Goal: Task Accomplishment & Management: Manage account settings

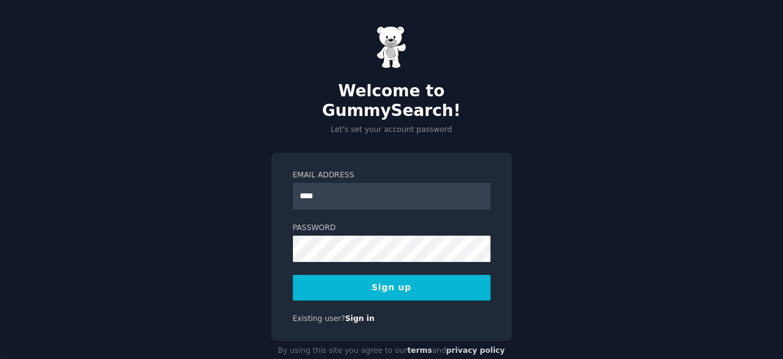
type input "**********"
click at [393, 277] on button "Sign up" at bounding box center [392, 288] width 198 height 26
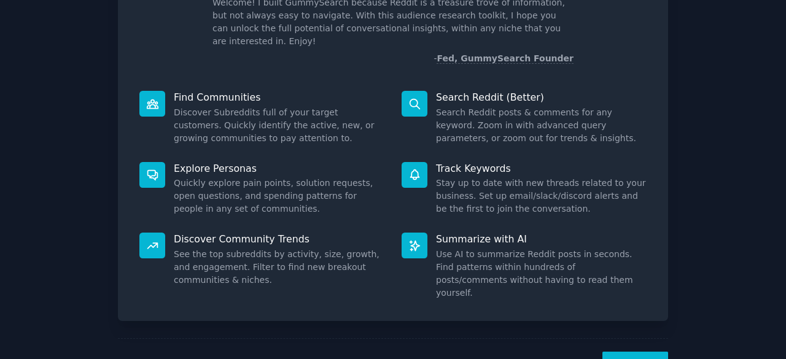
scroll to position [120, 0]
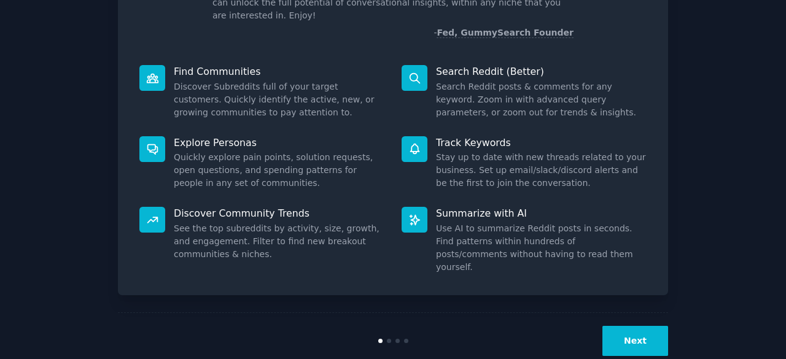
click at [632, 326] on button "Next" at bounding box center [635, 341] width 66 height 30
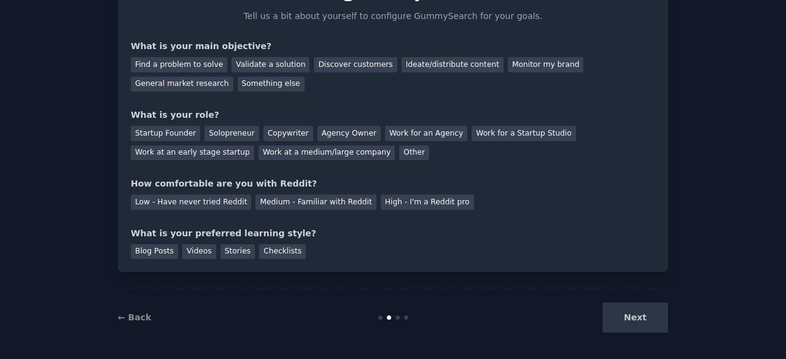
scroll to position [80, 0]
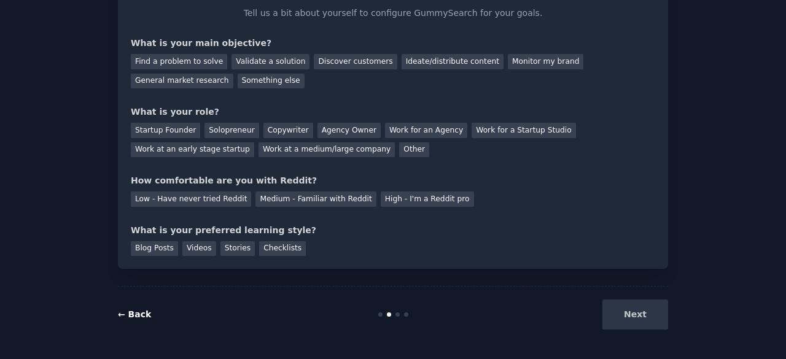
click at [124, 316] on link "← Back" at bounding box center [134, 314] width 33 height 10
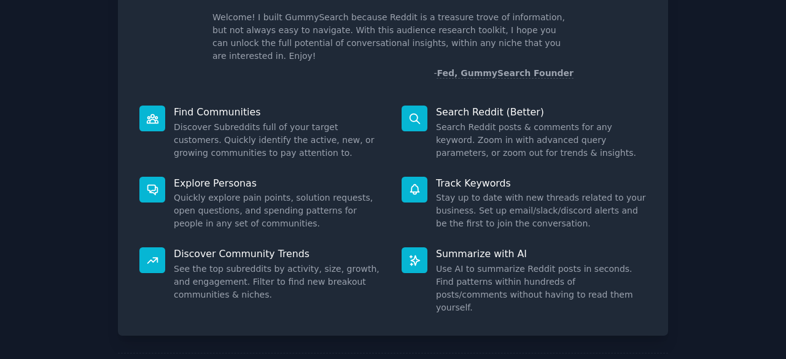
click at [166, 109] on div "Find Communities Discover Subreddits full of your target customers. Quickly ide…" at bounding box center [262, 132] width 262 height 71
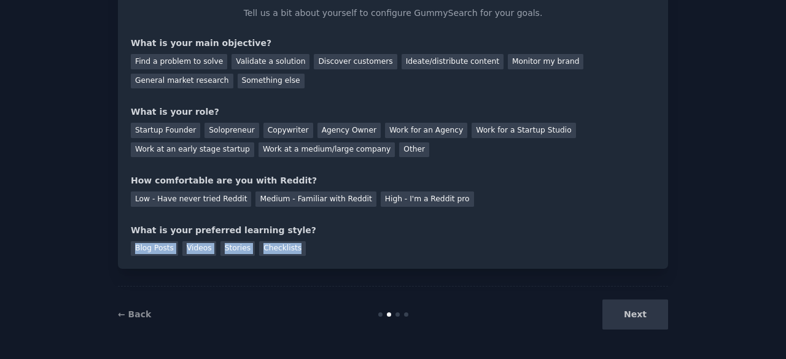
drag, startPoint x: 778, startPoint y: 238, endPoint x: 785, endPoint y: 212, distance: 27.4
click at [785, 212] on main "Your goals Let's get acquainted Tell us a bit about yourself to configure Gummy…" at bounding box center [393, 179] width 786 height 359
click at [714, 204] on div "Your goals Let's get acquainted Tell us a bit about yourself to configure Gummy…" at bounding box center [392, 139] width 751 height 405
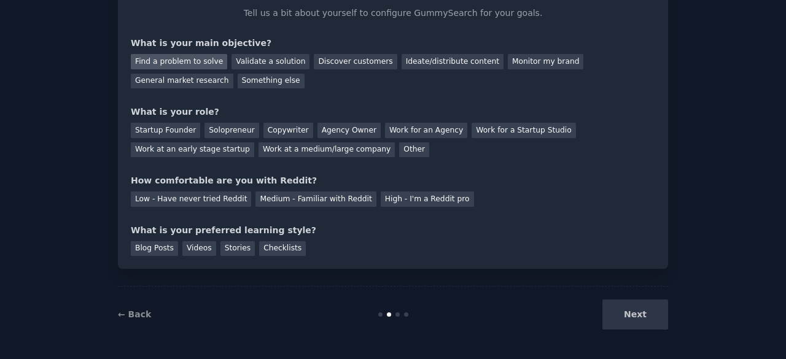
click at [200, 58] on div "Find a problem to solve" at bounding box center [179, 61] width 96 height 15
click at [335, 64] on div "Discover customers" at bounding box center [355, 61] width 83 height 15
click at [177, 60] on div "Find a problem to solve" at bounding box center [179, 61] width 96 height 15
click at [206, 133] on div "Solopreneur" at bounding box center [231, 130] width 54 height 15
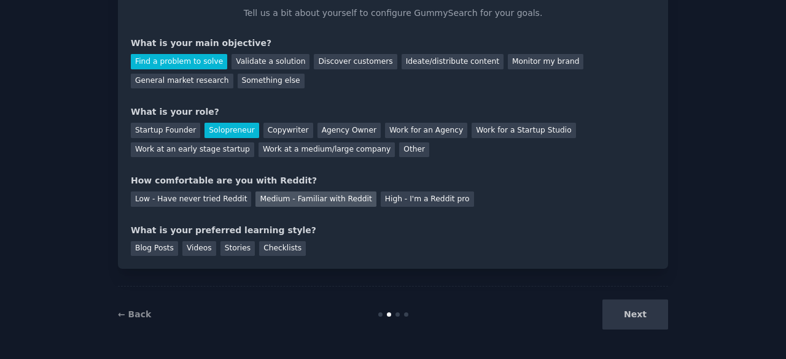
click at [269, 197] on div "Medium - Familiar with Reddit" at bounding box center [315, 199] width 120 height 15
click at [228, 250] on div "Stories" at bounding box center [237, 248] width 34 height 15
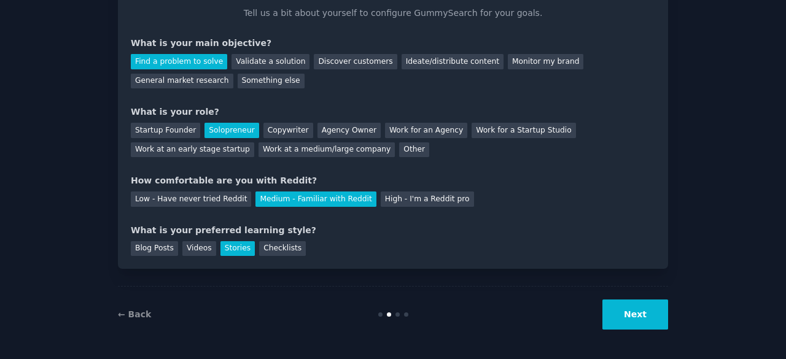
click at [600, 319] on div "Next" at bounding box center [576, 315] width 184 height 30
click at [646, 312] on button "Next" at bounding box center [635, 315] width 66 height 30
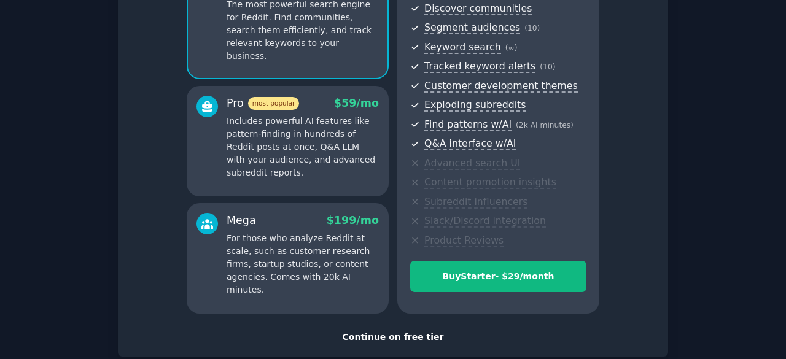
scroll to position [146, 0]
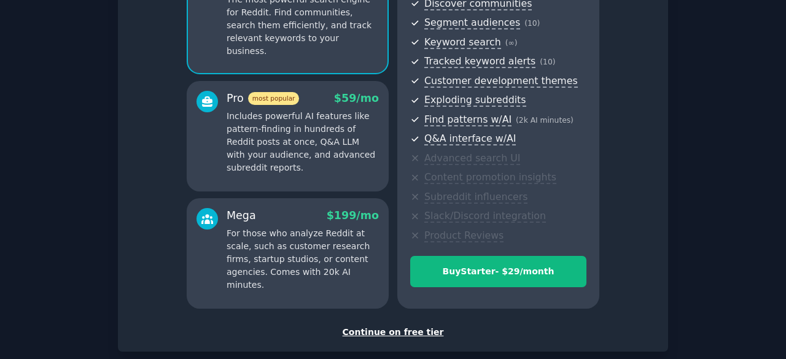
click at [381, 333] on div "Continue on free tier" at bounding box center [393, 332] width 524 height 13
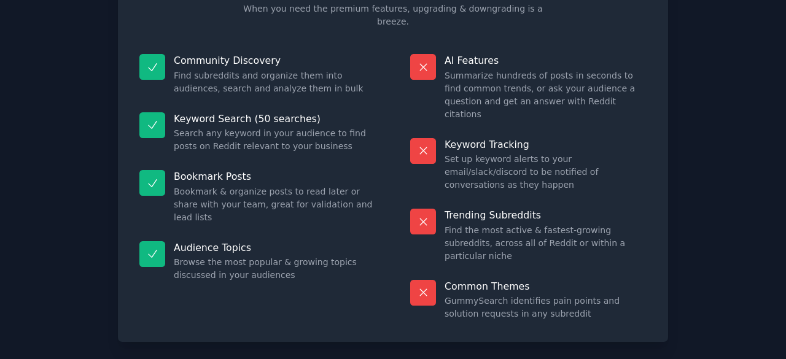
scroll to position [113, 0]
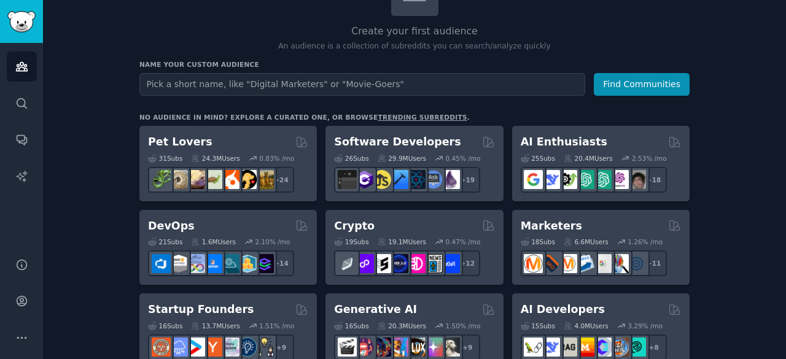
scroll to position [111, 0]
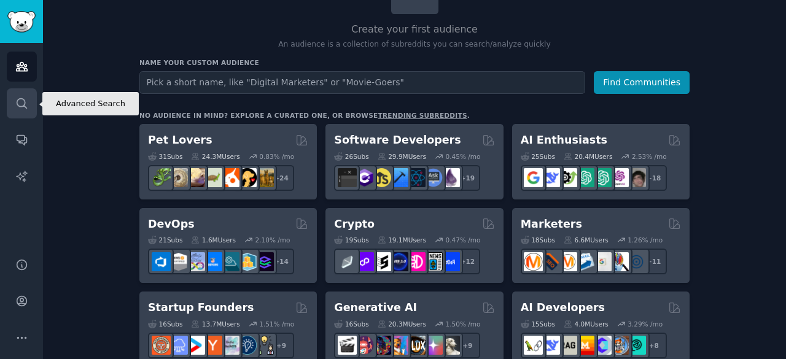
click at [20, 109] on icon "Sidebar" at bounding box center [21, 103] width 13 height 13
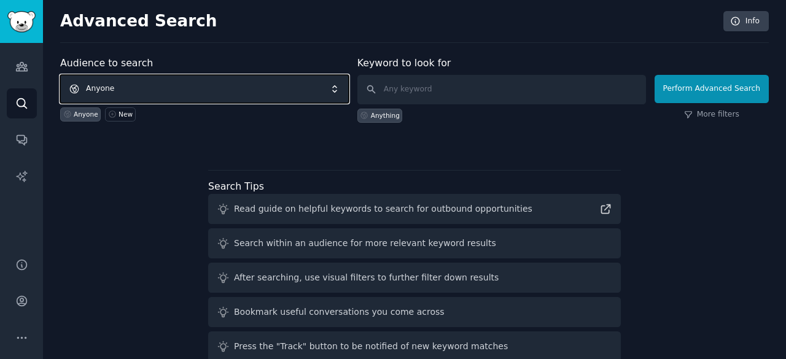
click at [290, 88] on span "Anyone" at bounding box center [204, 89] width 288 height 28
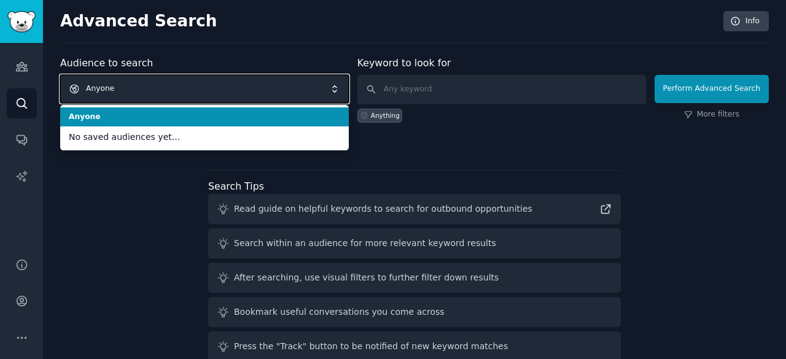
click at [290, 88] on span "Anyone" at bounding box center [204, 89] width 288 height 28
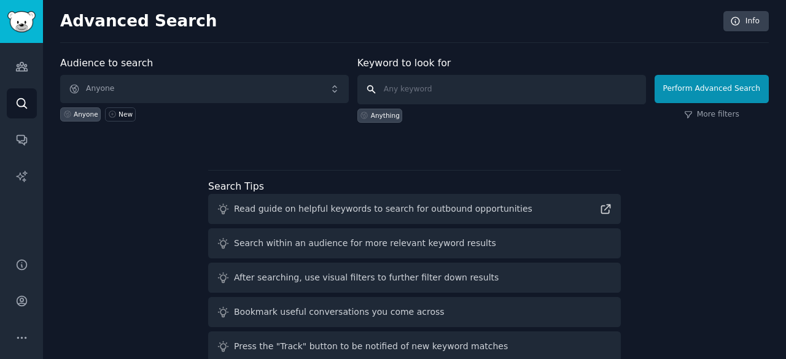
click at [547, 97] on input "text" at bounding box center [501, 89] width 288 height 29
paste input "Why doesn’t someone"
type input "Why doesn’t someone"
click button "Perform Advanced Search" at bounding box center [711, 89] width 114 height 28
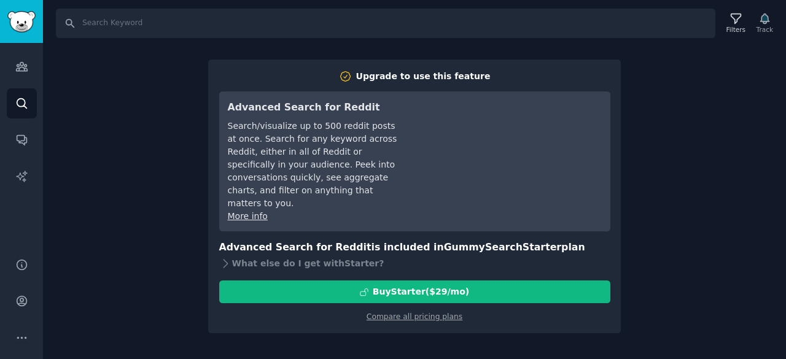
click at [673, 173] on div "Search Filters Track Upgrade to use this feature Advanced Search for Reddit Sea…" at bounding box center [414, 179] width 743 height 359
click at [19, 69] on icon "Sidebar" at bounding box center [21, 67] width 11 height 9
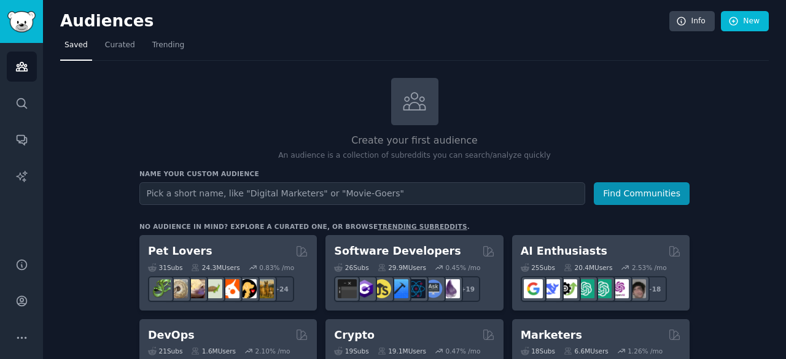
click at [210, 195] on input "text" at bounding box center [362, 193] width 446 height 23
type input "Why doesn’t someone"
click at [594, 182] on button "Find Communities" at bounding box center [642, 193] width 96 height 23
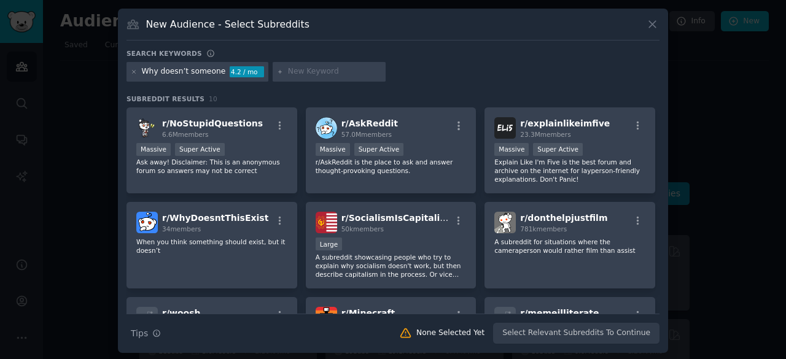
click at [654, 22] on icon at bounding box center [652, 24] width 13 height 13
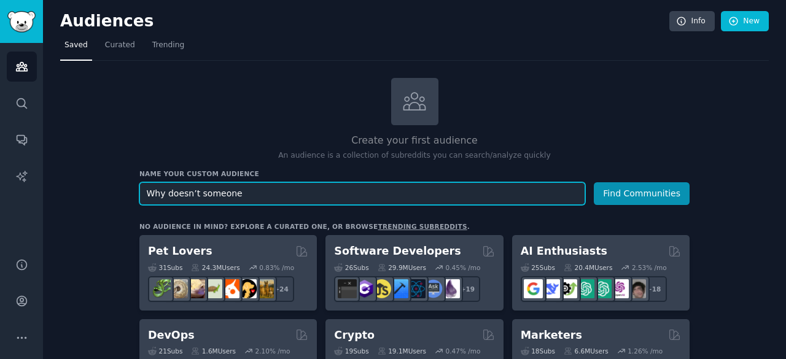
click at [254, 193] on input "Why doesn’t someone" at bounding box center [362, 193] width 446 height 23
click at [243, 193] on input "Why doesn’t someone" at bounding box center [362, 193] width 446 height 23
drag, startPoint x: 243, startPoint y: 193, endPoint x: 108, endPoint y: 192, distance: 135.0
click at [178, 191] on input "Solo entreprenaur" at bounding box center [362, 193] width 446 height 23
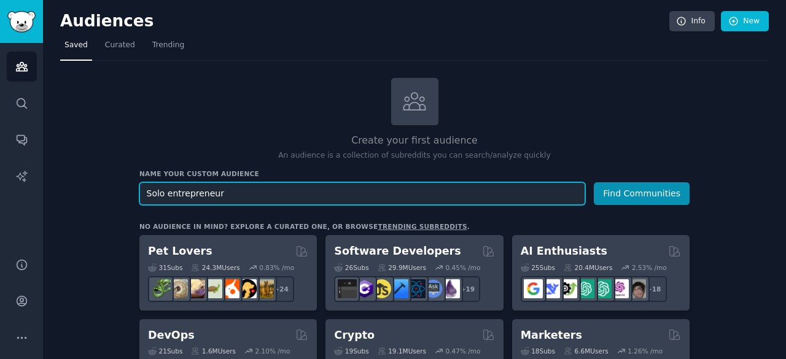
click at [182, 191] on input "Solo entrepreneur" at bounding box center [362, 193] width 446 height 23
click at [172, 196] on input "Solopreneur" at bounding box center [362, 193] width 446 height 23
type input "Solopreneur"
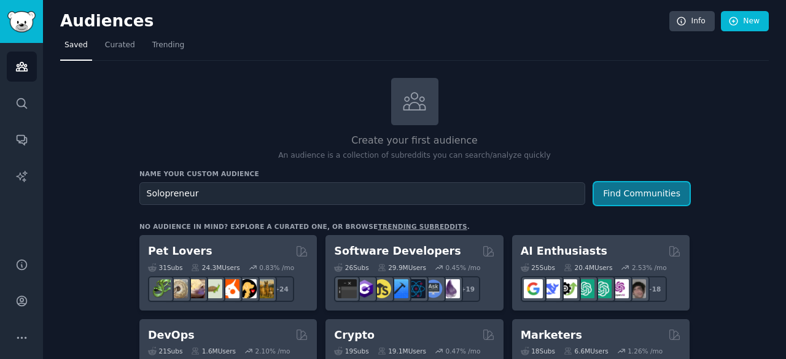
click at [643, 192] on button "Find Communities" at bounding box center [642, 193] width 96 height 23
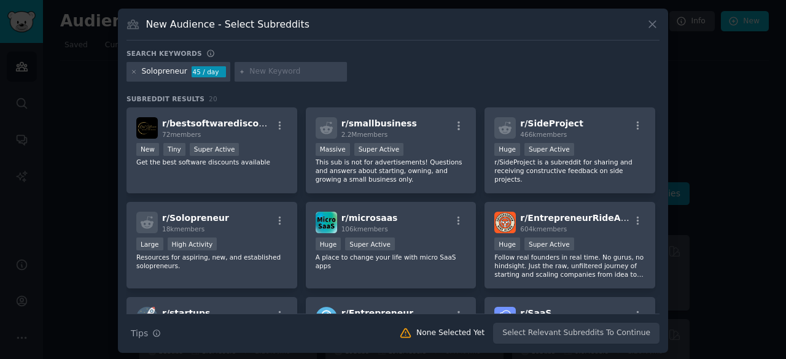
click at [275, 73] on input "text" at bounding box center [295, 71] width 93 height 11
type input "I wish someone"
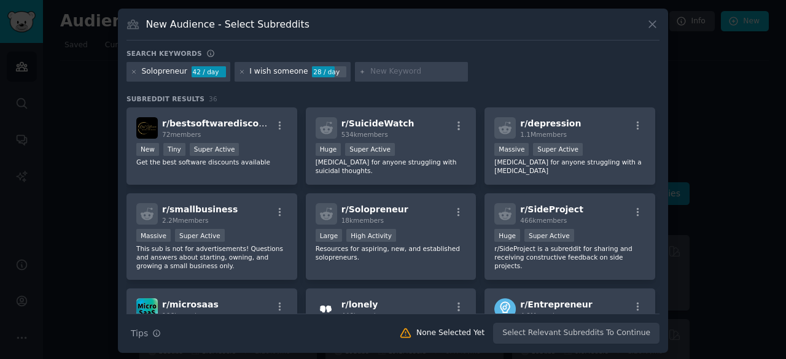
click at [271, 69] on div "I wish someone" at bounding box center [278, 71] width 58 height 11
drag, startPoint x: 265, startPoint y: 69, endPoint x: 292, endPoint y: 71, distance: 26.4
click at [292, 71] on div "I wish someone" at bounding box center [278, 71] width 58 height 11
click at [390, 73] on input "text" at bounding box center [416, 71] width 93 height 11
type input "I wish"
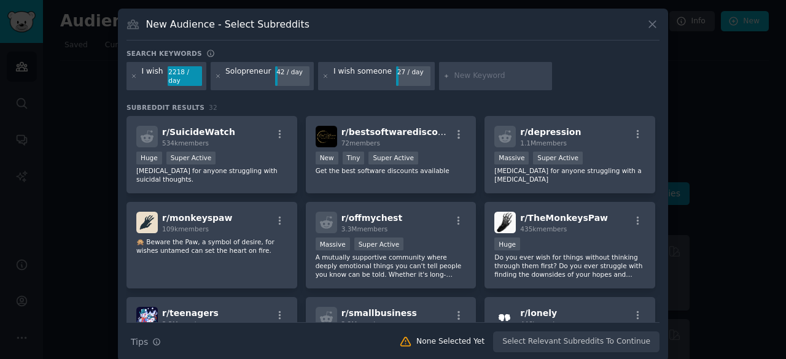
click at [234, 68] on div "Solopreneur" at bounding box center [247, 76] width 45 height 20
click at [322, 73] on icon at bounding box center [325, 76] width 7 height 7
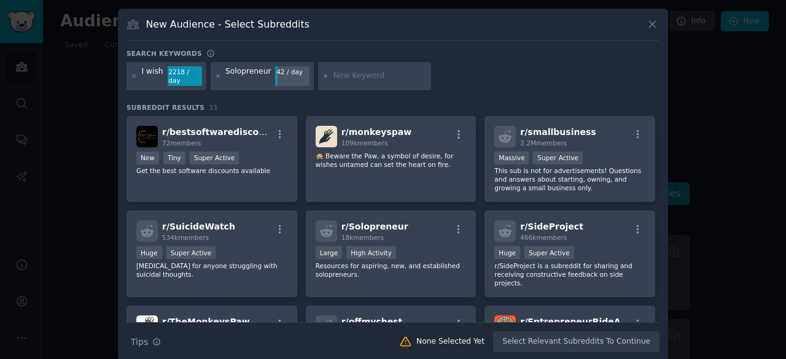
click at [344, 81] on div "I wish 2218 / day Solopreneur 42 / day" at bounding box center [392, 78] width 533 height 33
click at [335, 71] on input "text" at bounding box center [379, 76] width 93 height 11
paste input "Why doesn’t someone"
type input "Why doesn’t someone"
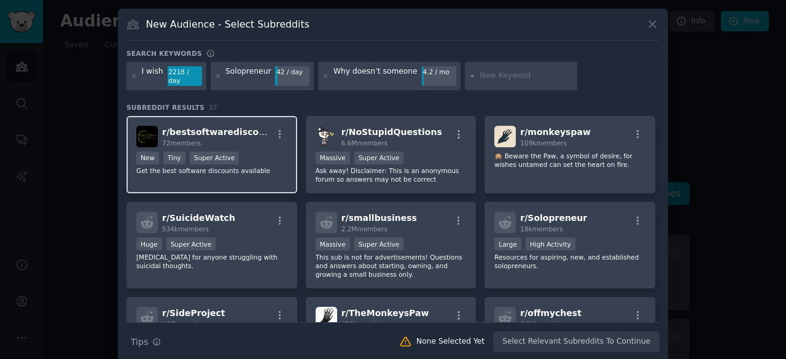
click at [269, 152] on div ">= 95th percentile for submissions / day New Tiny Super Active" at bounding box center [211, 159] width 151 height 15
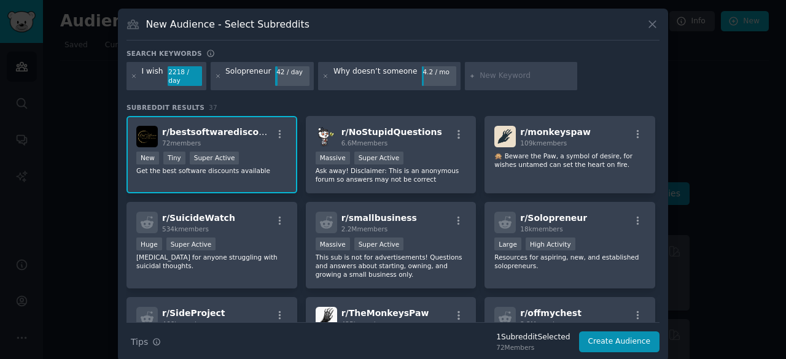
click at [254, 166] on p "Get the best software discounts available" at bounding box center [211, 170] width 151 height 9
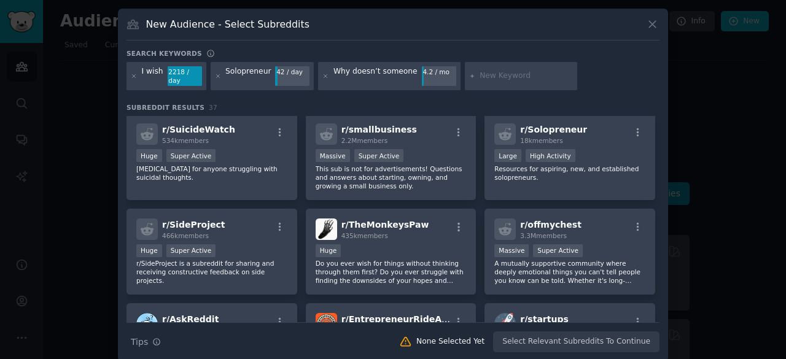
scroll to position [89, 0]
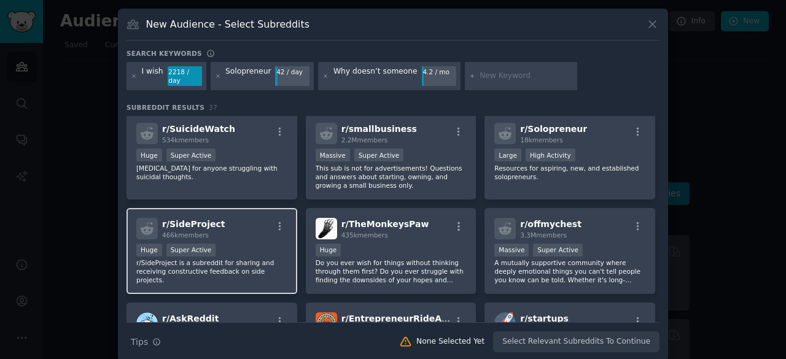
click at [211, 266] on div "r/ SideProject 466k members 100,000 - 1,000,000 members Huge Super Active r/Sid…" at bounding box center [211, 251] width 171 height 87
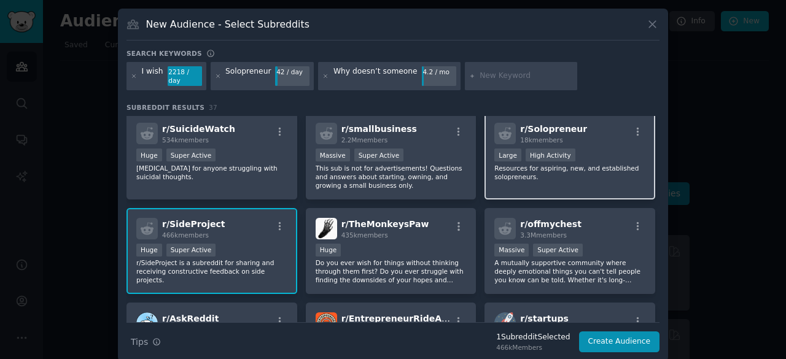
click at [599, 164] on p "Resources for aspiring, new, and established solopreneurs." at bounding box center [569, 172] width 151 height 17
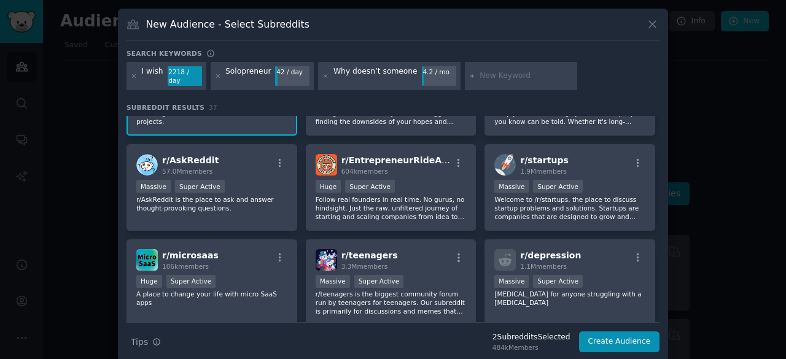
scroll to position [252, 0]
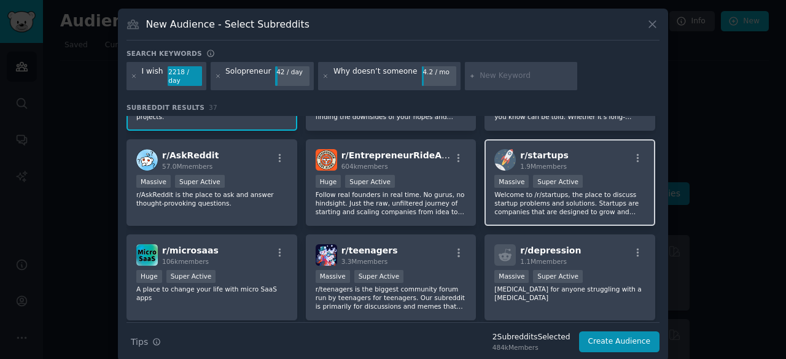
click at [607, 190] on p "Welcome to /r/startups, the place to discuss startup problems and solutions. St…" at bounding box center [569, 203] width 151 height 26
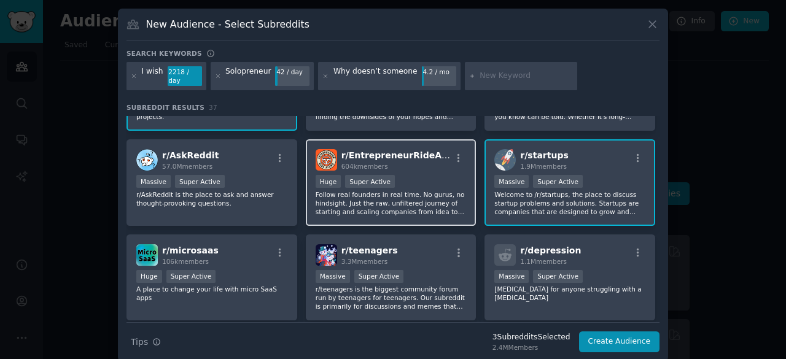
click at [435, 198] on p "Follow real founders in real time. No gurus, no hindsight. Just the raw, unfilt…" at bounding box center [391, 203] width 151 height 26
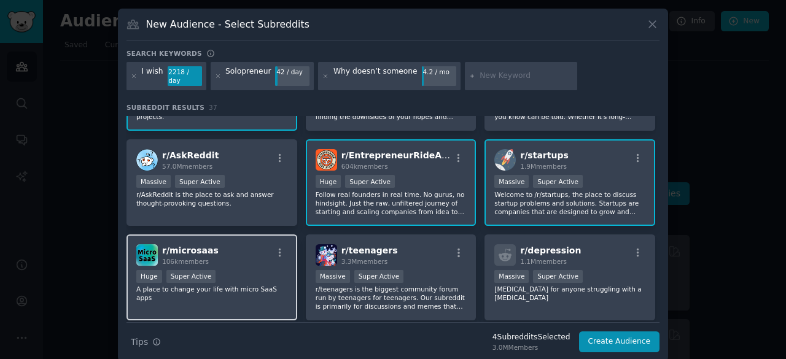
click at [276, 301] on div "r/ microsaas 106k members Huge Super Active A place to change your life with mi…" at bounding box center [211, 277] width 171 height 87
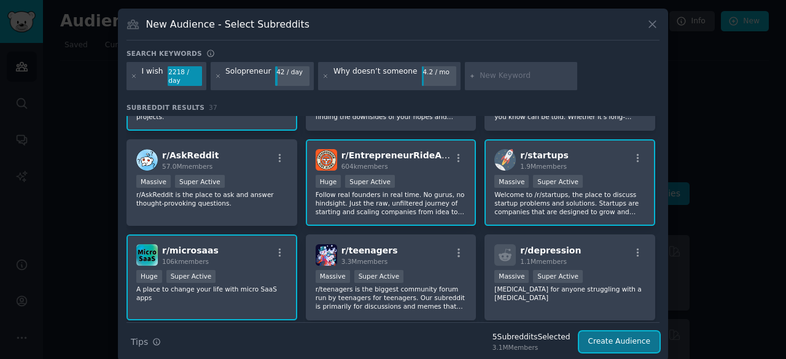
click at [634, 333] on button "Create Audience" at bounding box center [619, 341] width 81 height 21
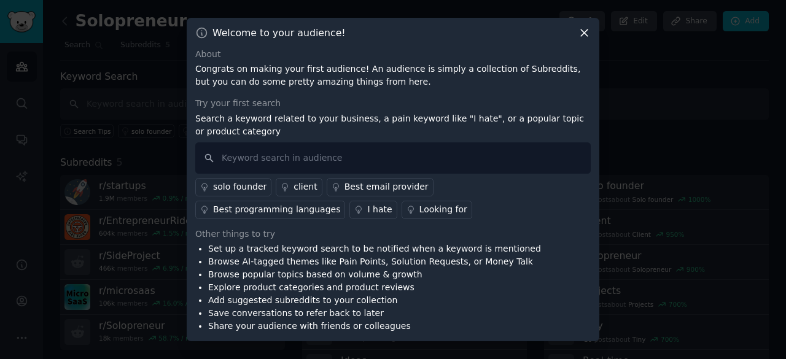
click at [583, 31] on icon at bounding box center [584, 32] width 7 height 7
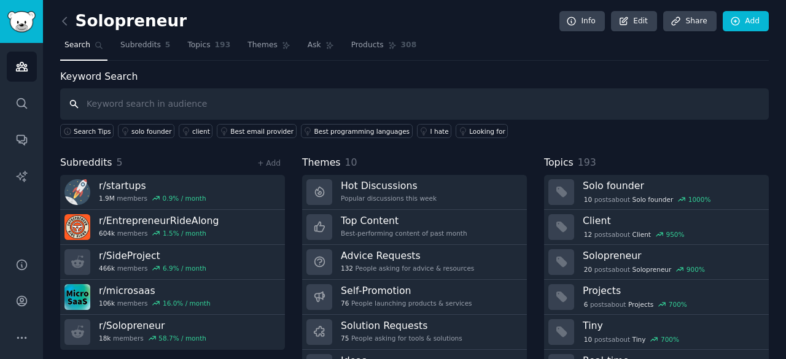
click at [180, 100] on input "text" at bounding box center [414, 103] width 708 height 31
paste input "Why doesn’t someone"
type input "Why doesn’t someone"
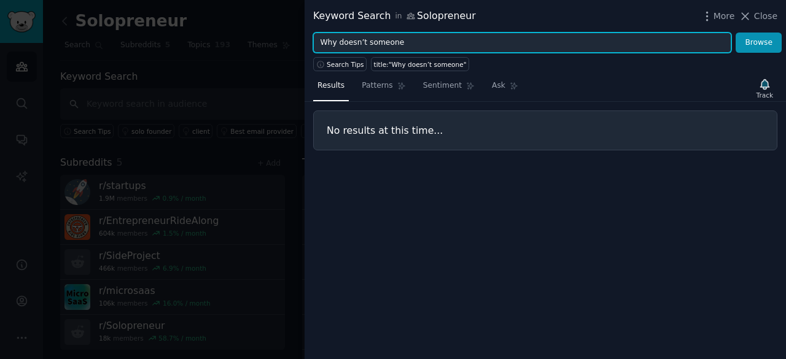
click at [385, 41] on input "Why doesn’t someone" at bounding box center [522, 43] width 418 height 21
type input "I wish"
click at [735, 33] on button "Browse" at bounding box center [758, 43] width 46 height 21
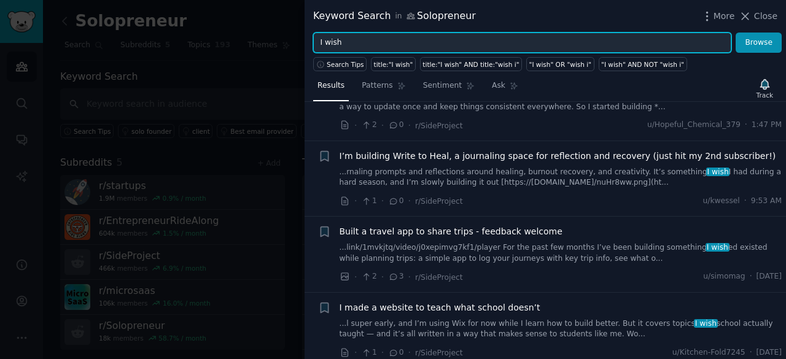
scroll to position [156, 0]
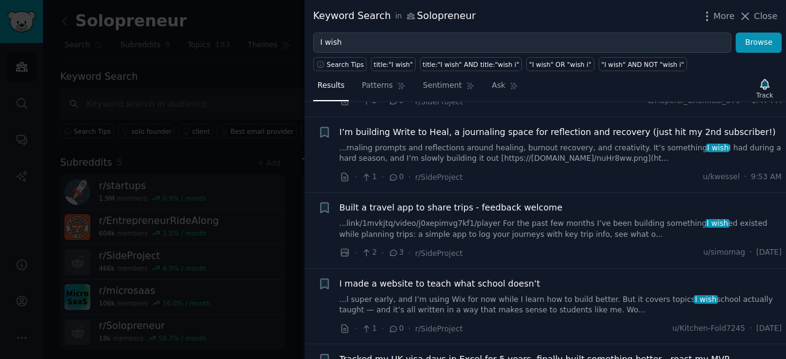
click at [483, 283] on span "I made a website to teach what school doesn’t" at bounding box center [439, 283] width 201 height 13
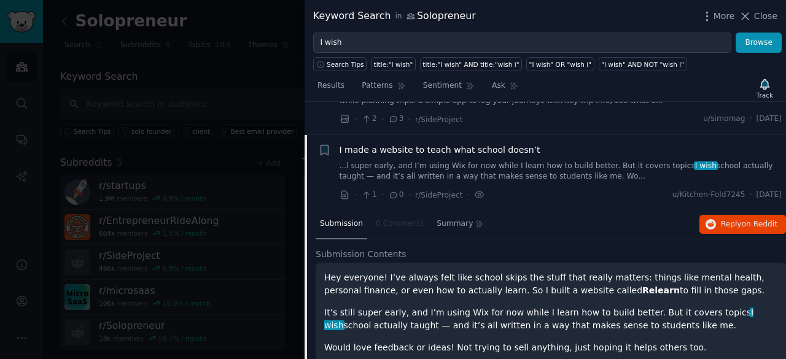
scroll to position [322, 0]
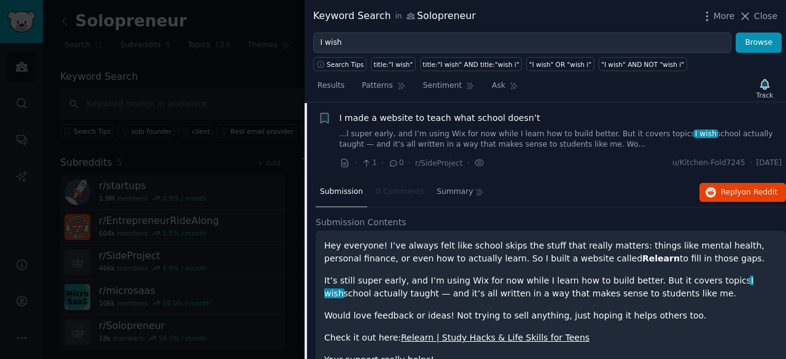
click at [418, 122] on div "I made a website to teach what school doesn’t ...l super early, and I’m using W…" at bounding box center [560, 131] width 443 height 39
click at [397, 116] on span "I made a website to teach what school doesn’t" at bounding box center [439, 118] width 201 height 13
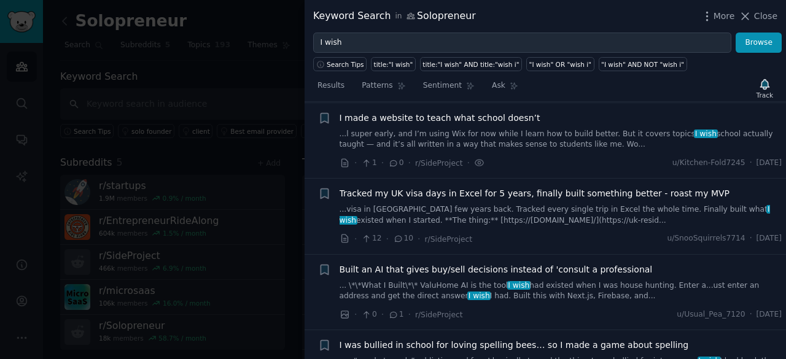
click at [397, 116] on span "I made a website to teach what school doesn’t" at bounding box center [439, 118] width 201 height 13
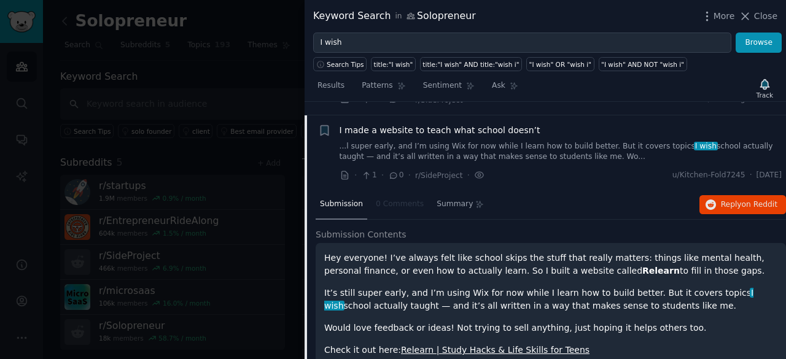
scroll to position [297, 0]
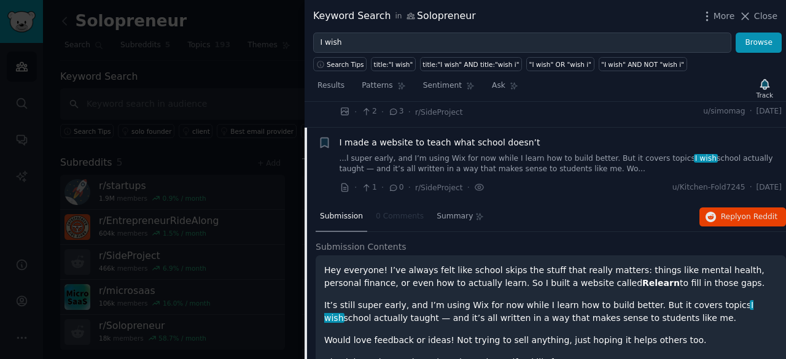
click at [433, 149] on div "I made a website to teach what school doesn’t ...l super early, and I’m using W…" at bounding box center [560, 155] width 443 height 39
click at [416, 139] on span "I made a website to teach what school doesn’t" at bounding box center [439, 142] width 201 height 13
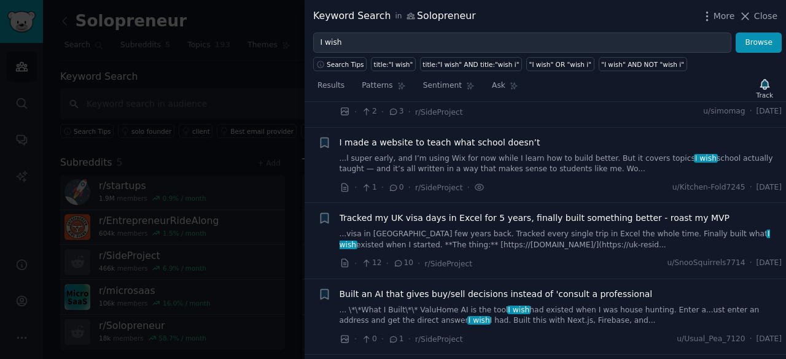
scroll to position [322, 0]
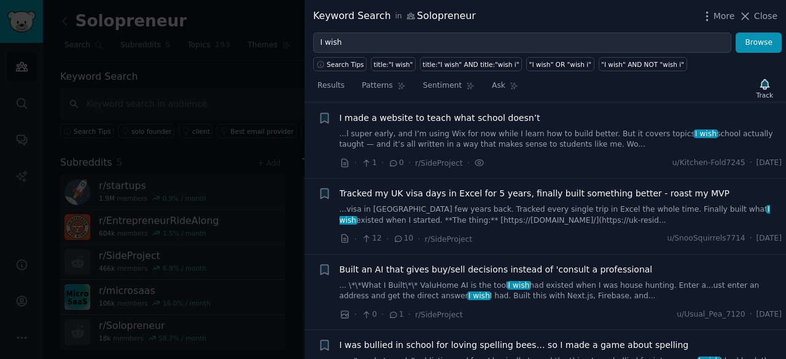
click at [436, 116] on span "I made a website to teach what school doesn’t" at bounding box center [439, 118] width 201 height 13
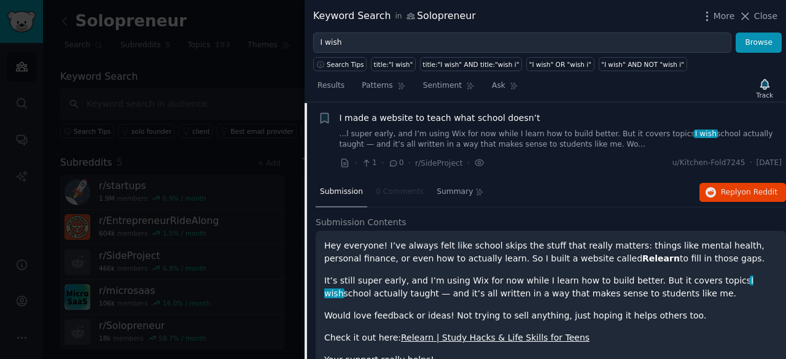
click at [642, 257] on strong "Relearn" at bounding box center [660, 259] width 37 height 10
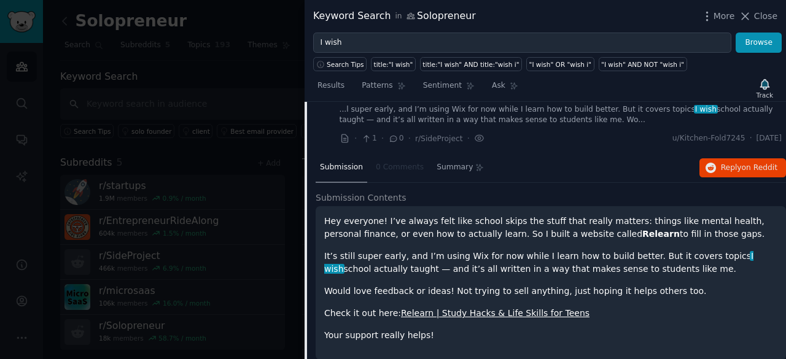
scroll to position [420, 0]
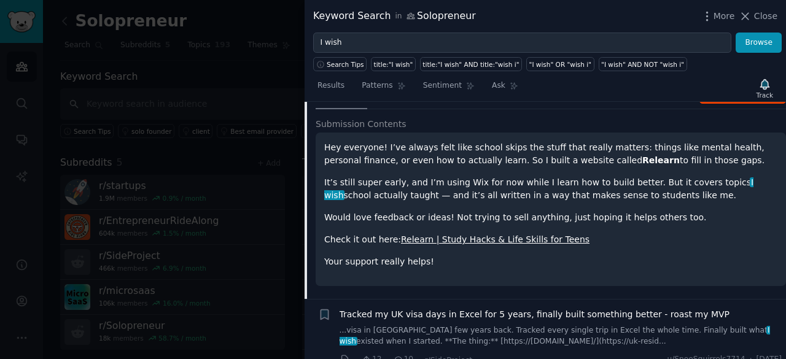
click at [516, 239] on link "Relearn | Study Hacks & Life Skills for Teens" at bounding box center [495, 239] width 188 height 10
click at [712, 266] on div "Hey everyone! I’ve always felt like school skips the stuff that really matters:…" at bounding box center [551, 209] width 470 height 153
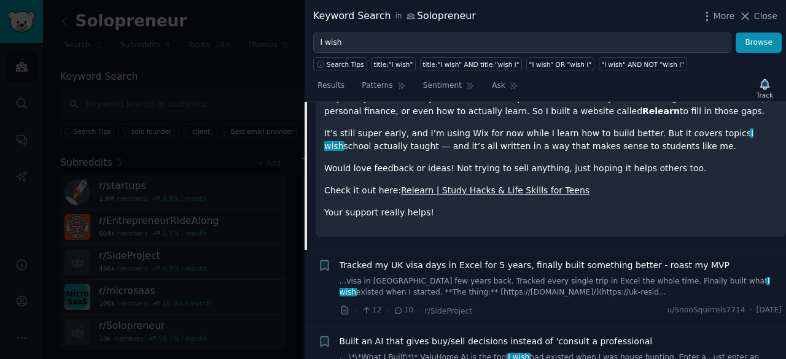
scroll to position [494, 0]
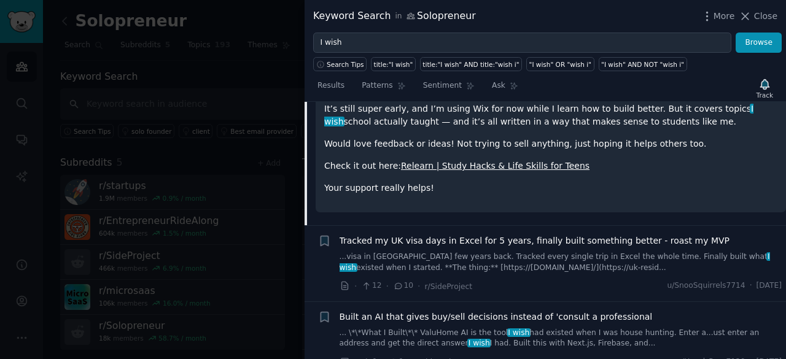
click at [781, 126] on div "Hey everyone! I’ve always felt like school skips the stuff that really matters:…" at bounding box center [551, 135] width 470 height 153
click at [603, 244] on span "Tracked my UK visa days in Excel for 5 years, finally built something better - …" at bounding box center [534, 240] width 390 height 13
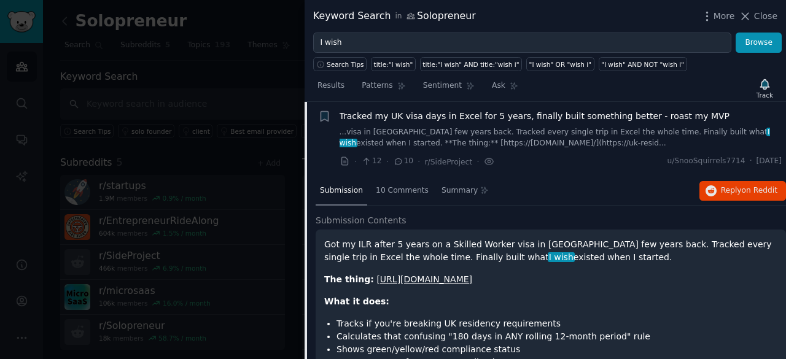
scroll to position [397, 0]
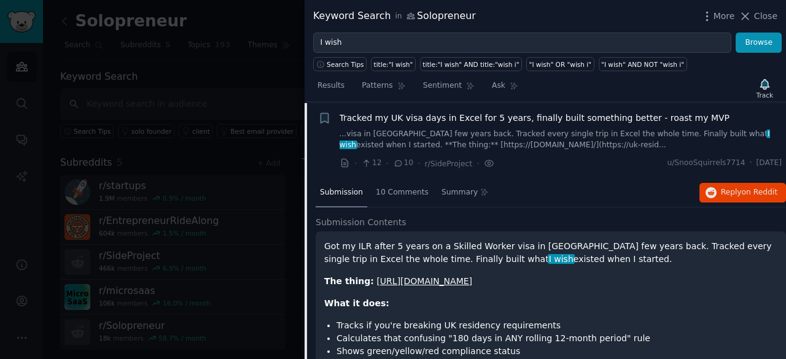
click at [472, 279] on link "[URL][DOMAIN_NAME]" at bounding box center [424, 281] width 96 height 10
click at [396, 195] on div "10 Comments" at bounding box center [401, 193] width 61 height 29
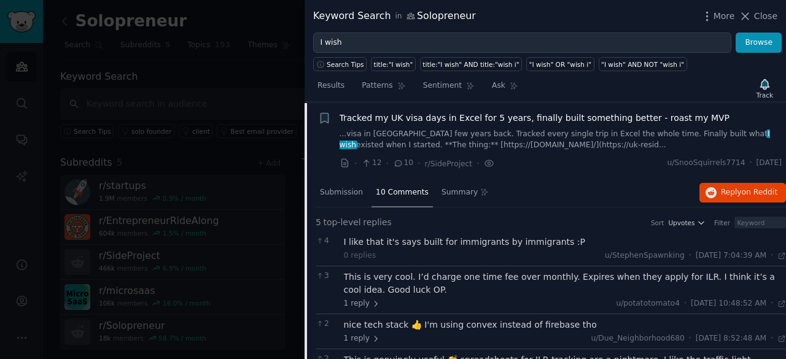
click at [563, 196] on div "Submission 10 Comments Summary Reply on Reddit" at bounding box center [551, 193] width 470 height 29
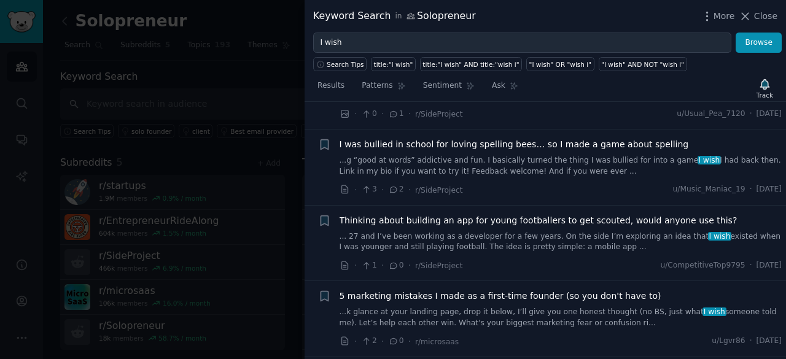
scroll to position [790, 0]
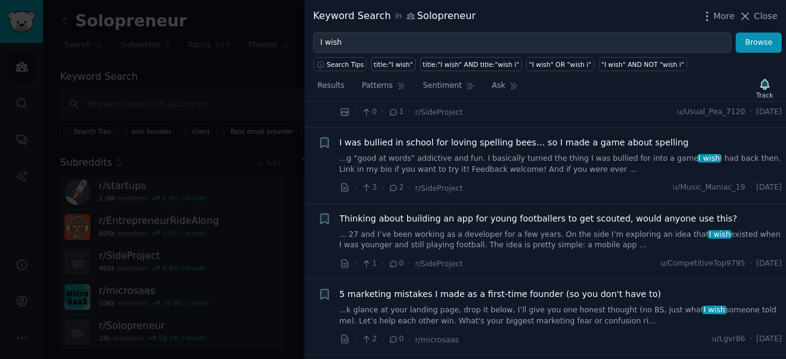
click at [539, 138] on span "I was bullied in school for loving spelling bees… so I made a game about spelli…" at bounding box center [513, 142] width 349 height 13
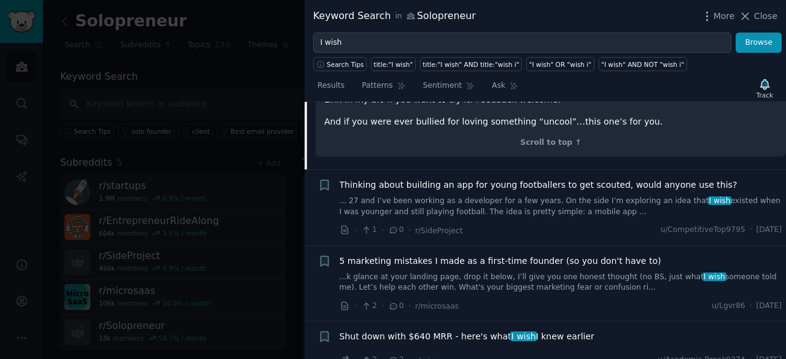
scroll to position [917, 0]
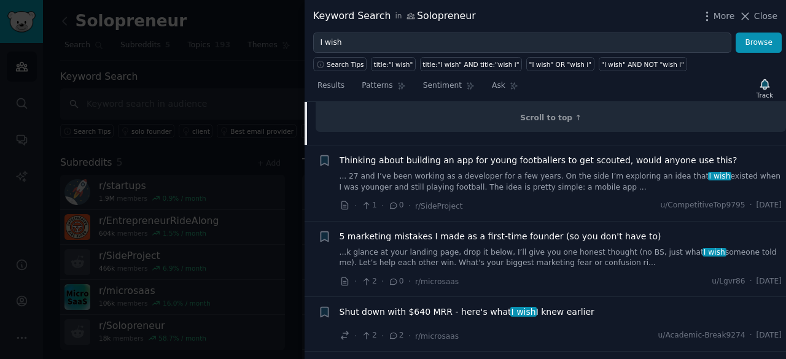
click at [507, 182] on link "... 27 and I’ve been working as a developer for a few years. On the side I’m ex…" at bounding box center [560, 181] width 443 height 21
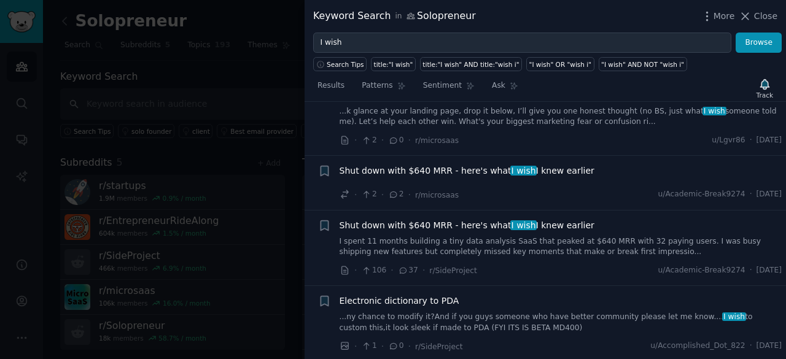
scroll to position [1090, 0]
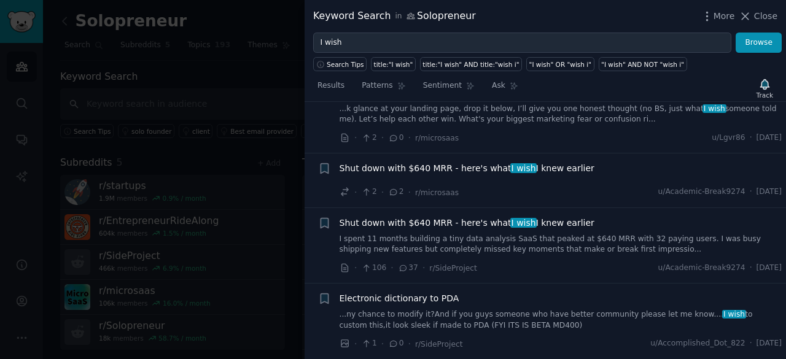
click at [588, 162] on div "Shut down with $640 MRR - here's what I wish I knew earlier" at bounding box center [560, 170] width 443 height 17
click at [549, 162] on span "Shut down with $640 MRR - here's what I wish I knew earlier" at bounding box center [466, 168] width 255 height 13
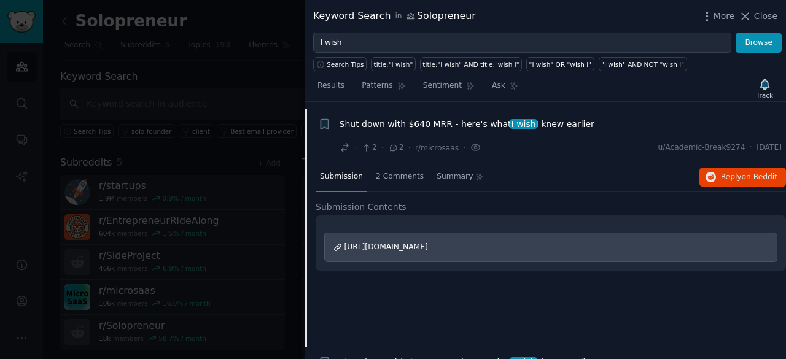
scroll to position [775, 0]
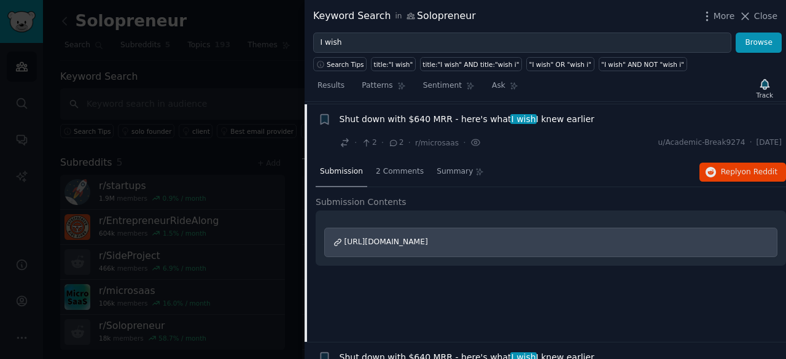
click at [428, 241] on span "[URL][DOMAIN_NAME]" at bounding box center [385, 242] width 83 height 9
drag, startPoint x: 759, startPoint y: 17, endPoint x: 733, endPoint y: 137, distance: 123.0
click at [759, 17] on span "Close" at bounding box center [765, 16] width 23 height 13
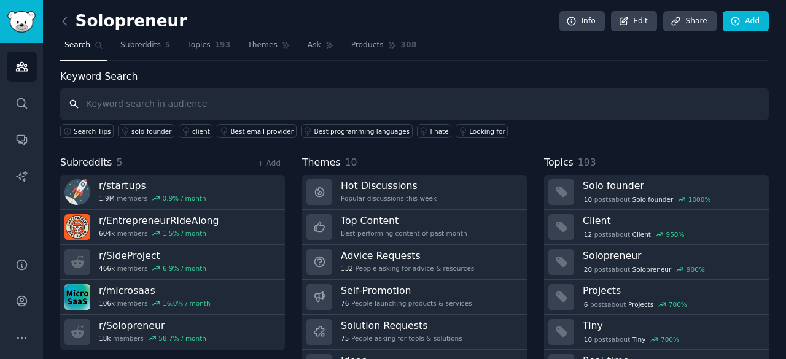
click at [274, 103] on input "text" at bounding box center [414, 103] width 708 height 31
type input "side hustle"
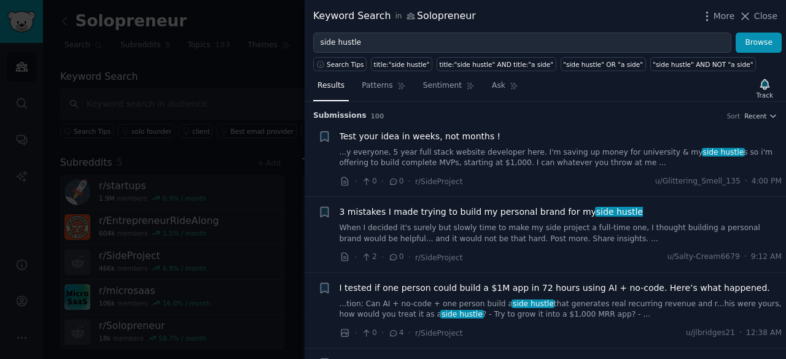
click at [672, 98] on div "Results Patterns Sentiment Ask Track" at bounding box center [544, 88] width 481 height 26
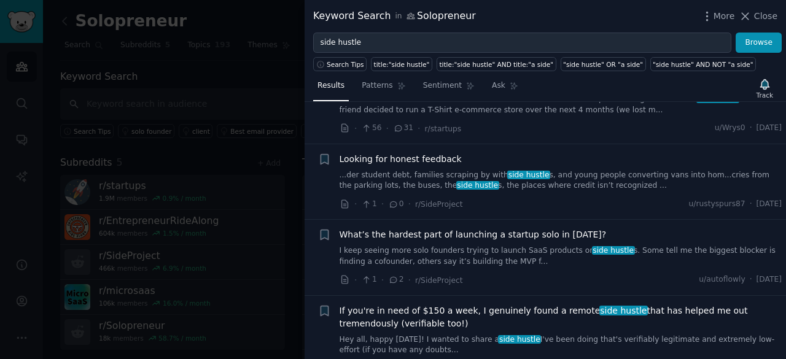
scroll to position [295, 0]
click at [473, 173] on link "...der student debt, families scraping by with side hustle s, and young people …" at bounding box center [560, 179] width 443 height 21
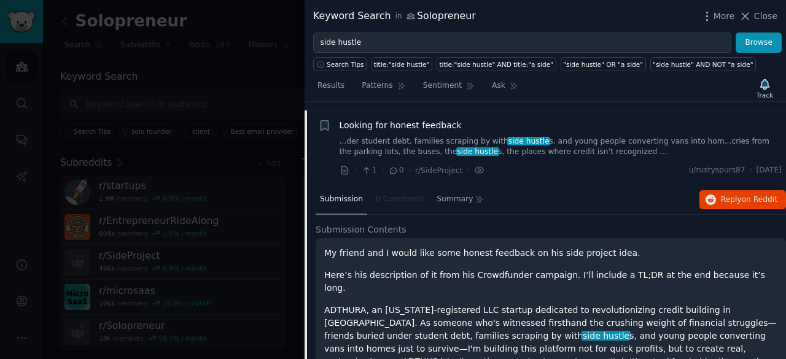
scroll to position [335, 0]
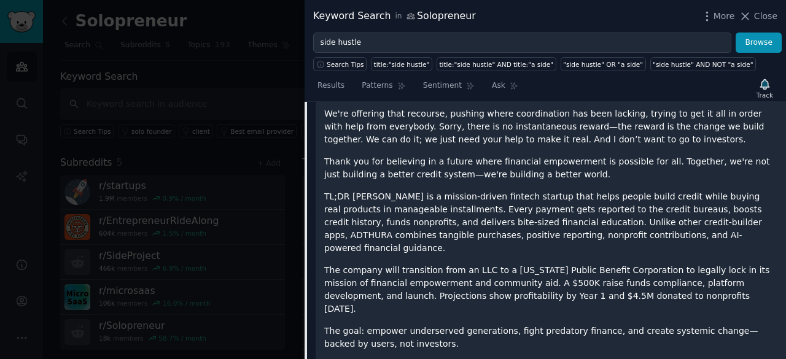
scroll to position [3918, 0]
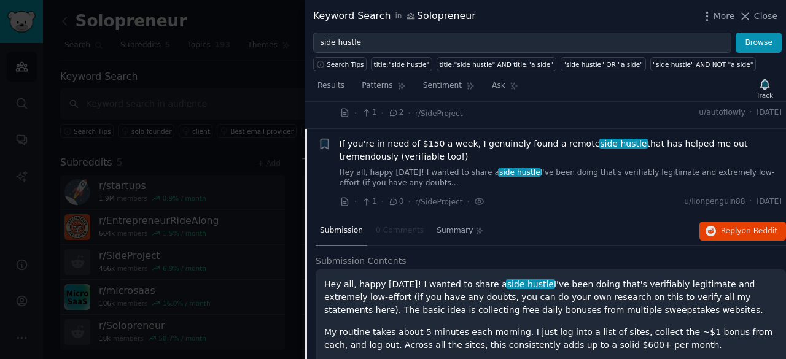
scroll to position [486, 0]
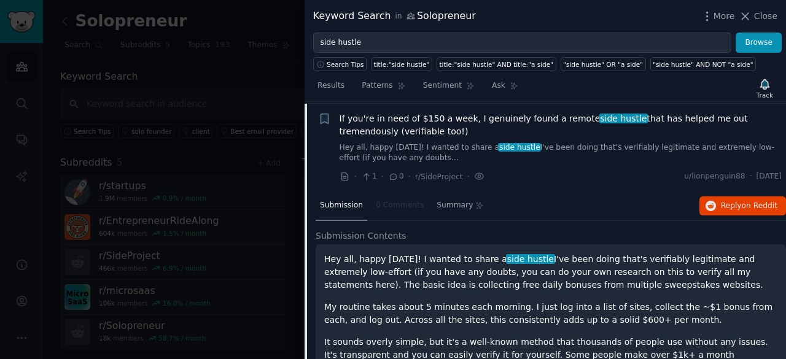
click at [616, 273] on p "Hey all, happy [DATE]! I wanted to share a side hustle I've been doing that's v…" at bounding box center [550, 272] width 453 height 39
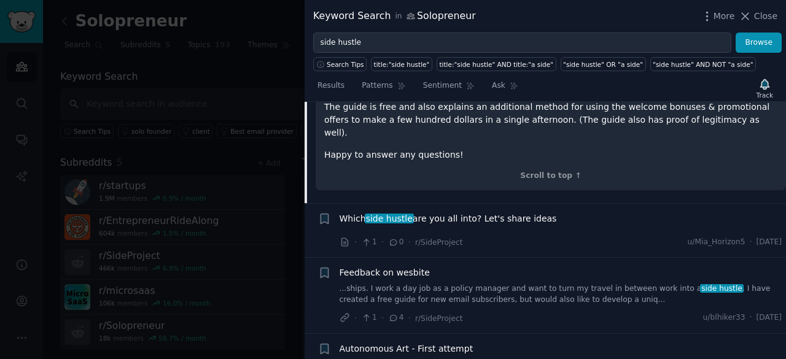
scroll to position [805, 0]
click at [521, 211] on span "Which side hustle are you all into? Let's share ideas" at bounding box center [447, 217] width 217 height 13
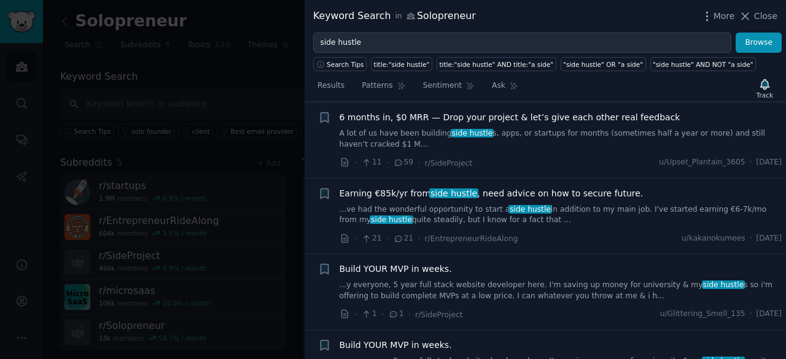
scroll to position [1066, 0]
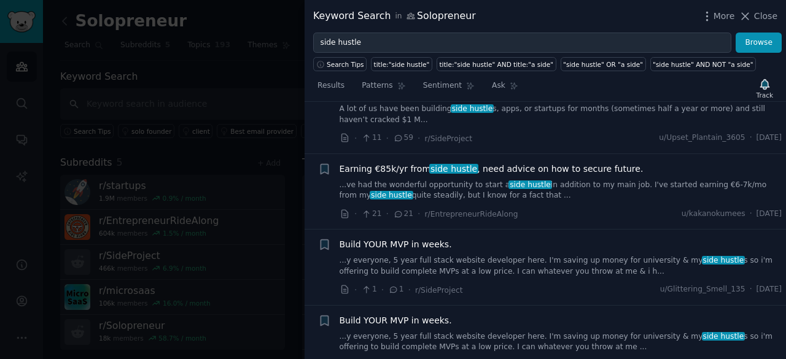
click at [568, 186] on link "...ve had the wonderful opportunity to start a side hustle in addition to my ma…" at bounding box center [560, 190] width 443 height 21
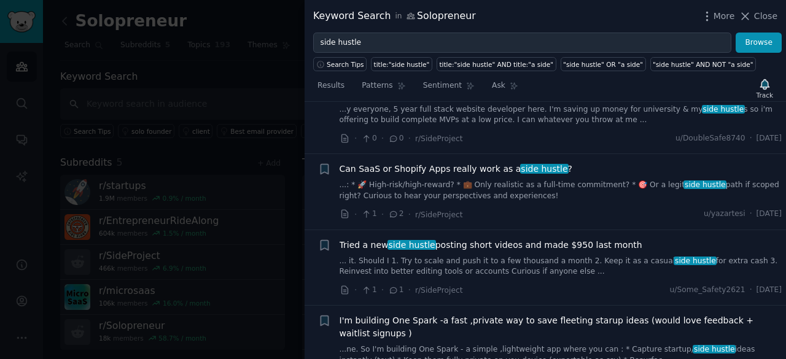
scroll to position [1373, 0]
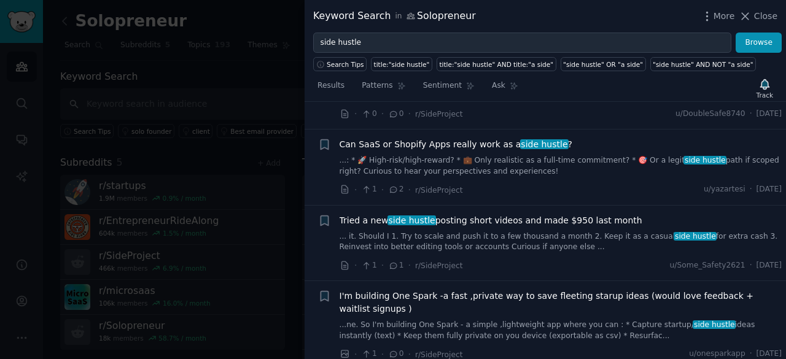
click at [593, 231] on link "... it. Should I 1. Try to scale and push it to a few thousand a month 2. Keep …" at bounding box center [560, 241] width 443 height 21
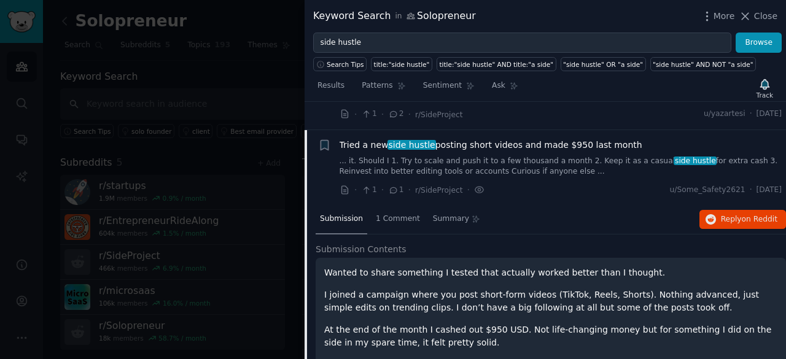
scroll to position [1233, 0]
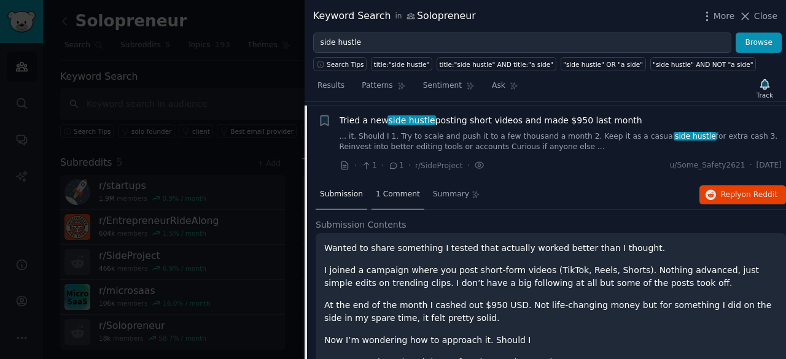
click at [398, 189] on span "1 Comment" at bounding box center [398, 194] width 44 height 11
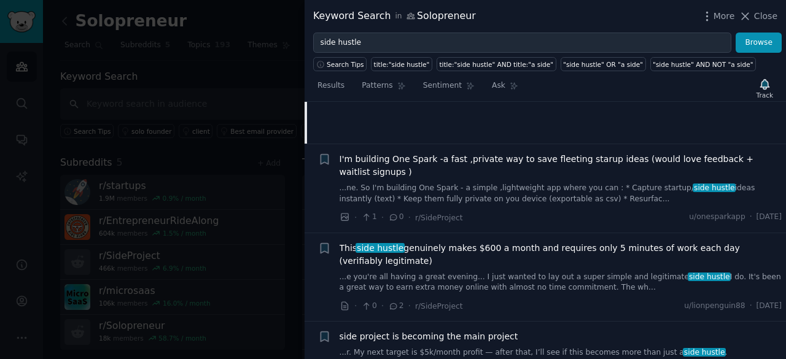
scroll to position [1479, 0]
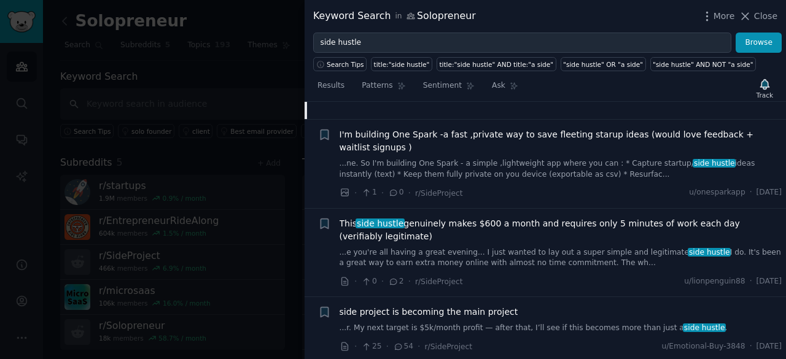
click at [524, 247] on link "...e you're all having a great evening... I just wanted to lay out a super simp…" at bounding box center [560, 257] width 443 height 21
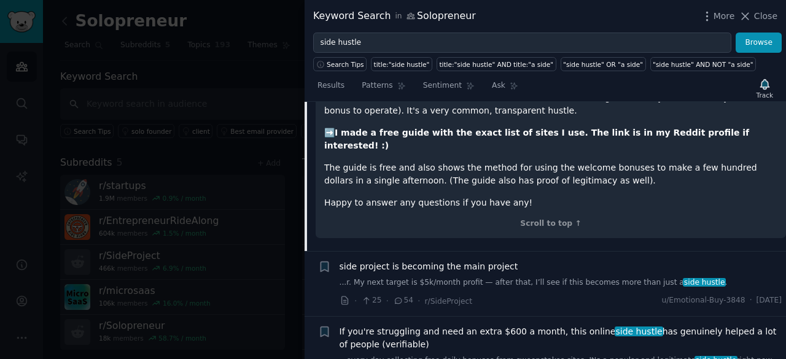
scroll to position [1752, 0]
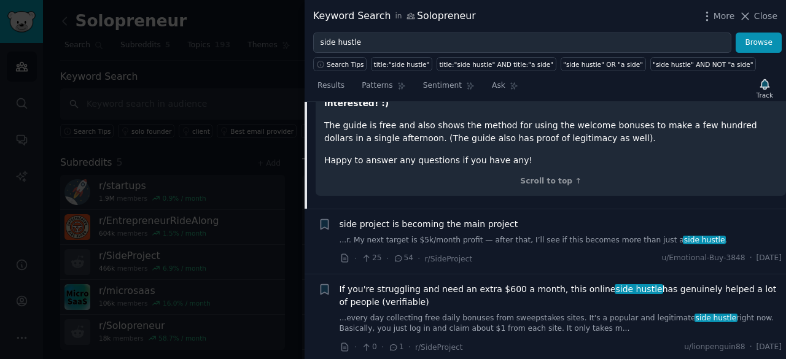
click at [481, 218] on span "side project is becoming the main project" at bounding box center [428, 224] width 179 height 13
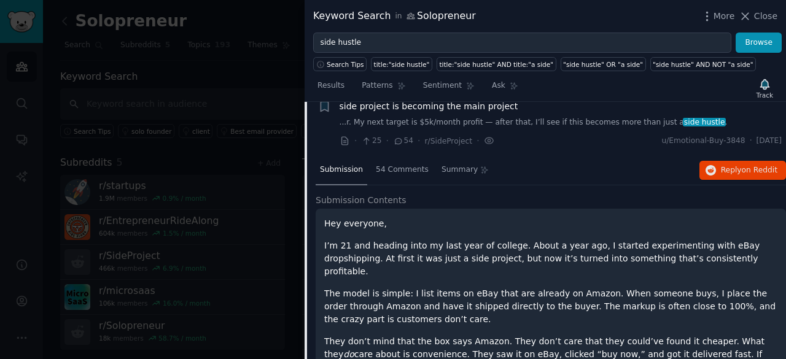
scroll to position [1498, 0]
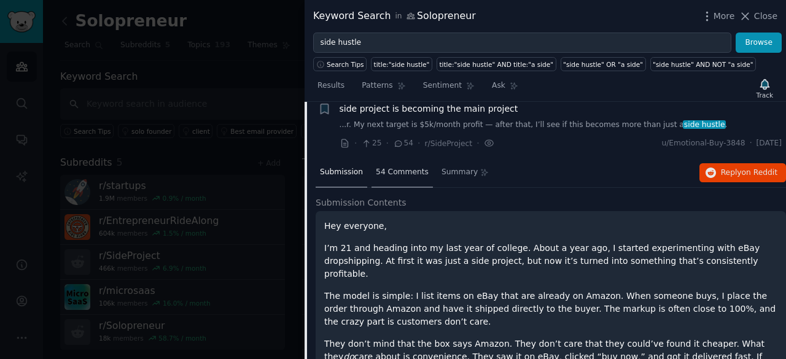
click at [385, 167] on span "54 Comments" at bounding box center [402, 172] width 53 height 11
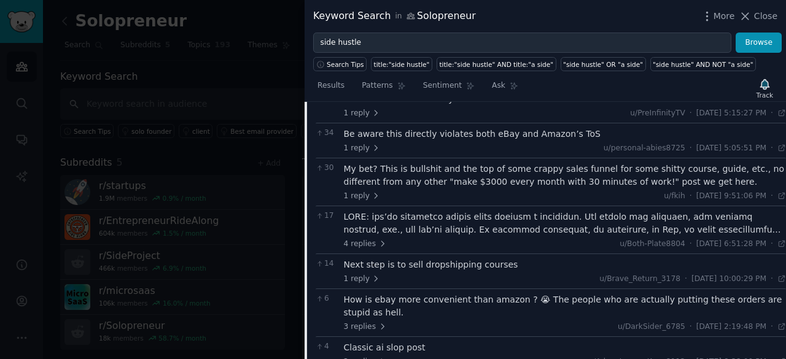
scroll to position [1645, 0]
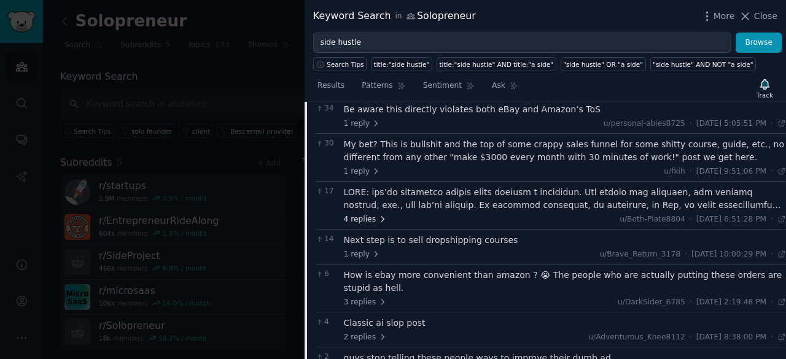
click at [365, 214] on span "4 replies" at bounding box center [365, 219] width 43 height 11
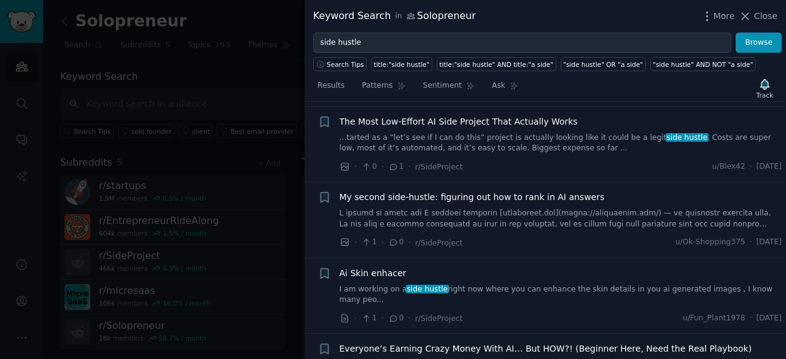
scroll to position [2406, 0]
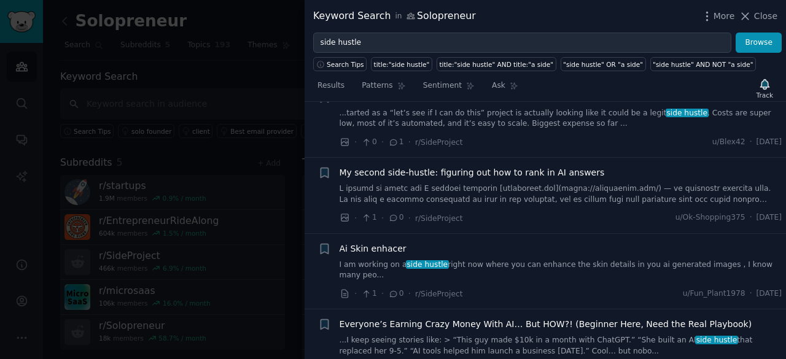
click at [503, 166] on span "My second side-hustle: figuring out how to rank in AI answers" at bounding box center [471, 172] width 265 height 13
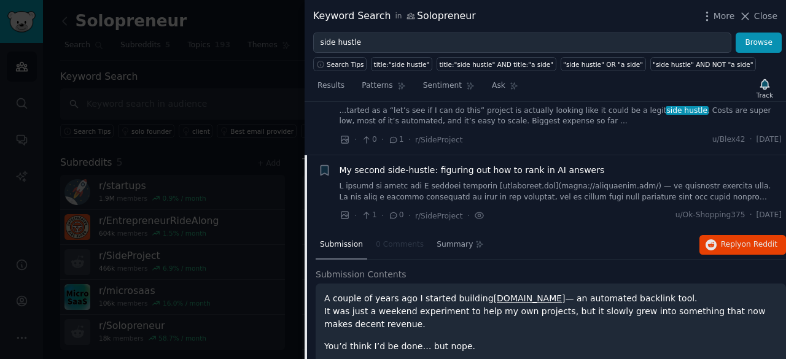
scroll to position [1702, 0]
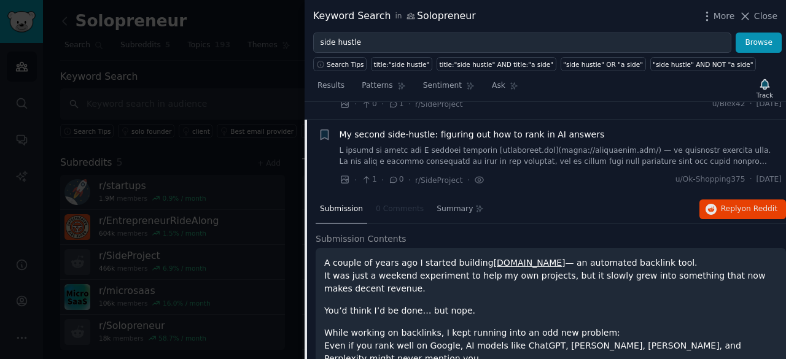
click at [521, 258] on link "[DOMAIN_NAME]" at bounding box center [530, 263] width 72 height 10
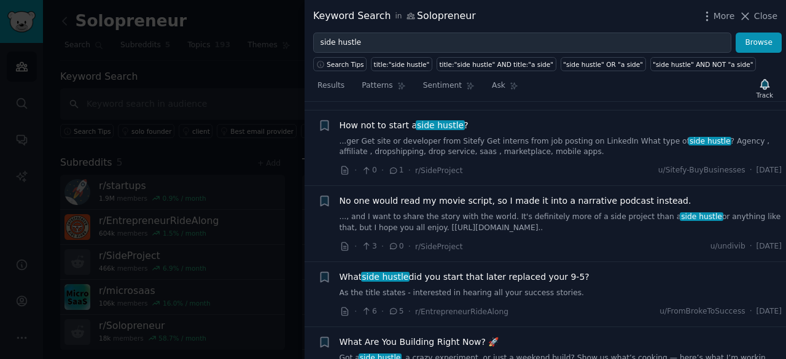
scroll to position [3150, 0]
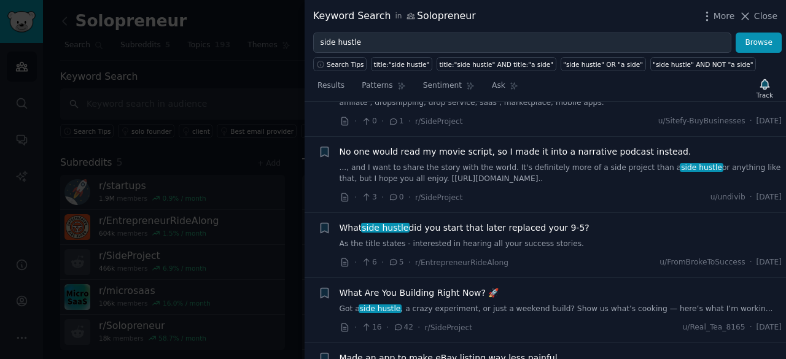
click at [486, 222] on span "What side hustle did you start that later replaced your 9-5?" at bounding box center [464, 228] width 250 height 13
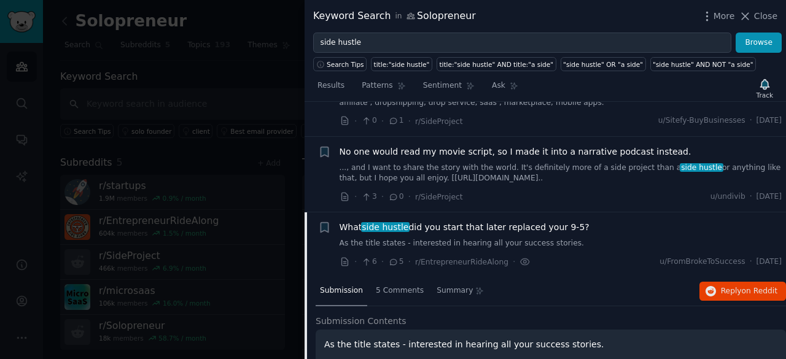
scroll to position [2588, 0]
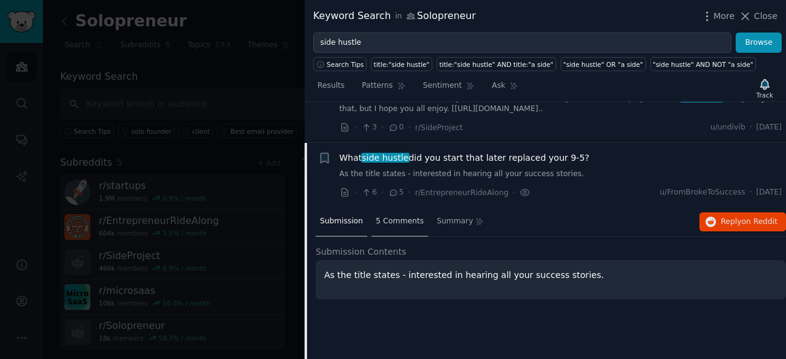
click at [399, 207] on div "5 Comments" at bounding box center [399, 221] width 56 height 29
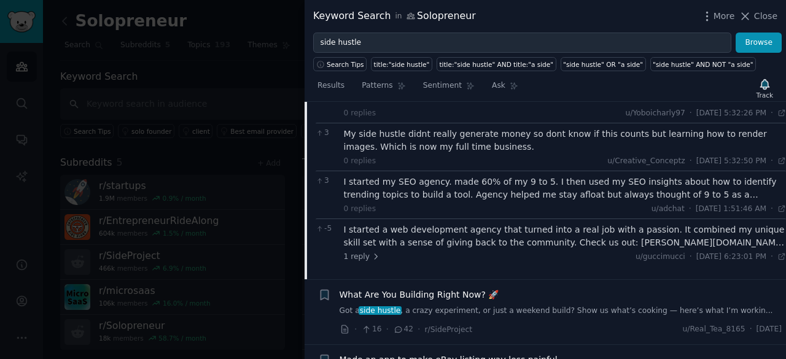
scroll to position [2809, 0]
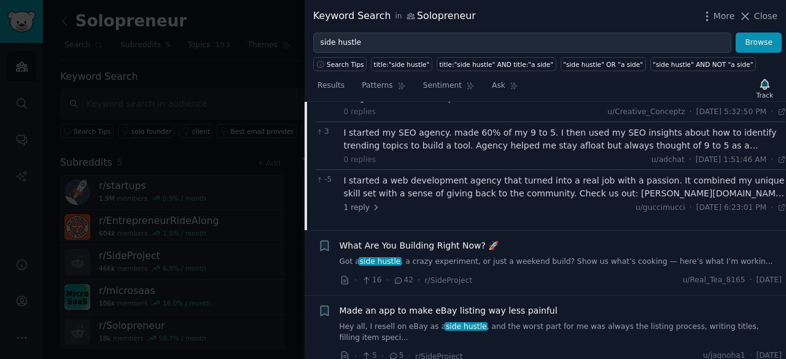
click at [443, 239] on span "What Are You Building Right Now? 🚀" at bounding box center [419, 245] width 160 height 13
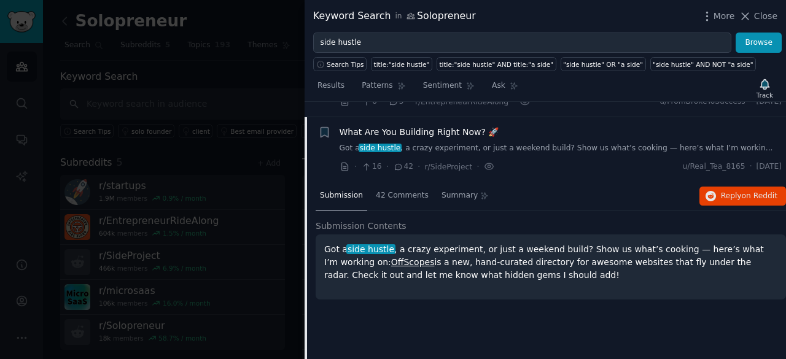
scroll to position [2652, 0]
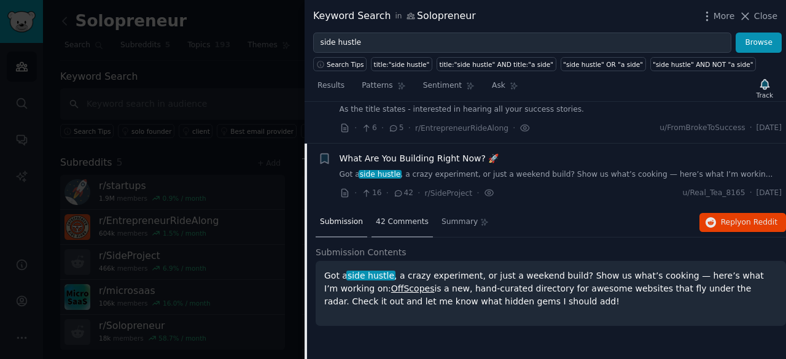
click at [401, 217] on span "42 Comments" at bounding box center [402, 222] width 53 height 11
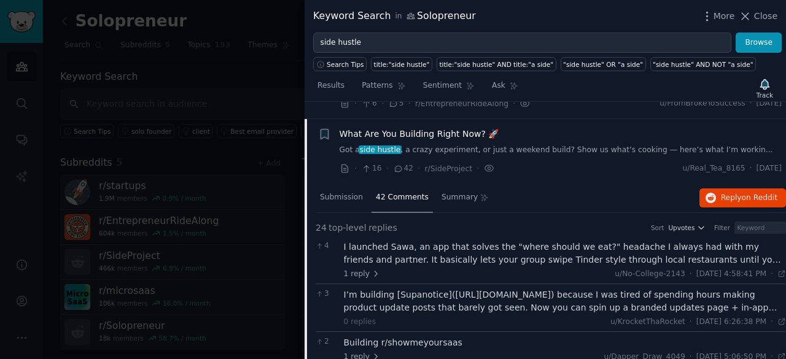
scroll to position [2701, 0]
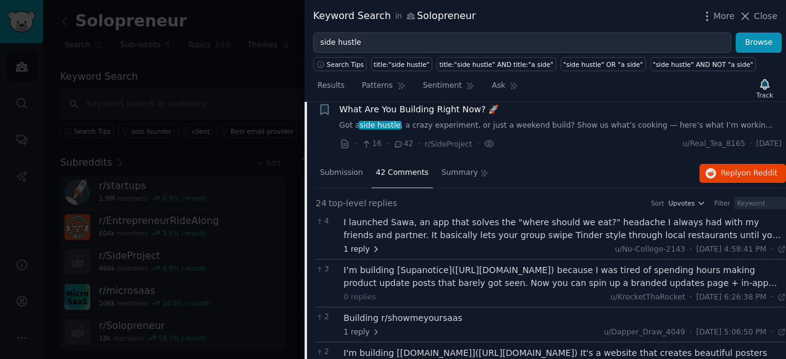
click at [363, 244] on span "1 reply" at bounding box center [362, 249] width 37 height 11
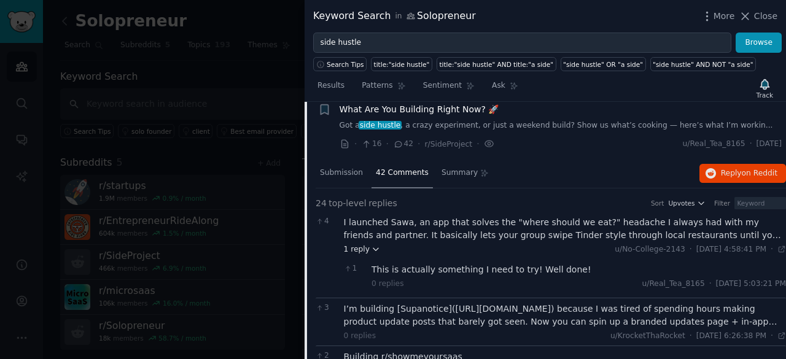
click at [371, 245] on icon at bounding box center [375, 249] width 9 height 9
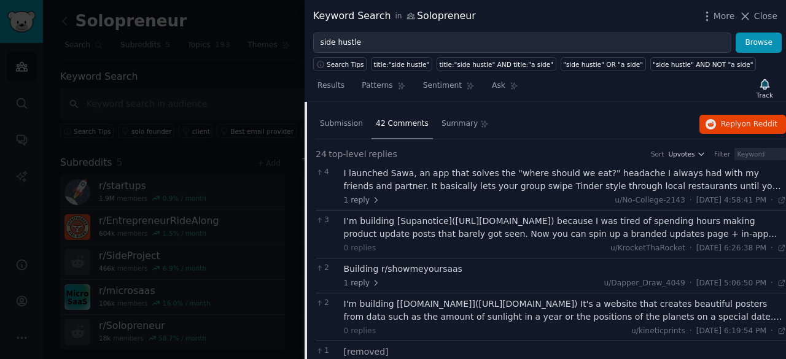
scroll to position [2775, 0]
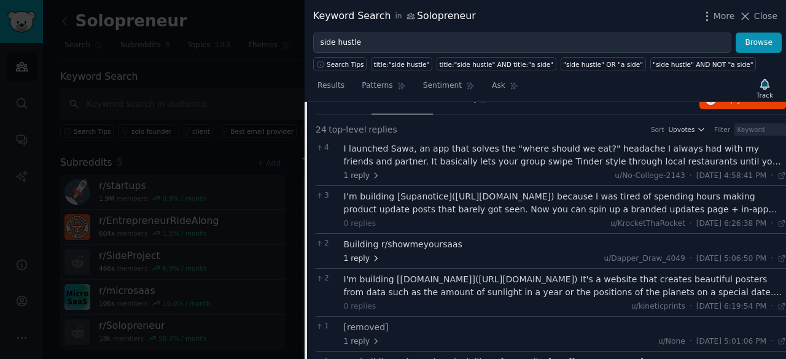
click at [362, 254] on span "1 reply" at bounding box center [362, 259] width 37 height 11
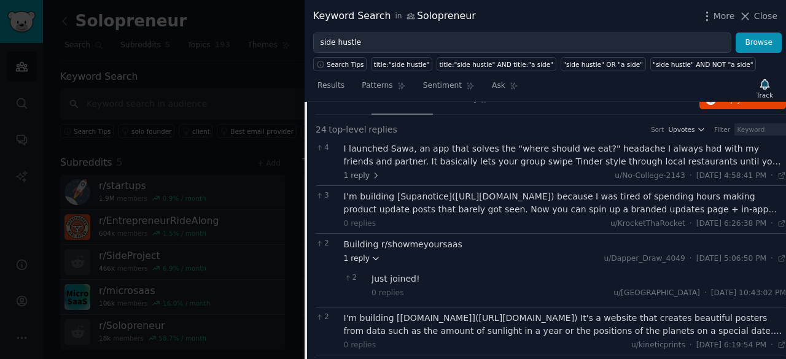
click at [362, 254] on span "1 reply" at bounding box center [362, 259] width 37 height 11
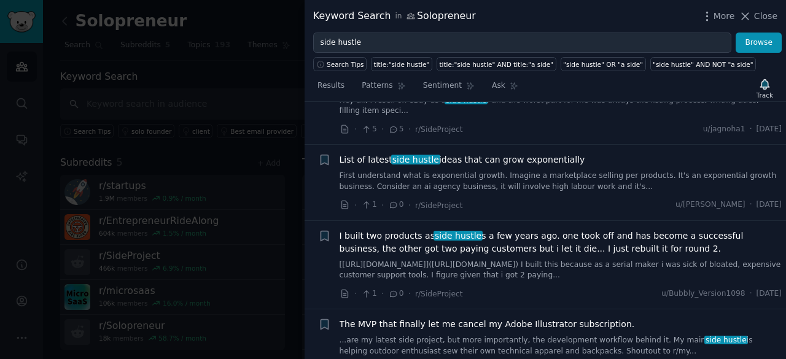
scroll to position [3929, 0]
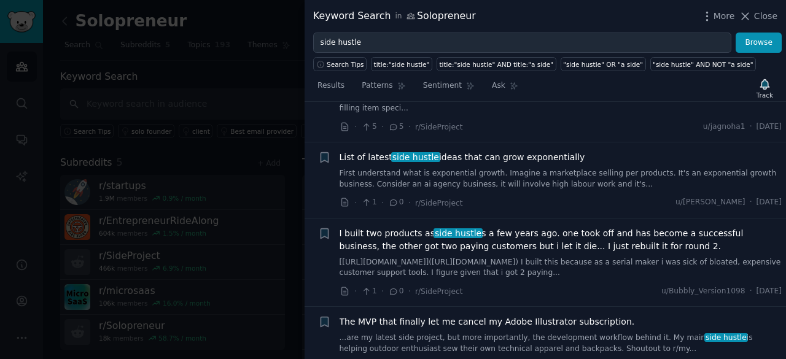
click at [461, 227] on span "I built two products as side hustle s a few years ago. one took off and has bec…" at bounding box center [560, 240] width 443 height 26
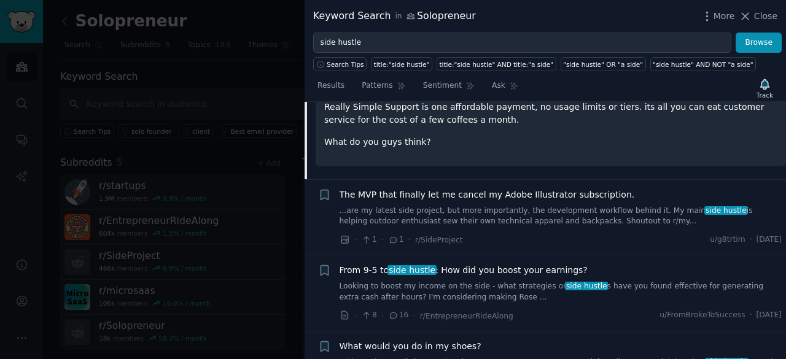
scroll to position [3153, 0]
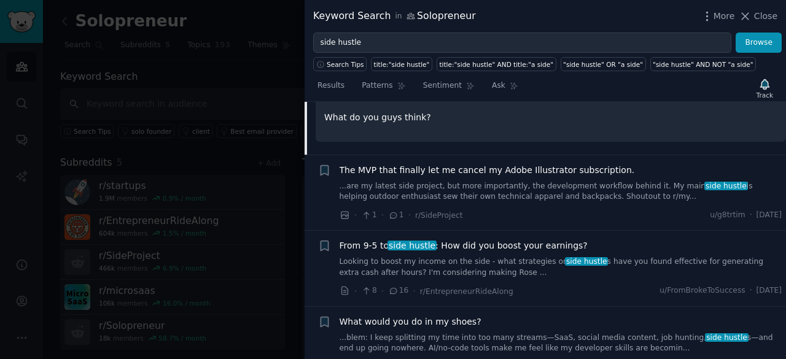
click at [478, 257] on link "Looking to boost my income on the side - what strategies or side hustle s have …" at bounding box center [560, 267] width 443 height 21
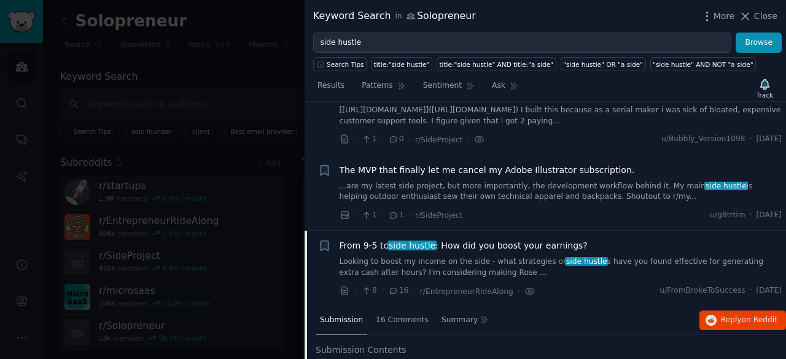
scroll to position [3022, 0]
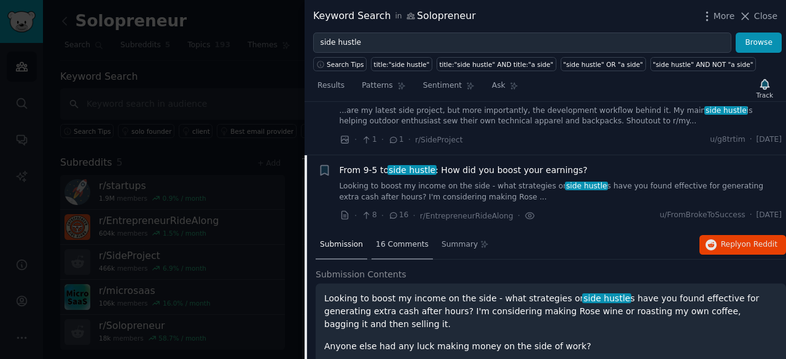
click at [393, 231] on div "16 Comments" at bounding box center [401, 245] width 61 height 29
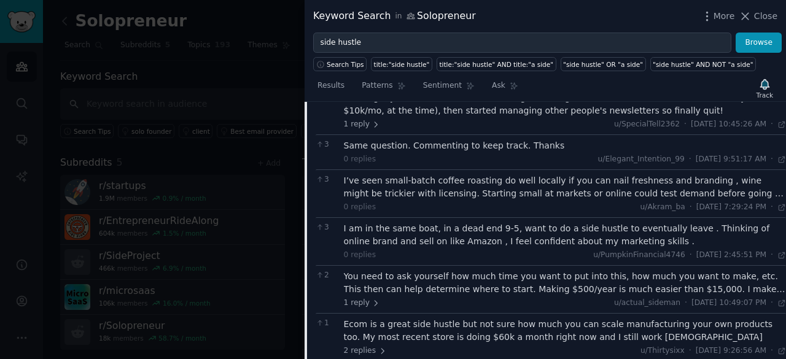
scroll to position [3243, 0]
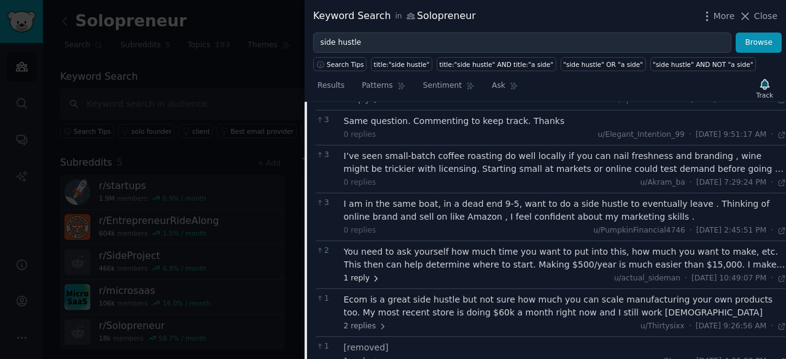
click at [360, 273] on span "1 reply" at bounding box center [362, 278] width 37 height 11
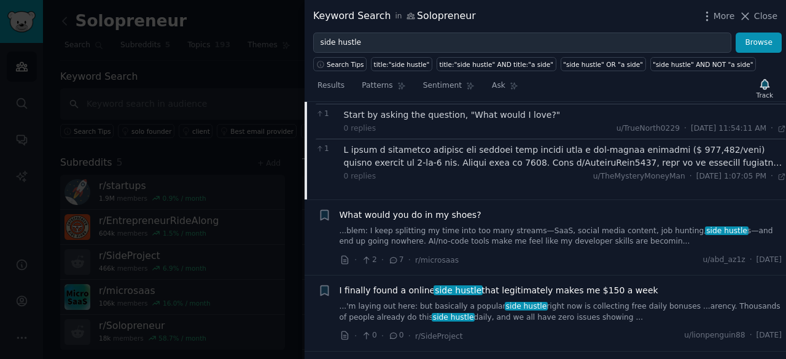
scroll to position [3587, 0]
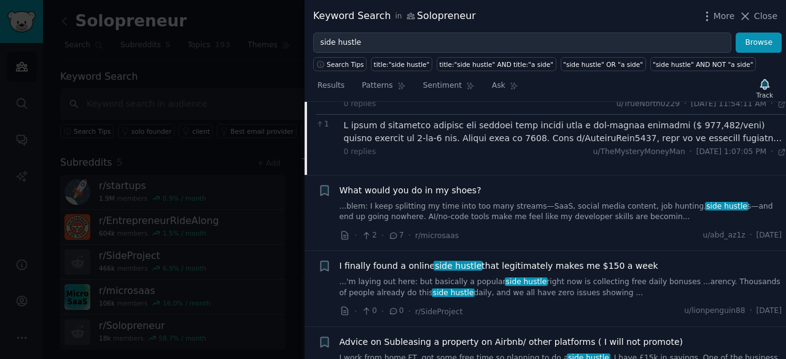
click at [579, 277] on link "...'m laying out here: but basically a popular side hustle right now is collect…" at bounding box center [560, 287] width 443 height 21
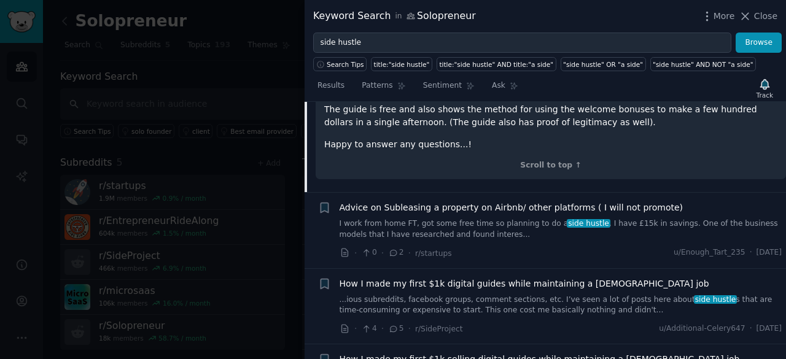
scroll to position [3639, 0]
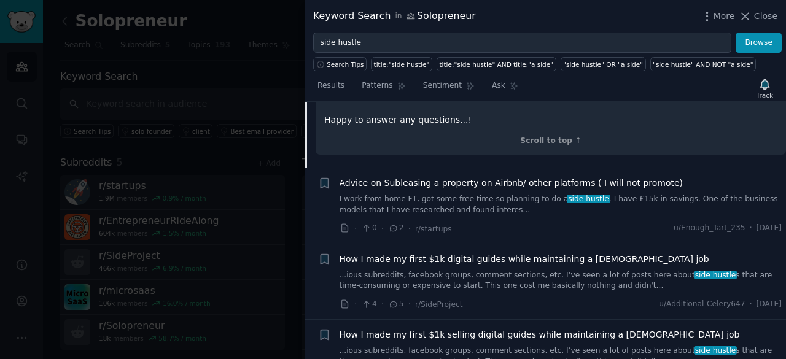
click at [514, 270] on link "...ious subreddits, facebook groups, comment sections, etc. I’ve seen a lot of …" at bounding box center [560, 280] width 443 height 21
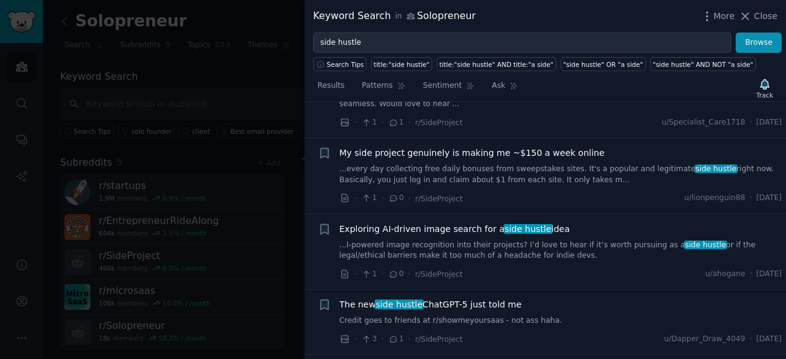
scroll to position [3889, 0]
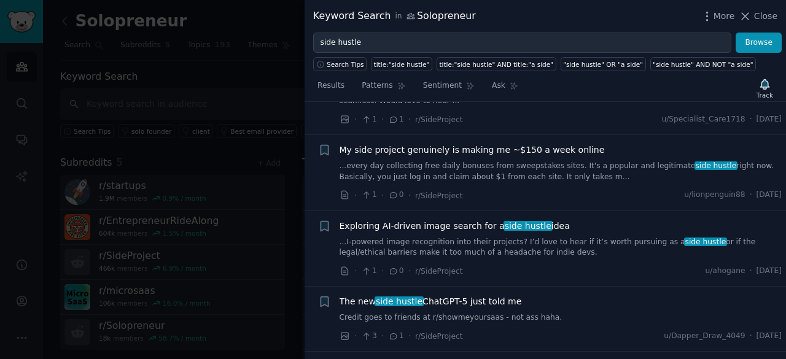
click at [461, 295] on span "The new side hustle ChatGPT-5 just told me" at bounding box center [430, 301] width 182 height 13
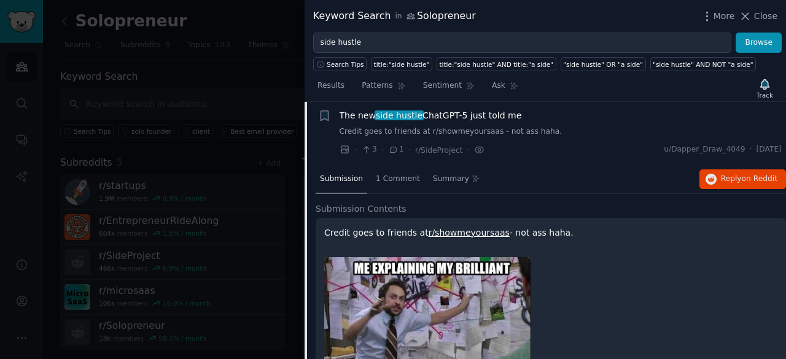
scroll to position [3727, 0]
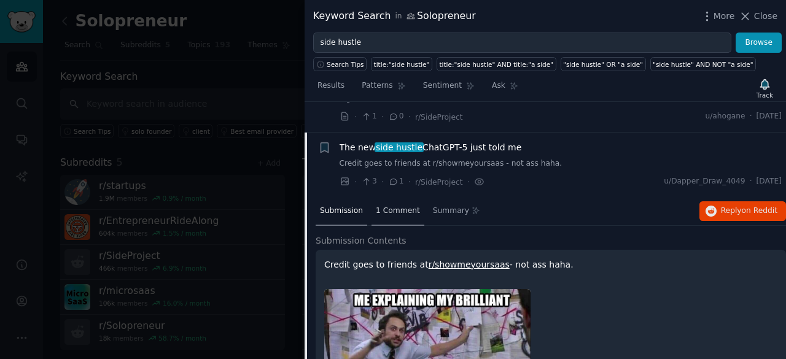
click at [394, 197] on div "1 Comment" at bounding box center [397, 211] width 53 height 29
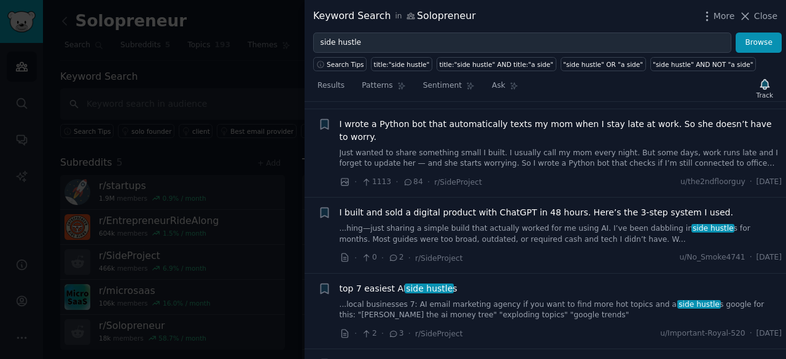
scroll to position [4955, 0]
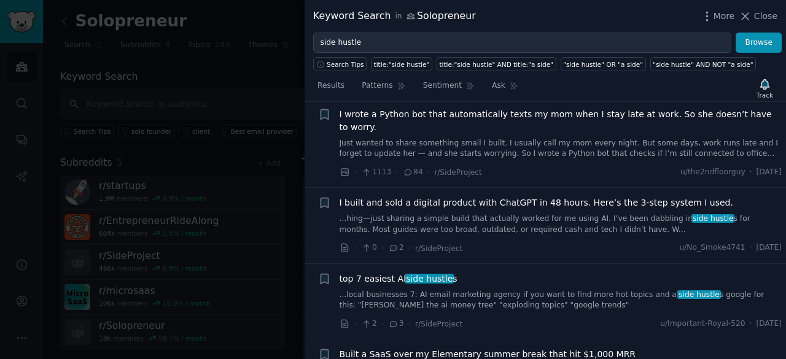
click at [495, 273] on div "top 7 easiest AI side hustle s" at bounding box center [560, 279] width 443 height 13
drag, startPoint x: 493, startPoint y: 199, endPoint x: 451, endPoint y: 200, distance: 42.4
click at [451, 290] on link "...local businesses 7: AI email marketing agency if you want to find more hot t…" at bounding box center [560, 300] width 443 height 21
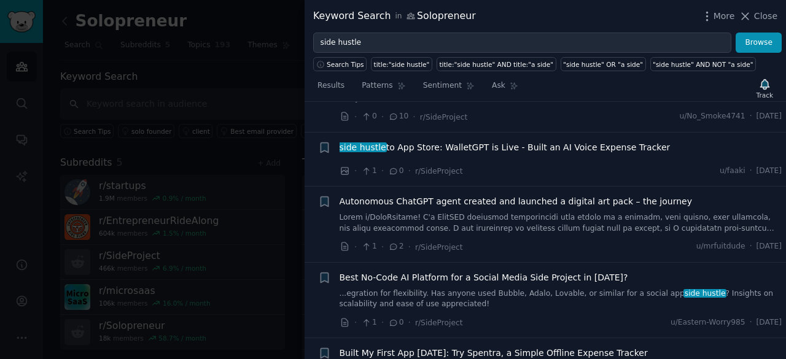
scroll to position [6530, 0]
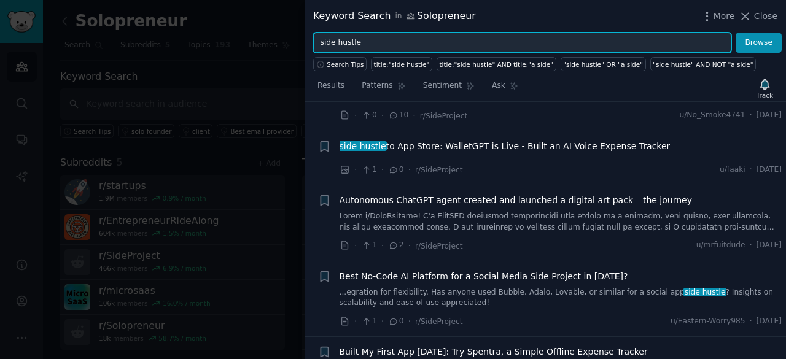
click at [319, 42] on input "side hustle" at bounding box center [522, 43] width 418 height 21
click at [735, 33] on button "Browse" at bounding box center [758, 43] width 46 height 21
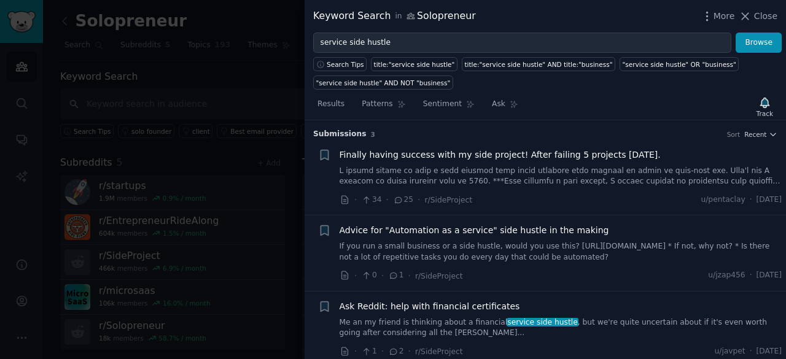
click at [679, 117] on div "Results Patterns Sentiment Ask Track" at bounding box center [544, 107] width 481 height 26
click at [659, 131] on h3 "Submission s 3 Sort Recent" at bounding box center [545, 134] width 464 height 11
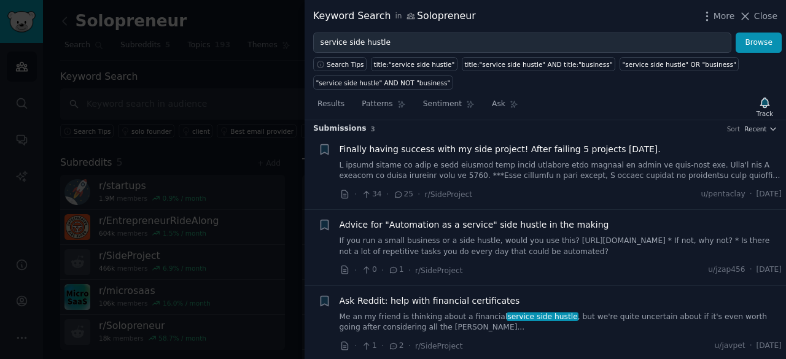
scroll to position [0, 0]
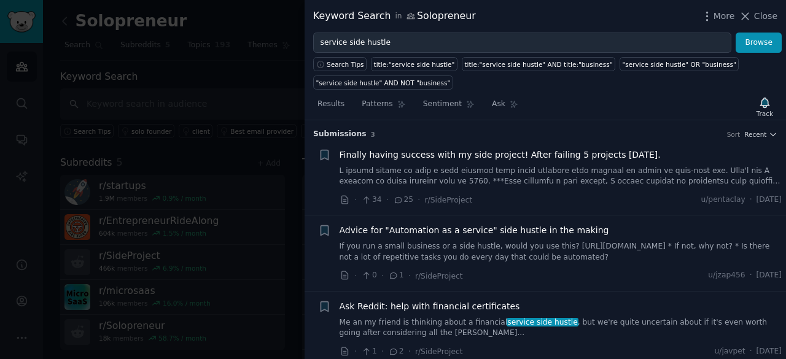
click at [527, 151] on span "Finally having success with my side project! After failing 5 projects [DATE]." at bounding box center [499, 155] width 321 height 13
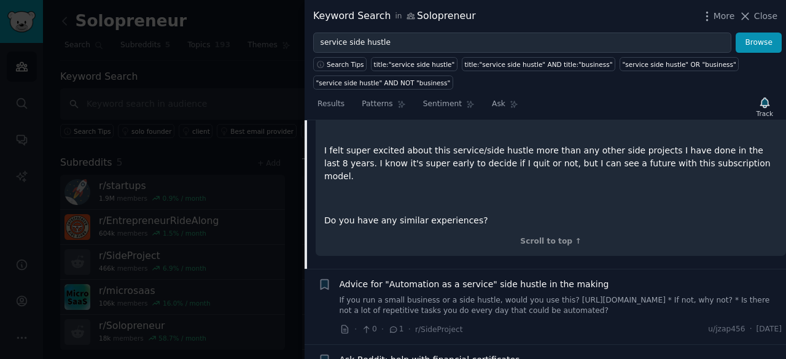
scroll to position [753, 0]
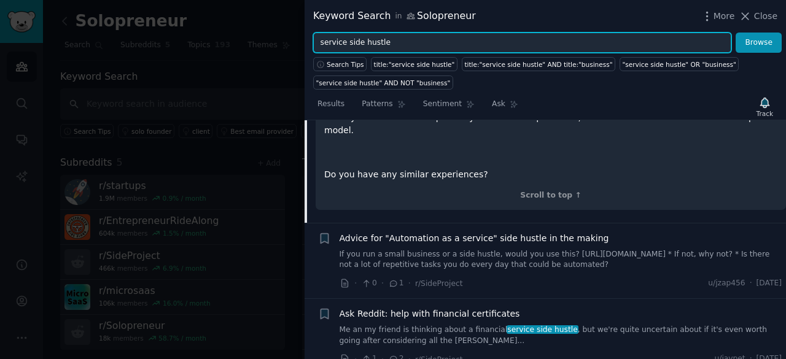
drag, startPoint x: 343, startPoint y: 42, endPoint x: 387, endPoint y: 33, distance: 44.5
click at [387, 33] on input "service side hustle" at bounding box center [522, 43] width 418 height 21
click at [735, 33] on button "Browse" at bounding box center [758, 43] width 46 height 21
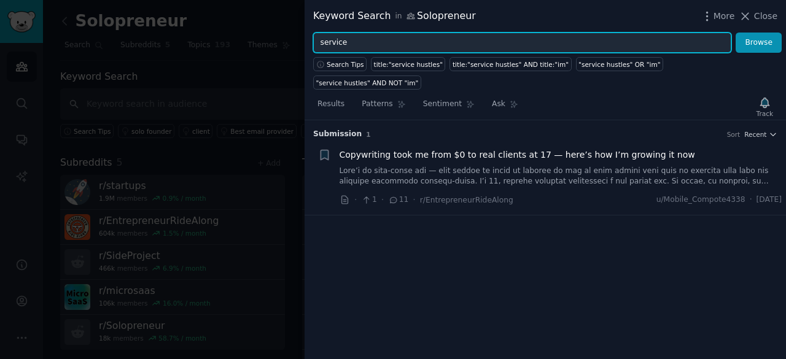
type input "service"
click at [735, 33] on button "Browse" at bounding box center [758, 43] width 46 height 21
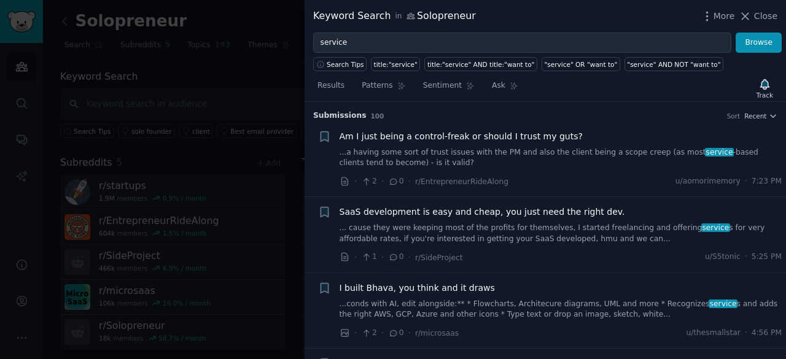
click at [610, 104] on div "Submission s 100 Sort Recent" at bounding box center [545, 112] width 464 height 20
click at [757, 20] on span "Close" at bounding box center [765, 16] width 23 height 13
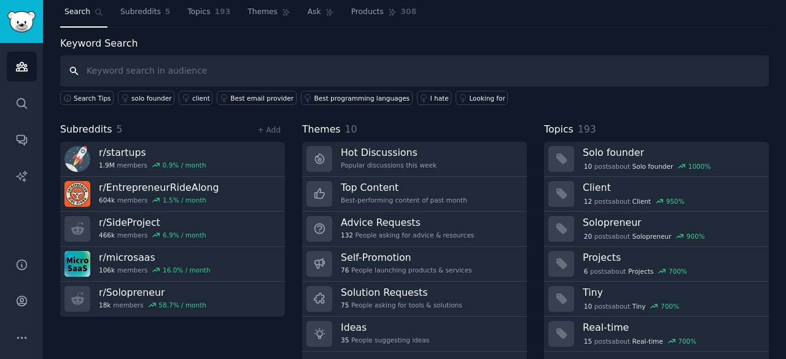
scroll to position [39, 0]
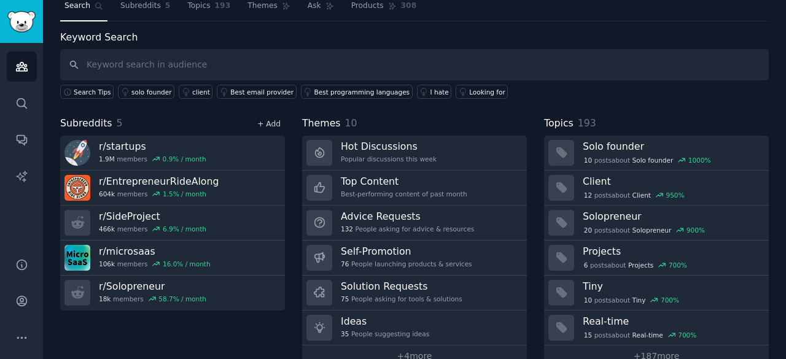
click at [273, 120] on link "+ Add" at bounding box center [268, 124] width 23 height 9
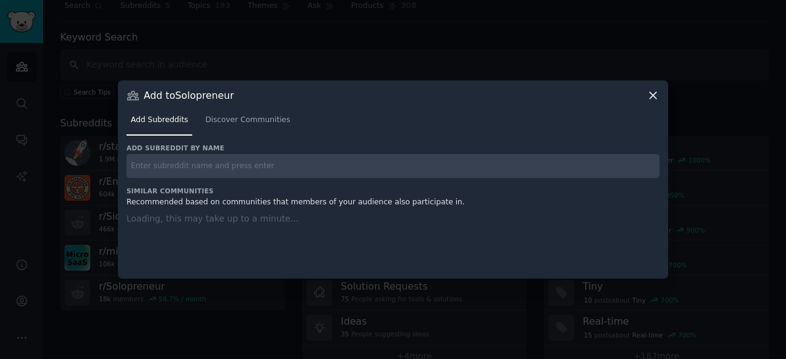
click at [245, 160] on input "text" at bounding box center [392, 166] width 533 height 24
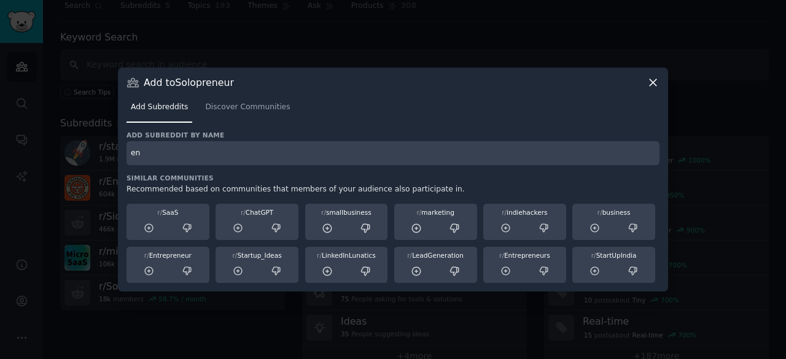
type input "e"
click at [239, 112] on link "Discover Communities" at bounding box center [247, 110] width 93 height 25
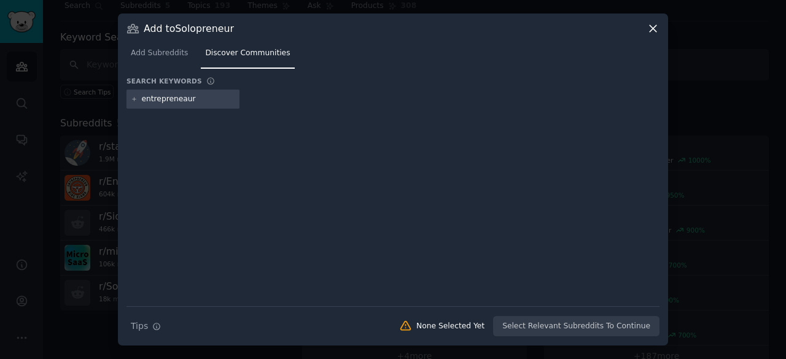
click at [156, 96] on input "entrepreneaur" at bounding box center [188, 99] width 93 height 11
type input "entrepreneur"
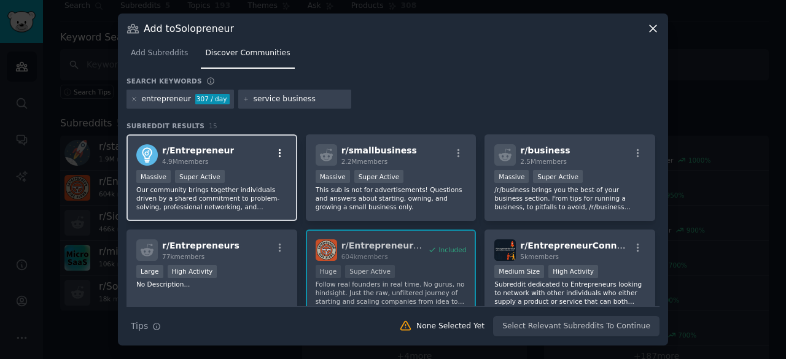
click at [282, 152] on icon "button" at bounding box center [279, 153] width 11 height 11
type input "service business"
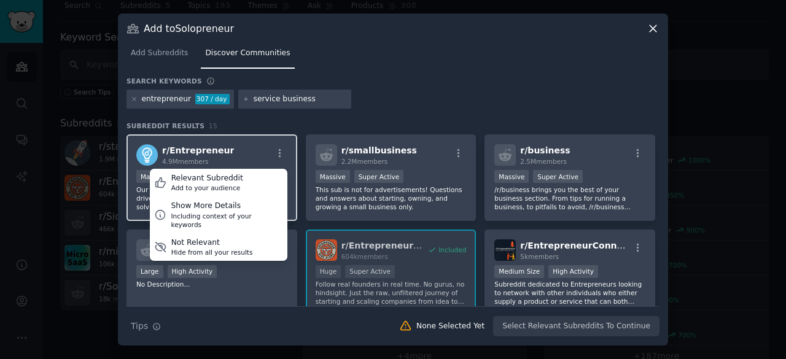
click at [243, 145] on div "r/ Entrepreneur 4.9M members Relevant Subreddit Add to your audience Show More …" at bounding box center [211, 154] width 151 height 21
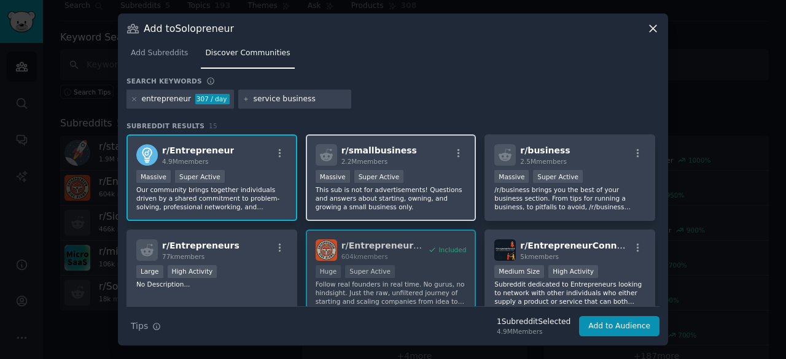
click at [408, 199] on p "This sub is not for advertisements! Questions and answers about starting, ownin…" at bounding box center [391, 198] width 151 height 26
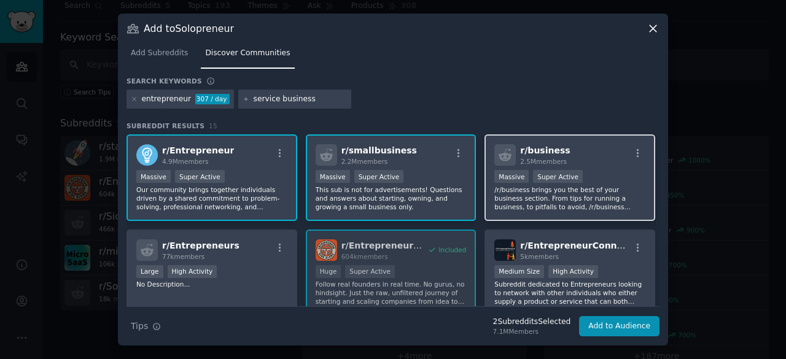
click at [565, 192] on p "/r/business brings you the best of your business section. From tips for running…" at bounding box center [569, 198] width 151 height 26
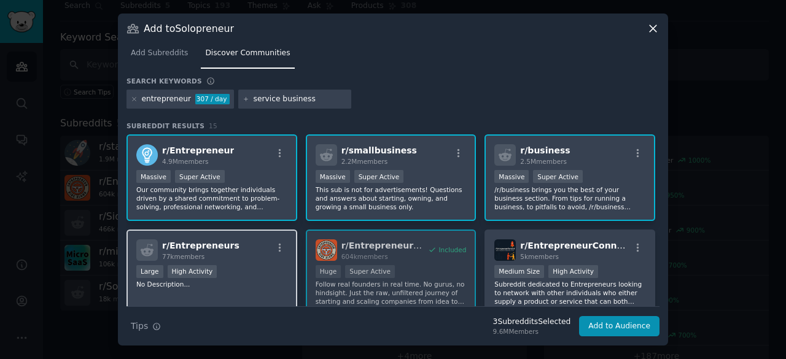
click at [279, 278] on div "Large High Activity" at bounding box center [211, 272] width 151 height 15
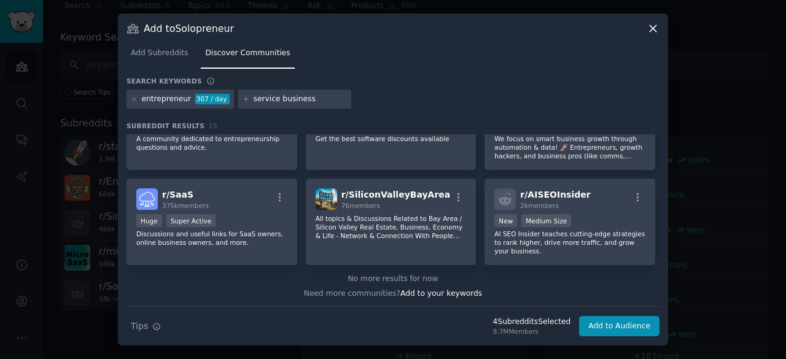
scroll to position [336, 0]
click at [304, 99] on input "service business" at bounding box center [300, 99] width 93 height 11
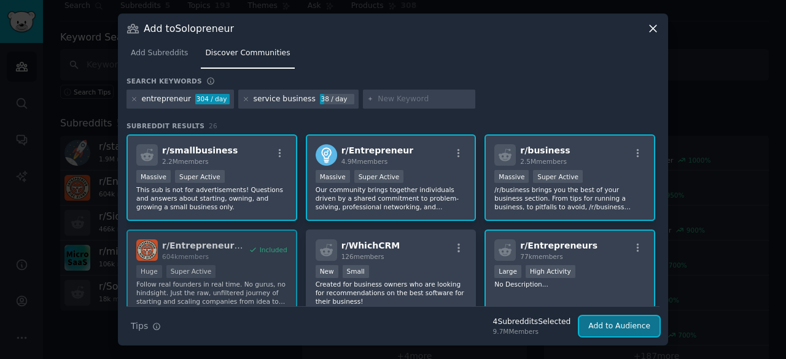
click at [604, 325] on button "Add to Audience" at bounding box center [619, 326] width 80 height 21
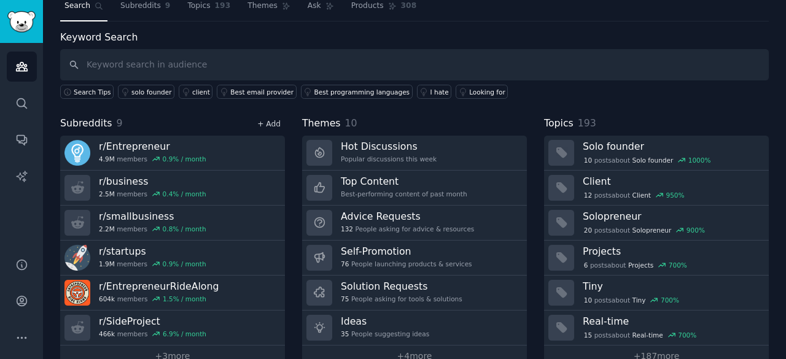
click at [266, 122] on link "+ Add" at bounding box center [268, 124] width 23 height 9
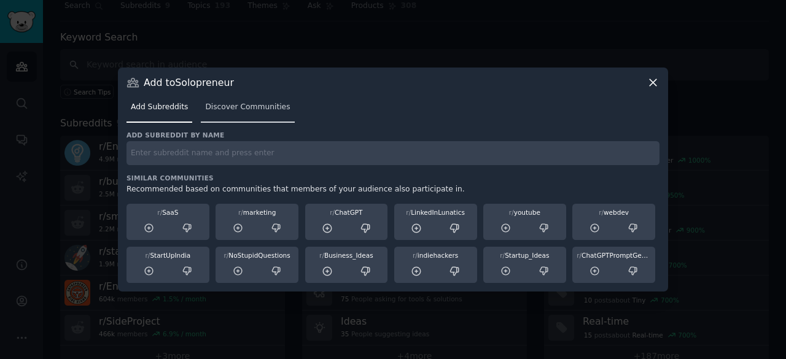
click at [230, 117] on link "Discover Communities" at bounding box center [247, 110] width 93 height 25
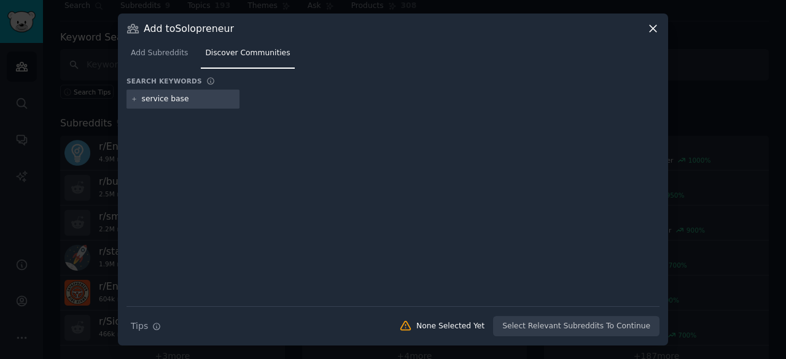
type input "service based"
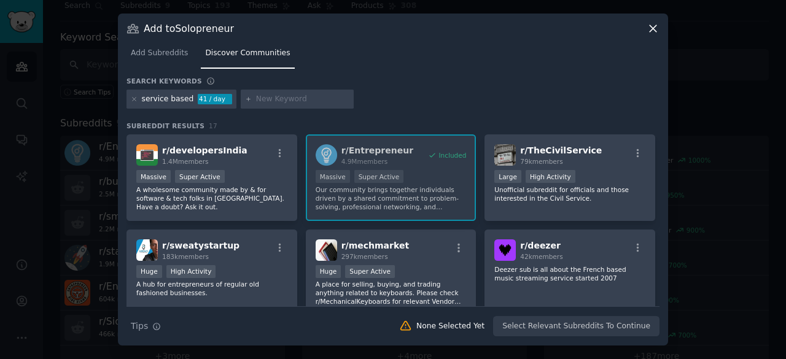
drag, startPoint x: 656, startPoint y: 169, endPoint x: 656, endPoint y: 181, distance: 12.3
click at [656, 181] on div "r/ developersIndia 1.4M members Massive Super Active A wholesome community made…" at bounding box center [392, 319] width 533 height 371
drag, startPoint x: 655, startPoint y: 160, endPoint x: 655, endPoint y: 179, distance: 18.4
click at [655, 179] on div "r/ developersIndia 1.4M members Massive Super Active A wholesome community made…" at bounding box center [392, 319] width 533 height 371
click at [242, 268] on div "Huge High Activity" at bounding box center [211, 272] width 151 height 15
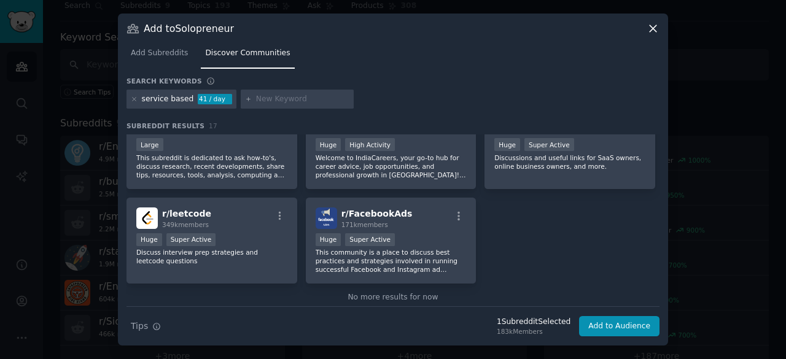
scroll to position [423, 0]
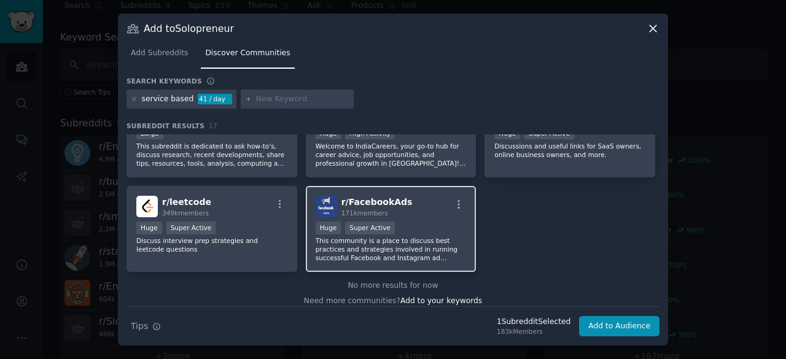
click at [407, 254] on p "This community is a place to discuss best practices and strategies involved in …" at bounding box center [391, 249] width 151 height 26
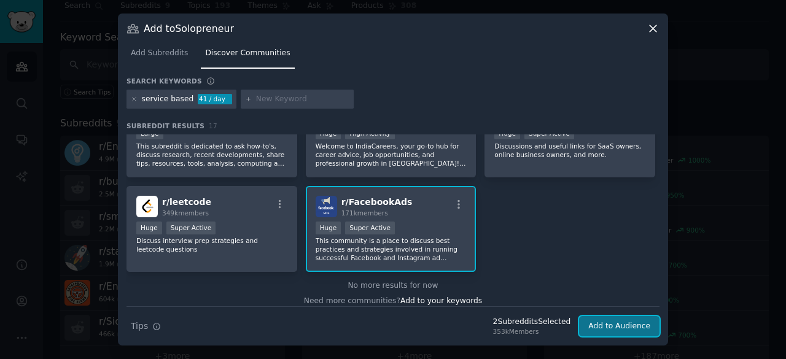
click at [621, 325] on button "Add to Audience" at bounding box center [619, 326] width 80 height 21
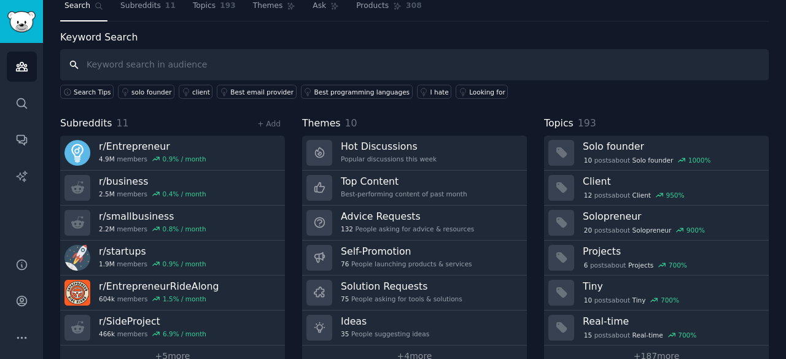
click at [166, 61] on input "text" at bounding box center [414, 64] width 708 height 31
type input "sweaty business"
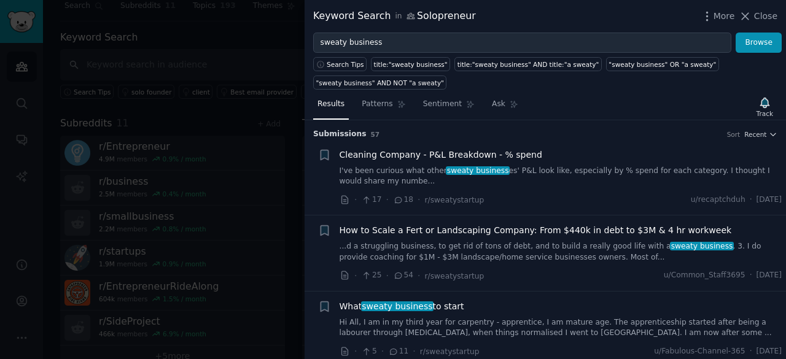
click at [660, 104] on div "Results Patterns Sentiment Ask Track" at bounding box center [544, 107] width 481 height 26
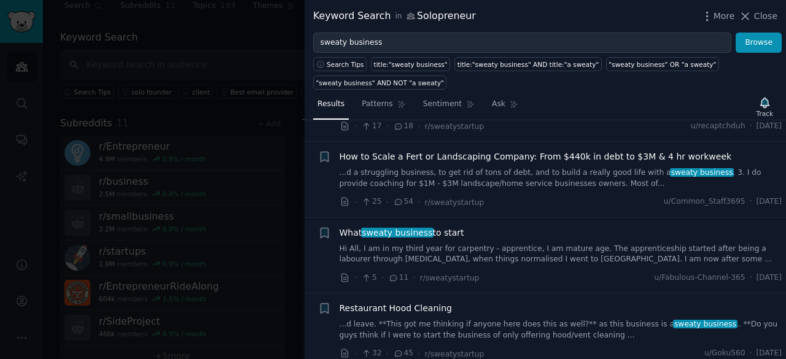
scroll to position [98, 0]
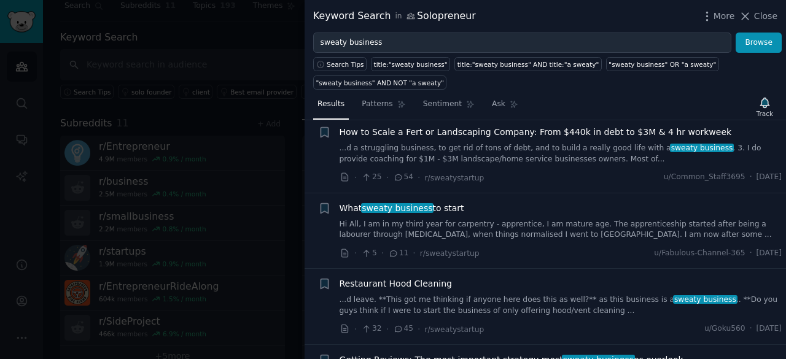
click at [512, 230] on link "Hi All, I am in my third year for carpentry - apprentice, I am mature age. The …" at bounding box center [560, 229] width 443 height 21
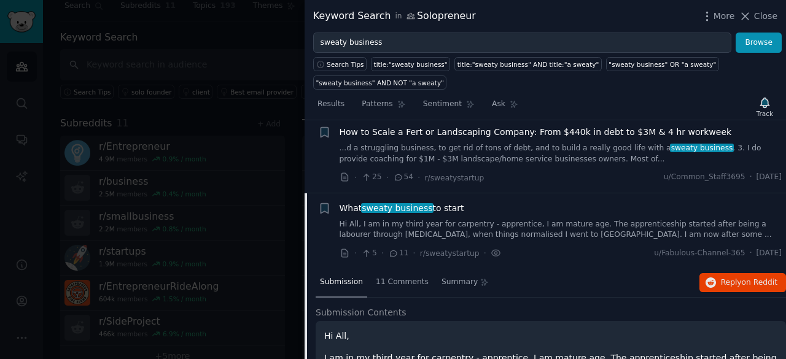
scroll to position [171, 0]
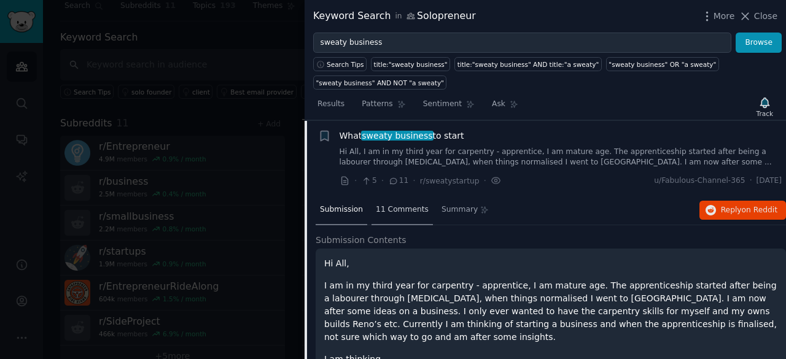
click at [404, 204] on span "11 Comments" at bounding box center [402, 209] width 53 height 11
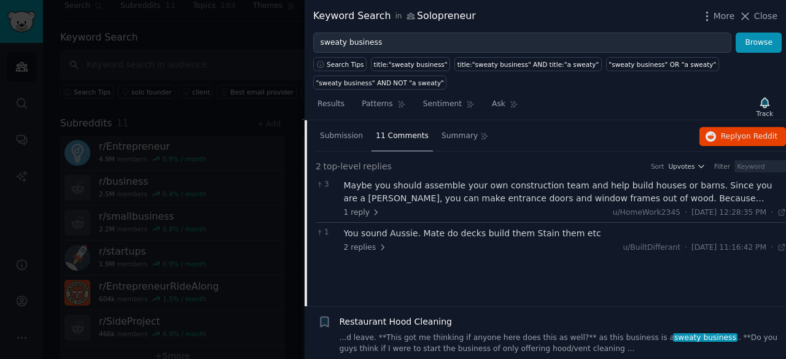
scroll to position [220, 0]
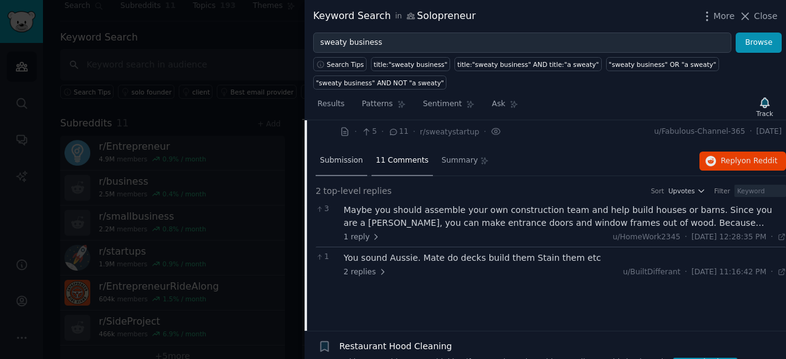
click at [338, 152] on div "Submission" at bounding box center [342, 161] width 52 height 29
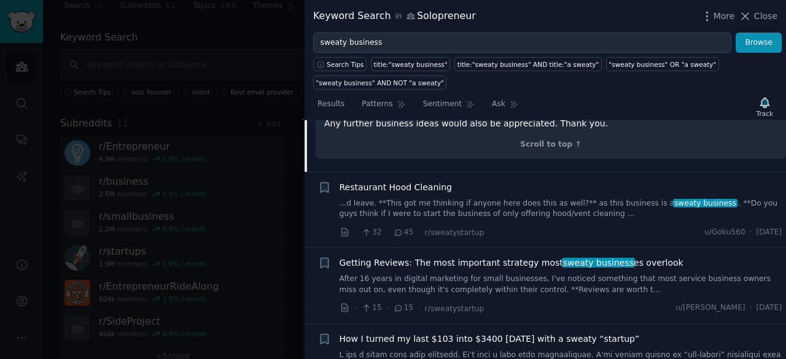
scroll to position [588, 0]
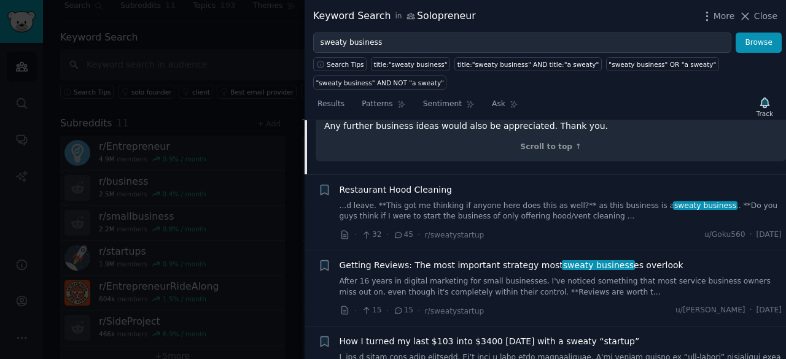
click at [511, 201] on link "...d leave. **This got me thinking if anyone here does this as well?** as this …" at bounding box center [560, 211] width 443 height 21
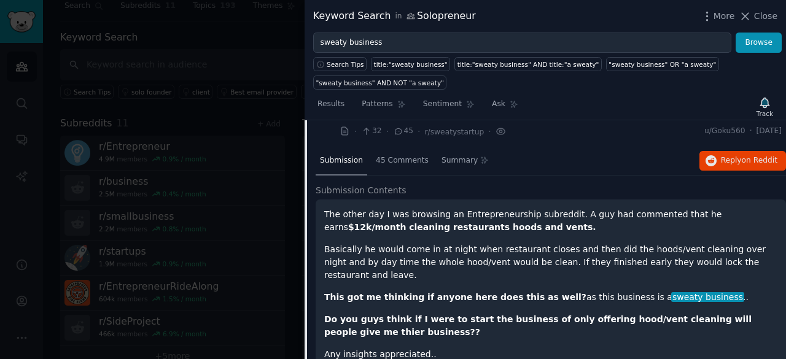
scroll to position [295, 0]
click at [387, 164] on span "45 Comments" at bounding box center [402, 161] width 53 height 11
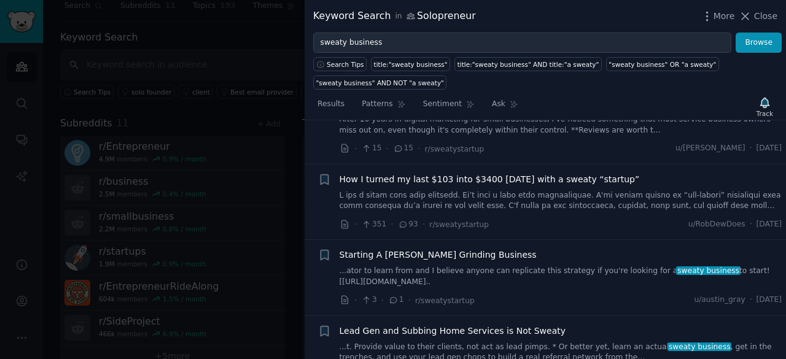
scroll to position [1670, 0]
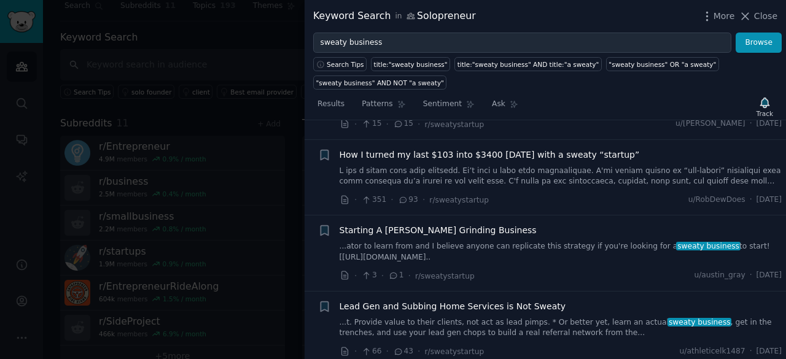
click at [479, 150] on span "How I turned my last $103 into $3400 [DATE] with a sweaty “startup”" at bounding box center [489, 155] width 300 height 13
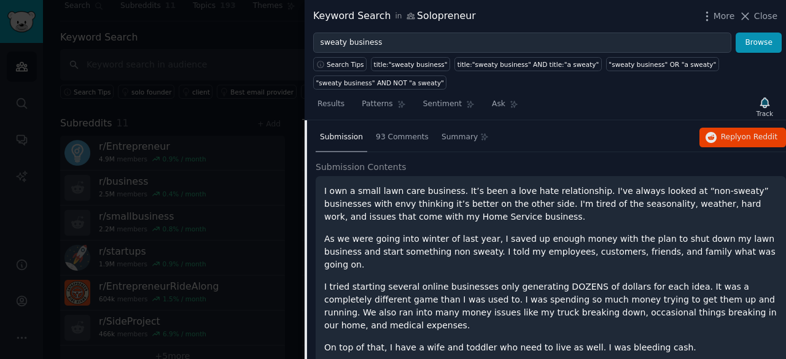
scroll to position [446, 0]
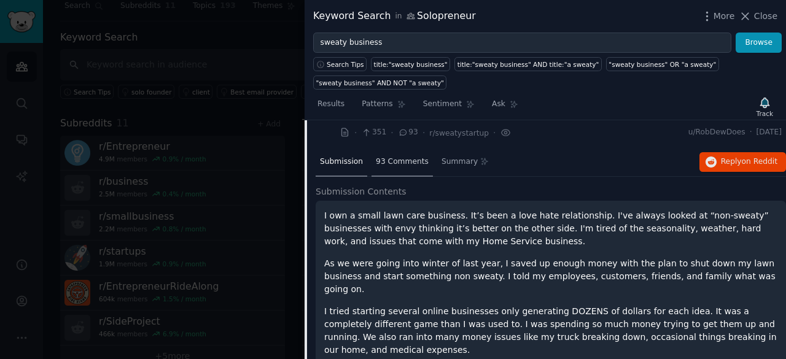
click at [395, 161] on span "93 Comments" at bounding box center [402, 162] width 53 height 11
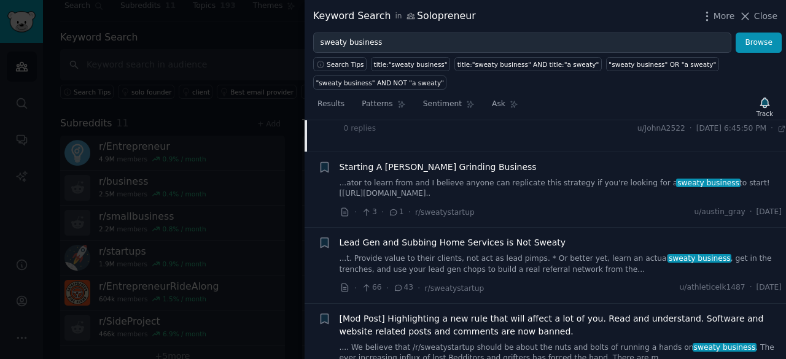
scroll to position [1158, 0]
click at [535, 167] on div "Starting A [PERSON_NAME] Grinding Business ...ator to learn from and I believe …" at bounding box center [560, 179] width 443 height 39
click at [531, 177] on link "...ator to learn from and I believe anyone can replicate this strategy if you'r…" at bounding box center [560, 187] width 443 height 21
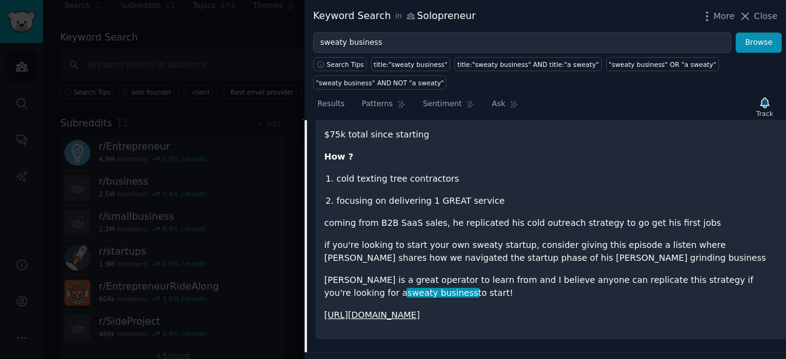
scroll to position [694, 0]
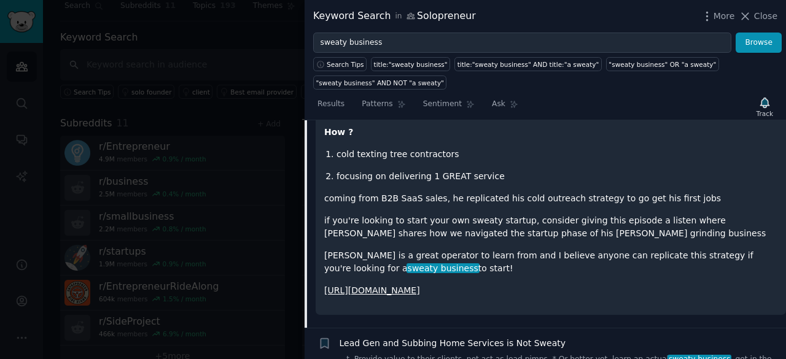
click at [420, 287] on link "[URL][DOMAIN_NAME]" at bounding box center [372, 290] width 96 height 10
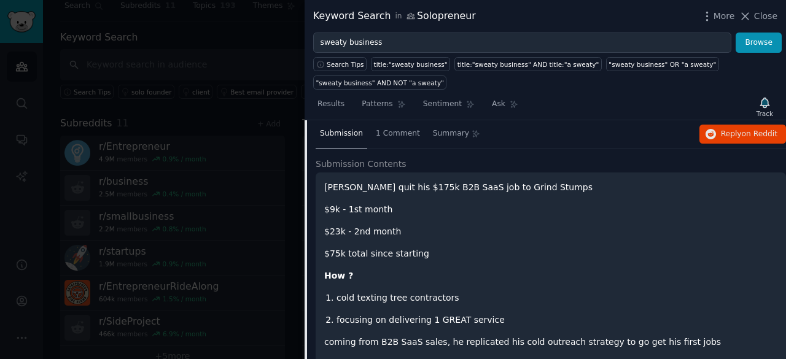
scroll to position [546, 0]
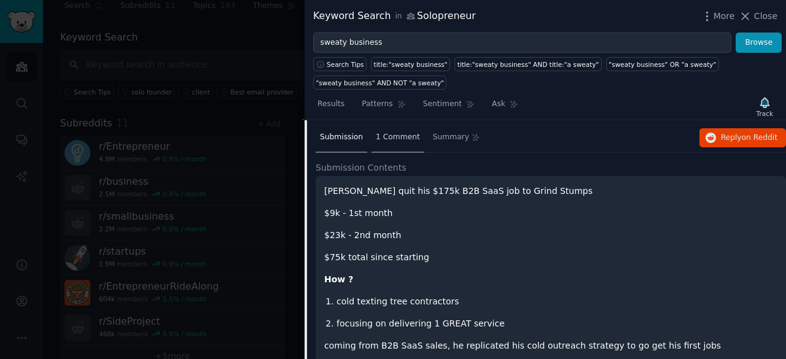
click at [392, 132] on span "1 Comment" at bounding box center [398, 137] width 44 height 11
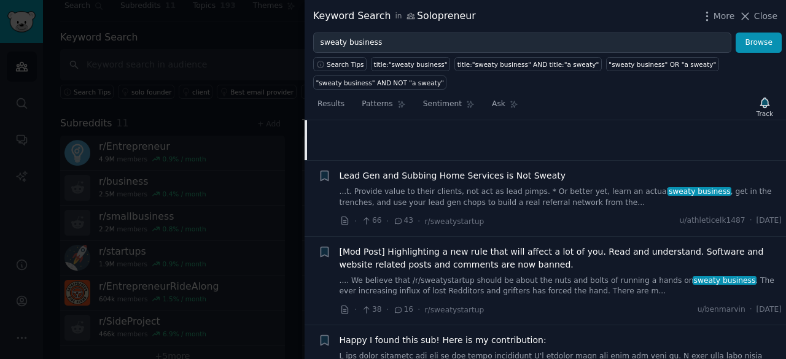
scroll to position [718, 0]
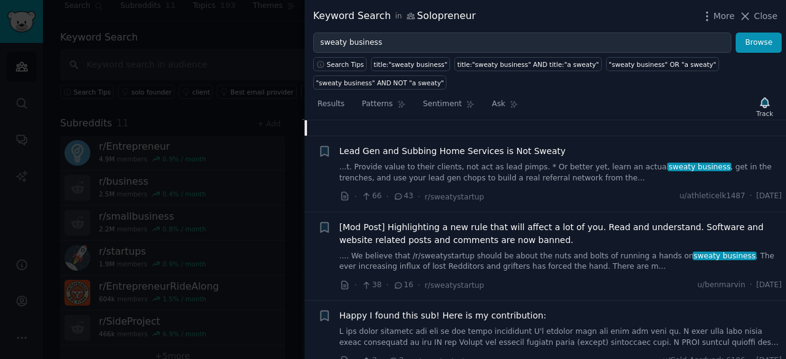
drag, startPoint x: 432, startPoint y: 148, endPoint x: 490, endPoint y: 175, distance: 63.7
click at [490, 175] on link "...t. Provide value to their clients, not act as lead pimps. * Or better yet, l…" at bounding box center [560, 172] width 443 height 21
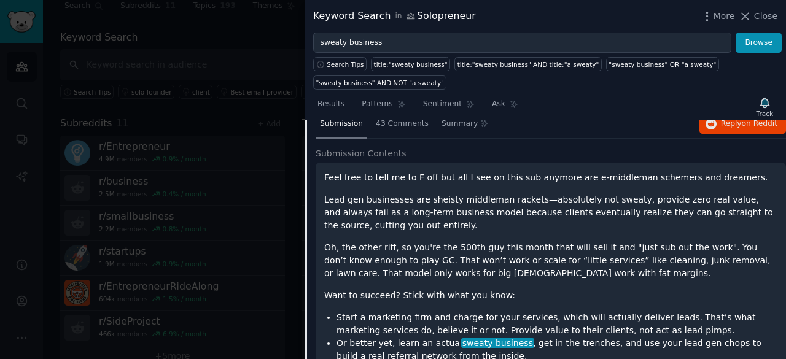
scroll to position [598, 0]
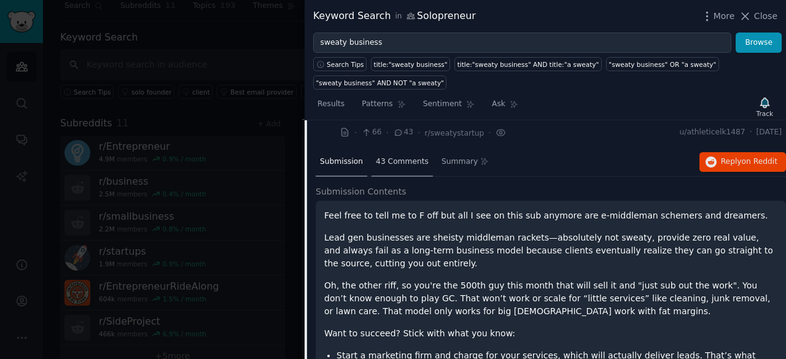
click at [390, 160] on span "43 Comments" at bounding box center [402, 162] width 53 height 11
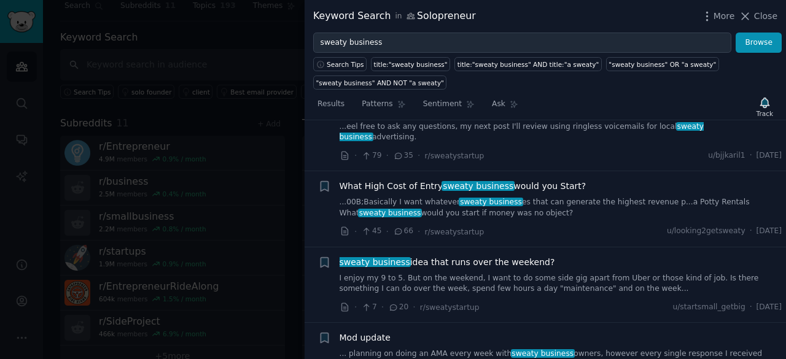
scroll to position [3061, 0]
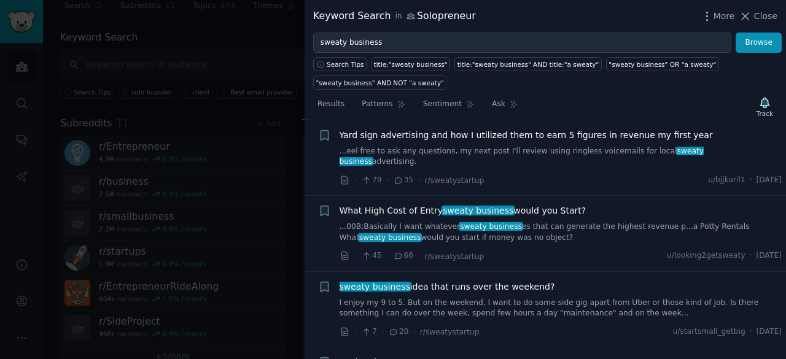
click at [551, 204] on span "What High Cost of Entry sweaty business would you Start?" at bounding box center [462, 210] width 247 height 13
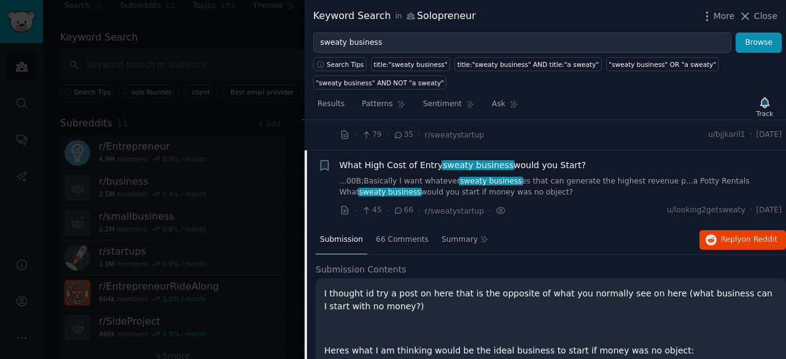
scroll to position [2259, 0]
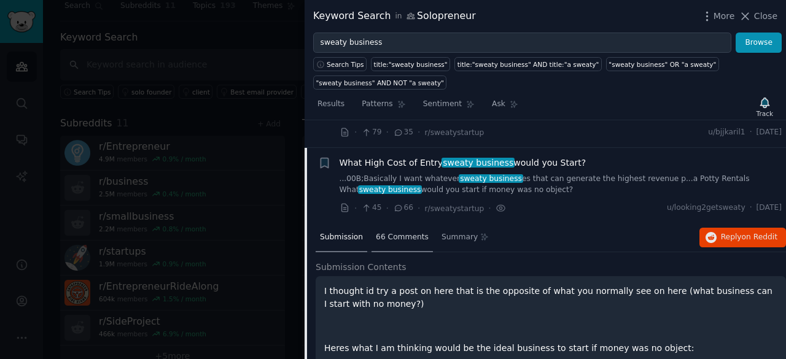
click at [398, 232] on span "66 Comments" at bounding box center [402, 237] width 53 height 11
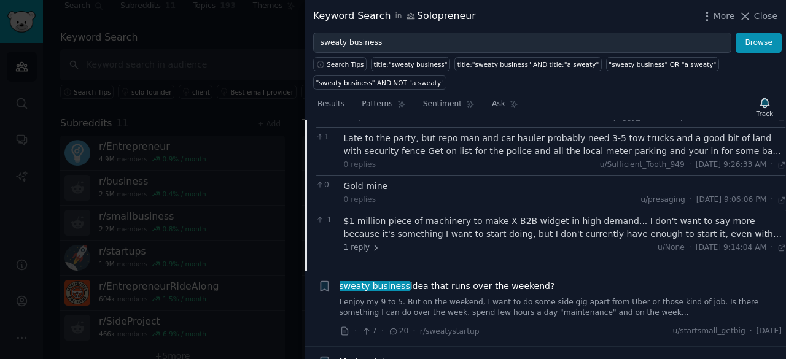
scroll to position [3094, 0]
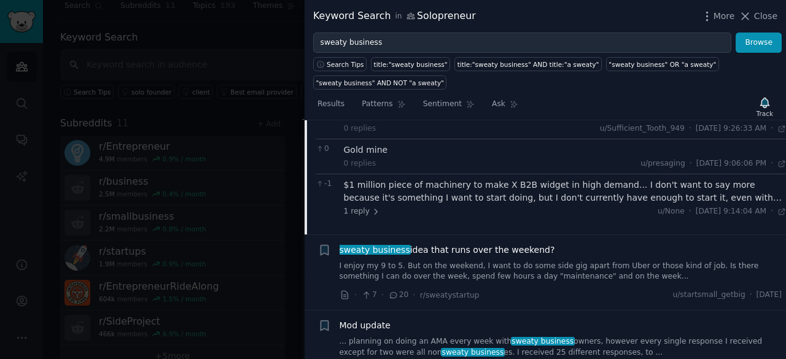
click at [486, 244] on span "sweaty business idea that runs over the weekend?" at bounding box center [446, 250] width 215 height 13
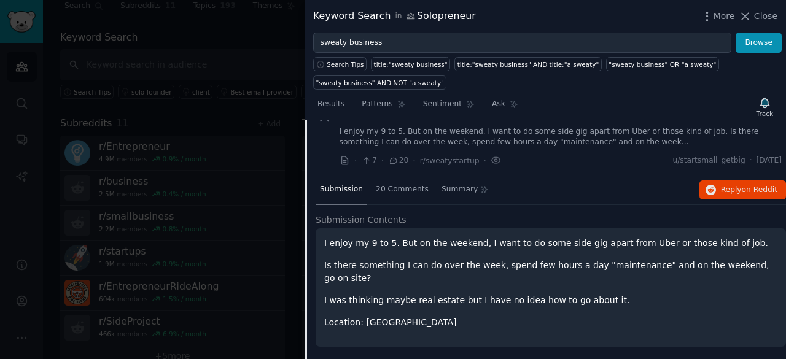
scroll to position [2384, 0]
click at [386, 174] on div "20 Comments" at bounding box center [401, 188] width 61 height 29
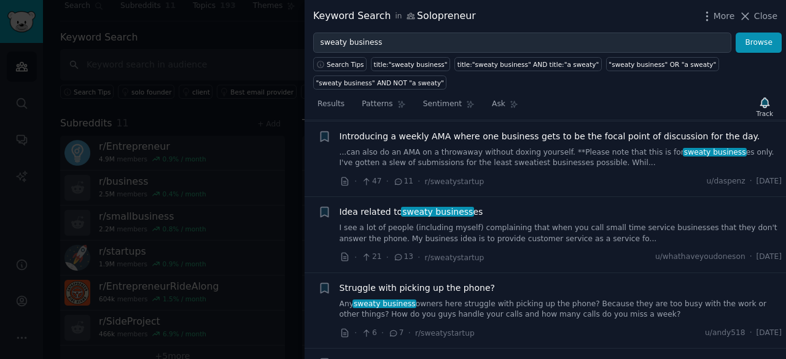
scroll to position [2949, 0]
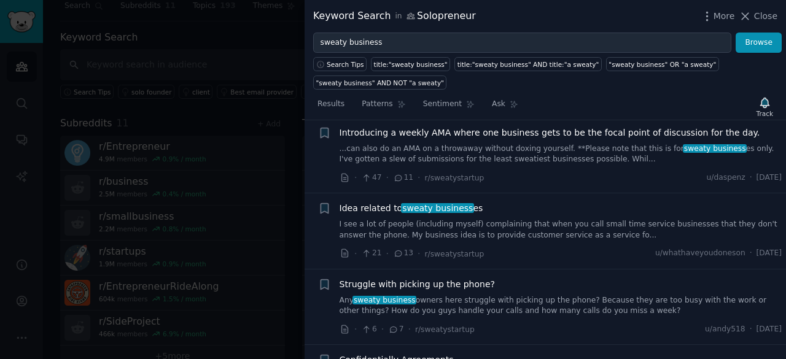
click at [443, 203] on span "sweaty business" at bounding box center [437, 208] width 73 height 10
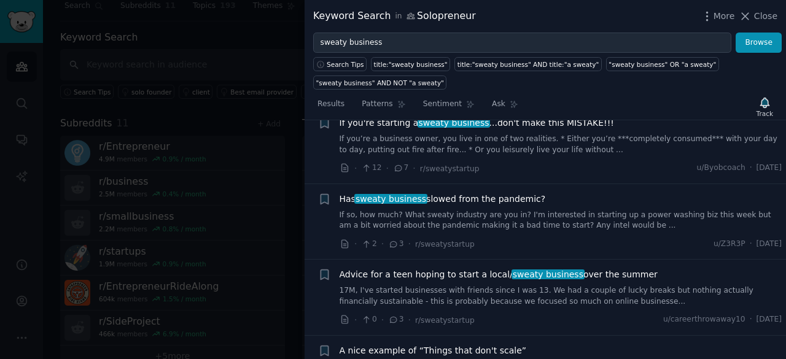
scroll to position [3741, 0]
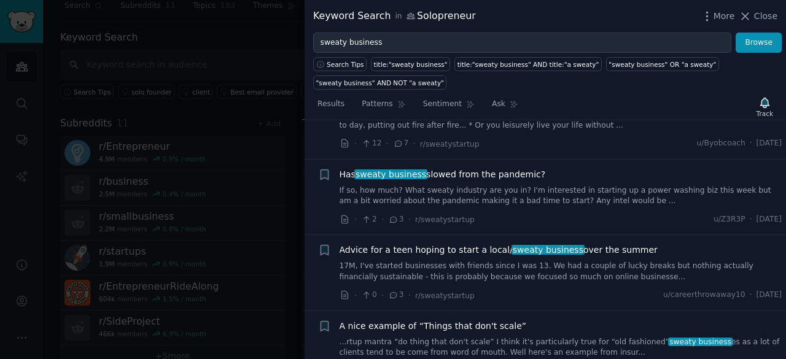
click at [533, 245] on span "sweaty business" at bounding box center [547, 250] width 73 height 10
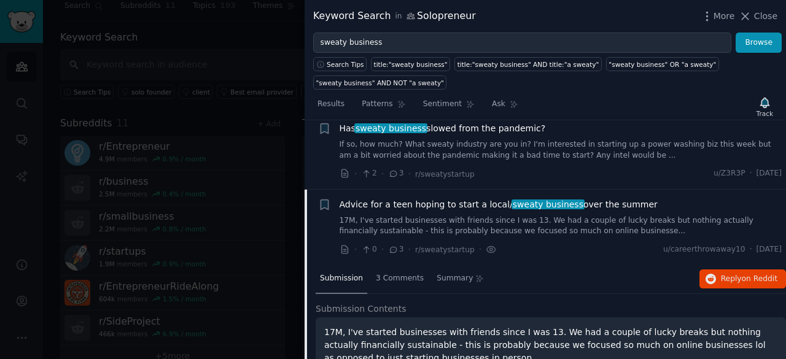
scroll to position [3547, 0]
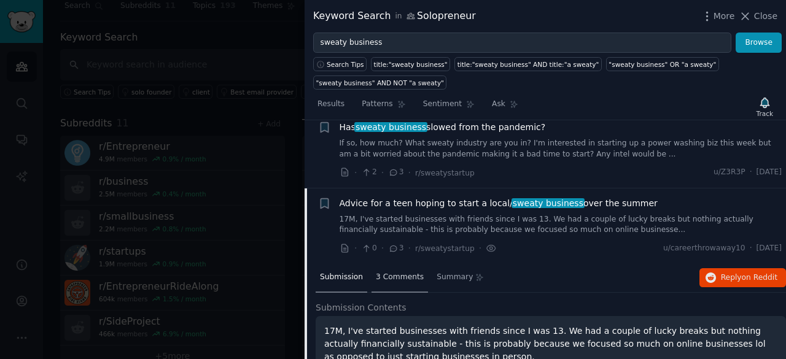
click at [393, 263] on div "3 Comments" at bounding box center [399, 277] width 56 height 29
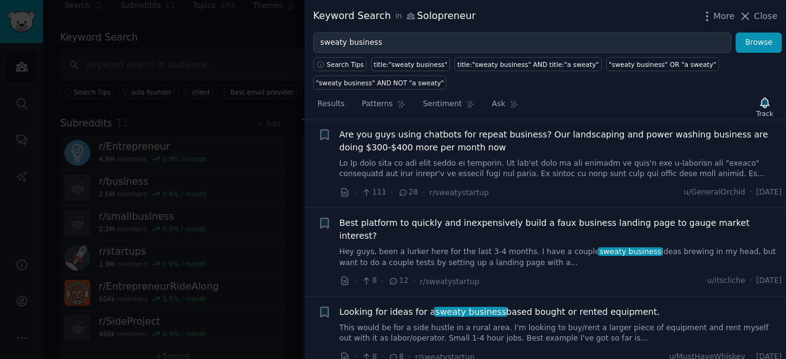
scroll to position [4264, 0]
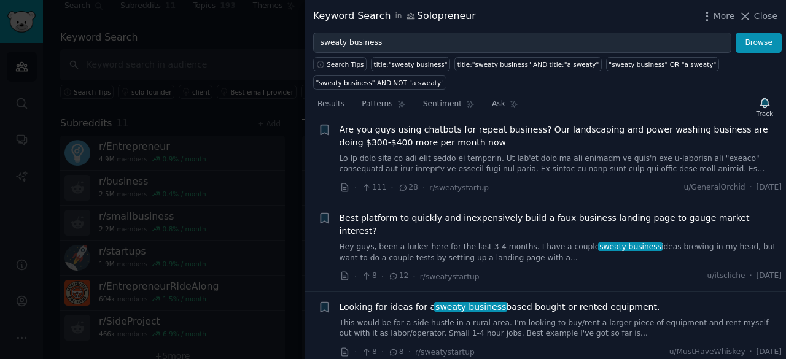
click at [306, 292] on li "+ Looking for ideas for a sweaty business based bought or rented equipment. Thi…" at bounding box center [544, 329] width 481 height 75
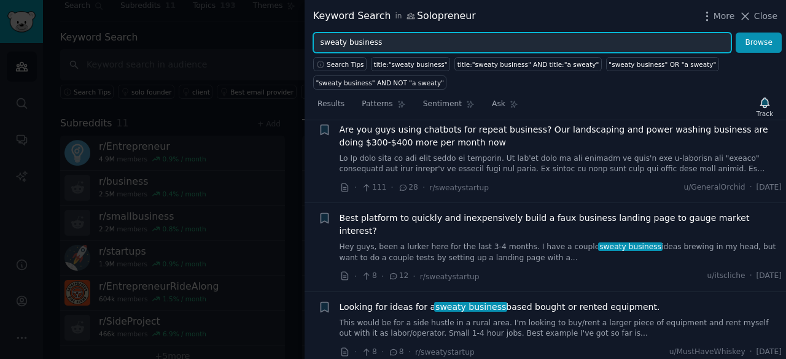
click at [378, 39] on input "sweaty business" at bounding box center [522, 43] width 418 height 21
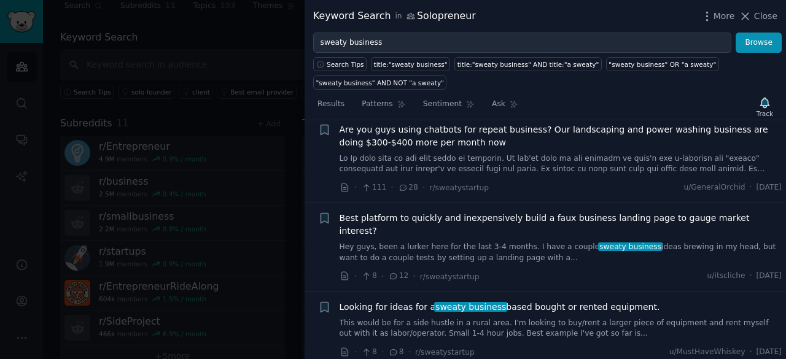
click at [757, 14] on span "Close" at bounding box center [765, 16] width 23 height 13
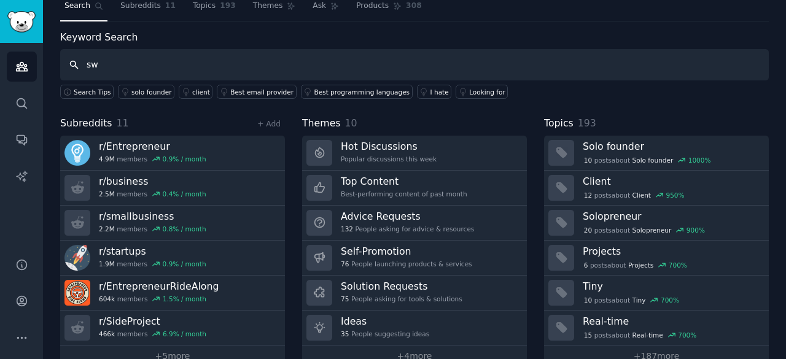
type input "s"
click at [269, 122] on link "+ Add" at bounding box center [268, 124] width 23 height 9
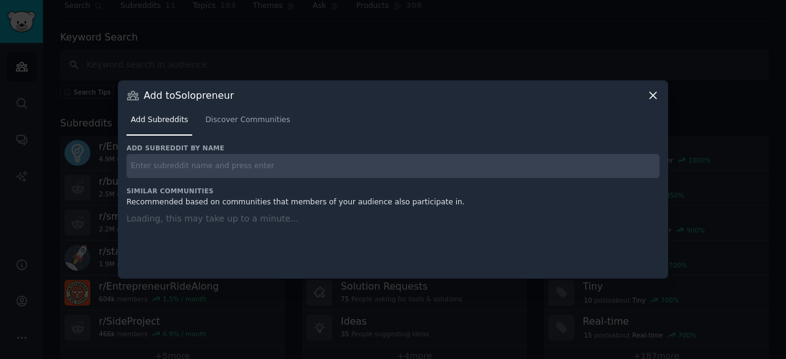
click at [221, 185] on div "Add subreddit by name Similar Communities Recommended based on communities that…" at bounding box center [392, 204] width 533 height 120
click at [195, 171] on input "text" at bounding box center [392, 166] width 533 height 24
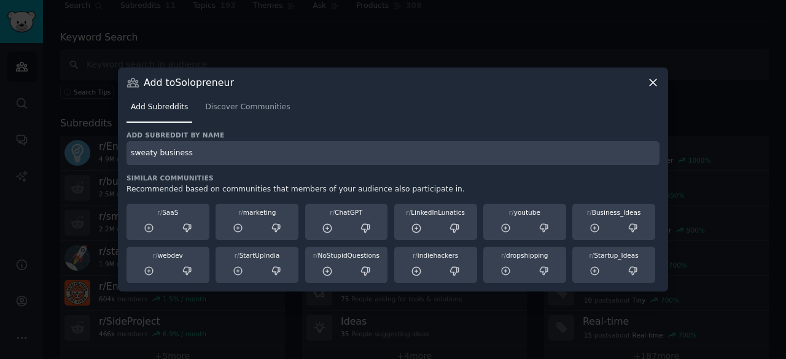
type input "sweaty business"
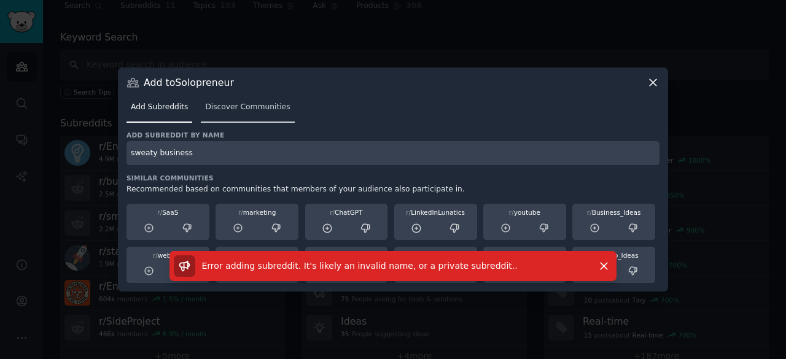
click at [230, 106] on span "Discover Communities" at bounding box center [247, 107] width 85 height 11
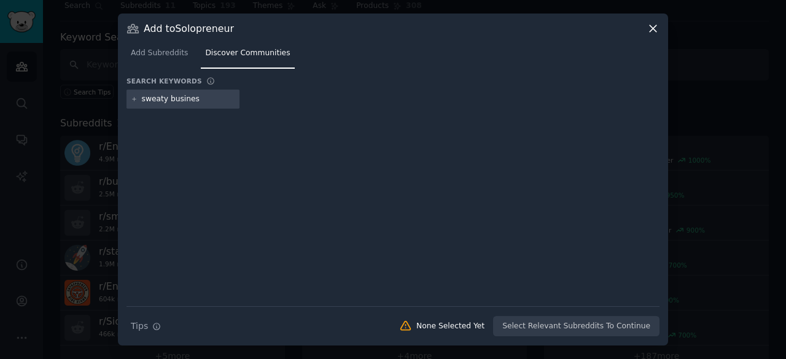
type input "sweaty business"
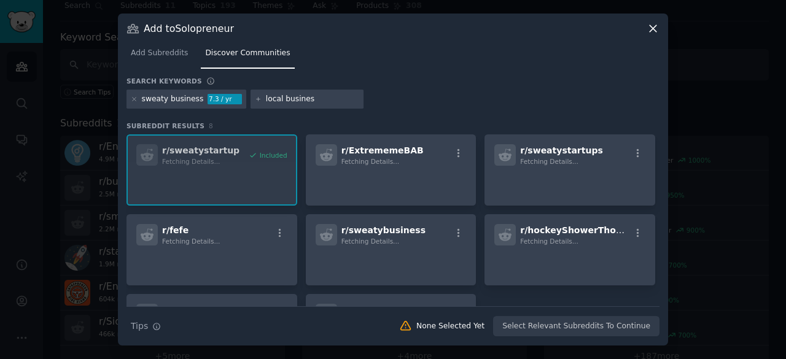
type input "local business"
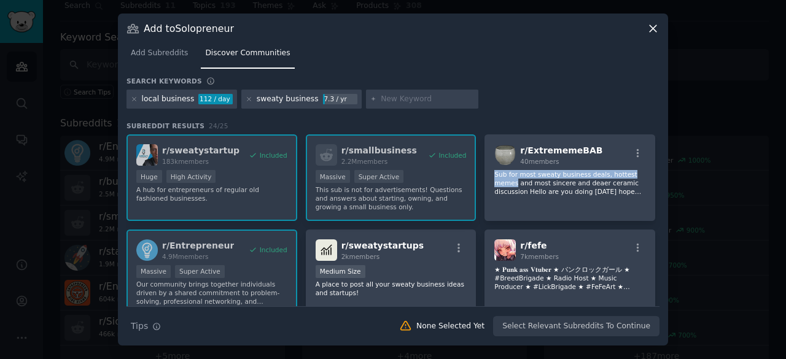
drag, startPoint x: 659, startPoint y: 158, endPoint x: 660, endPoint y: 172, distance: 14.2
click at [660, 172] on div "Add to Solopreneur Add Subreddits Discover Communities Search keywords local bu…" at bounding box center [393, 180] width 550 height 332
drag, startPoint x: 656, startPoint y: 156, endPoint x: 656, endPoint y: 170, distance: 14.1
click at [656, 170] on div "r/ sweatystartup 183k members Included Huge High Activity A hub for entrepreneu…" at bounding box center [392, 312] width 533 height 356
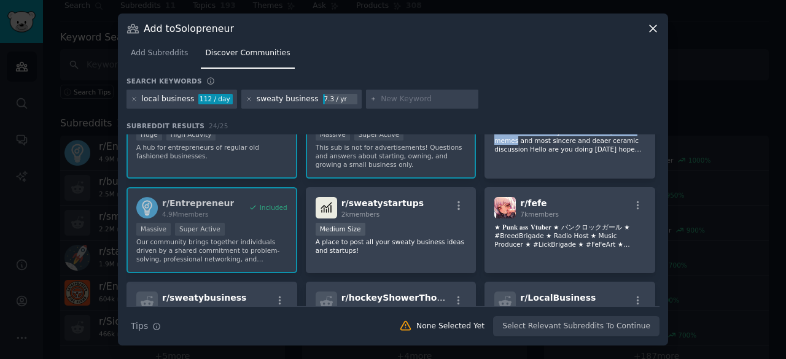
scroll to position [46, 0]
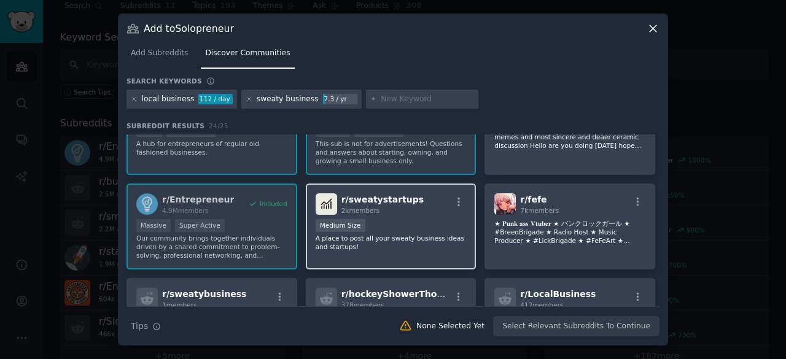
click at [436, 214] on div "r/ sweatystartups 2k members" at bounding box center [391, 203] width 151 height 21
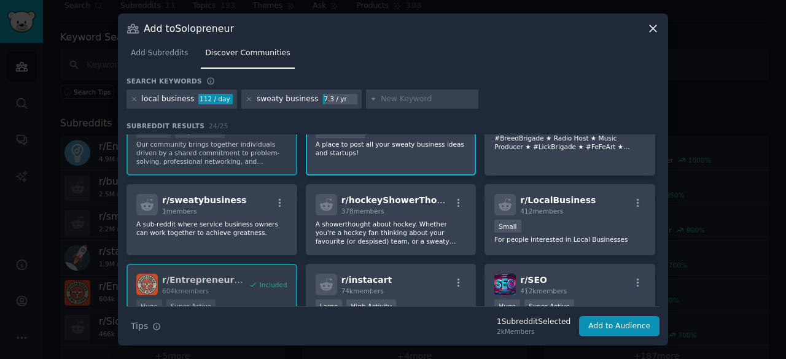
scroll to position [144, 0]
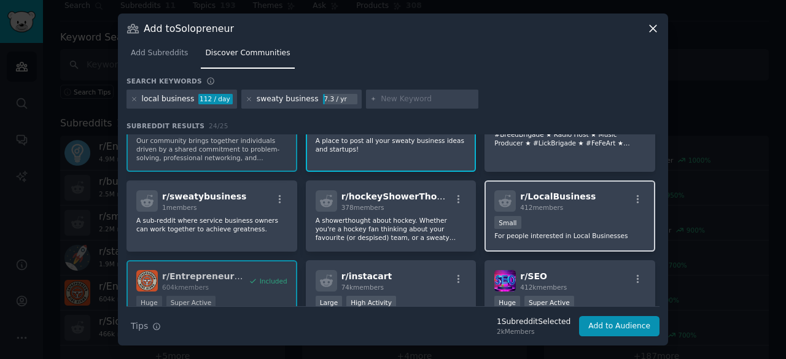
click at [586, 227] on div "Small" at bounding box center [569, 223] width 151 height 15
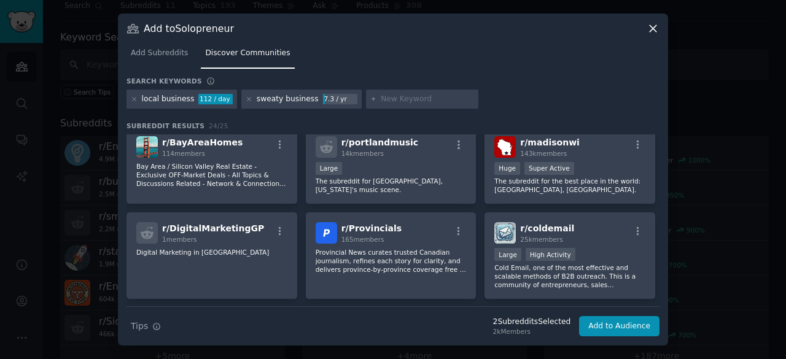
scroll to position [597, 0]
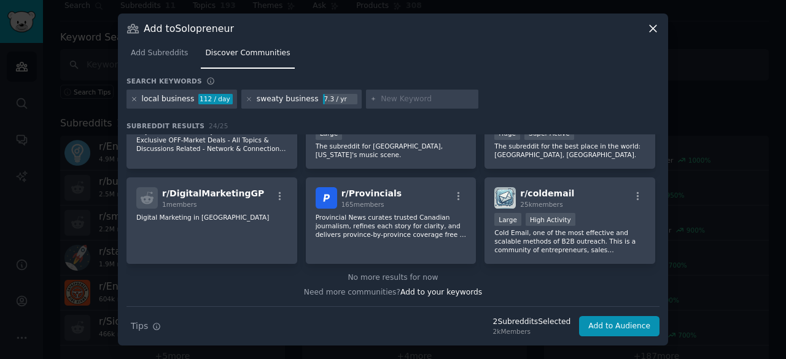
click at [133, 100] on icon at bounding box center [134, 99] width 3 height 3
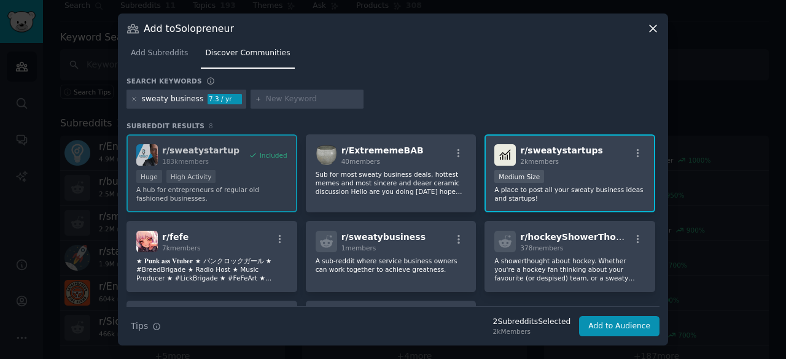
click at [176, 99] on div "sweaty business" at bounding box center [173, 99] width 62 height 11
click at [160, 99] on div "sweaty business" at bounding box center [173, 99] width 62 height 11
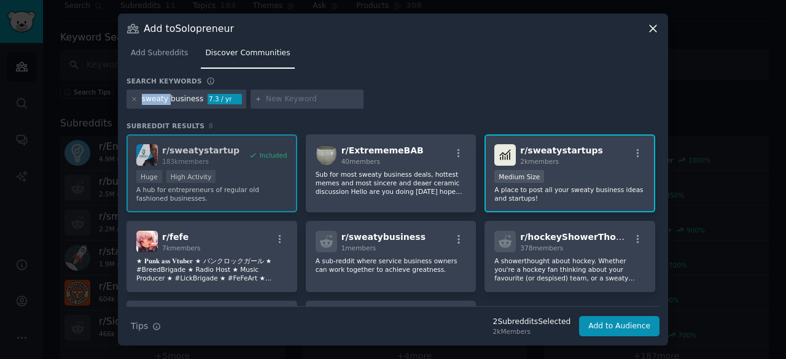
click at [160, 99] on div "sweaty business" at bounding box center [173, 99] width 62 height 11
copy div "sweaty"
click at [278, 101] on input "text" at bounding box center [312, 99] width 93 height 11
paste input "sweaty"
type input "sweaty"
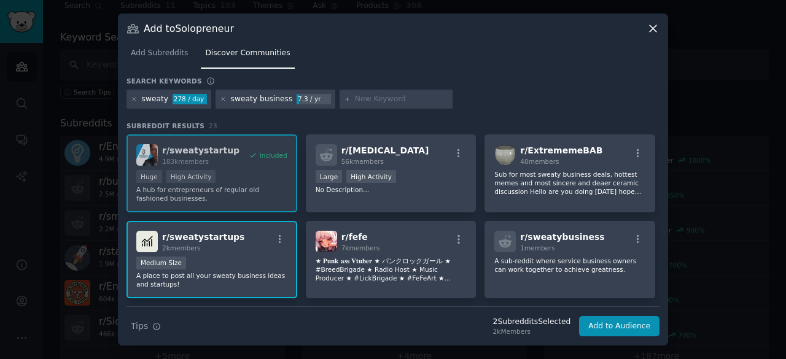
click at [134, 104] on div "sweaty 278 / day" at bounding box center [168, 100] width 85 height 20
click at [134, 102] on icon at bounding box center [134, 99] width 7 height 7
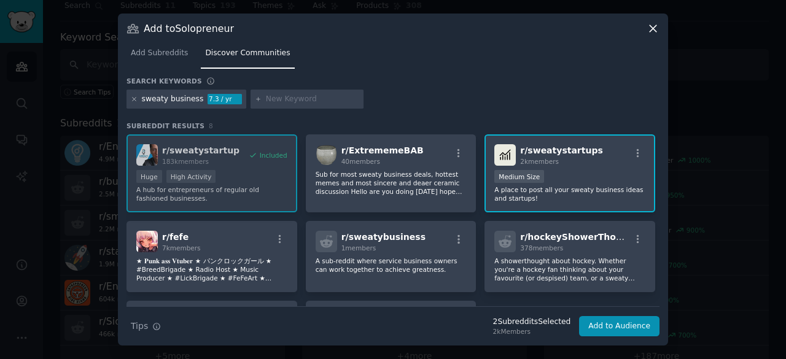
click at [133, 101] on icon at bounding box center [134, 99] width 7 height 7
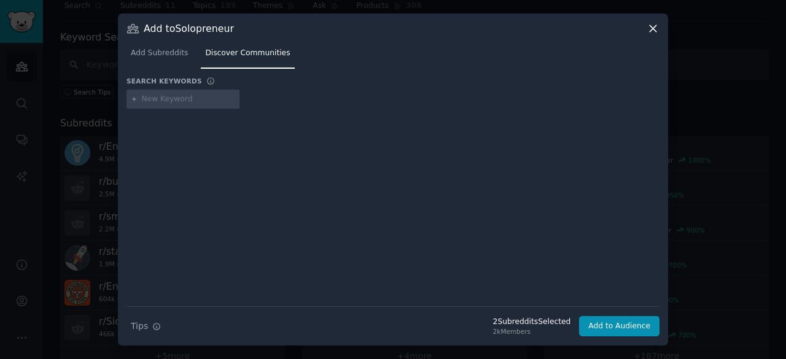
click at [180, 101] on input "text" at bounding box center [188, 99] width 93 height 11
type input "hustles"
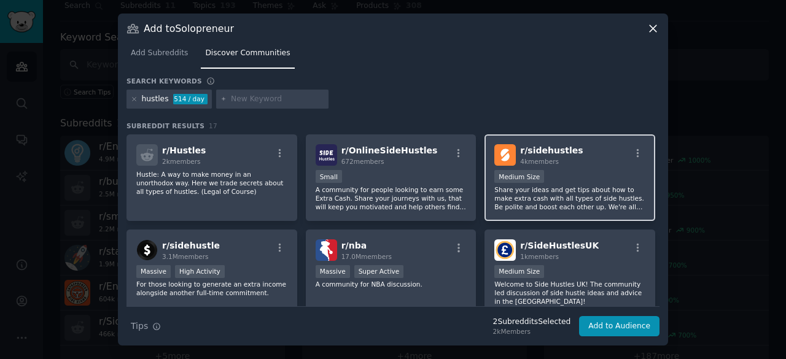
click at [618, 172] on div "Medium Size" at bounding box center [569, 177] width 151 height 15
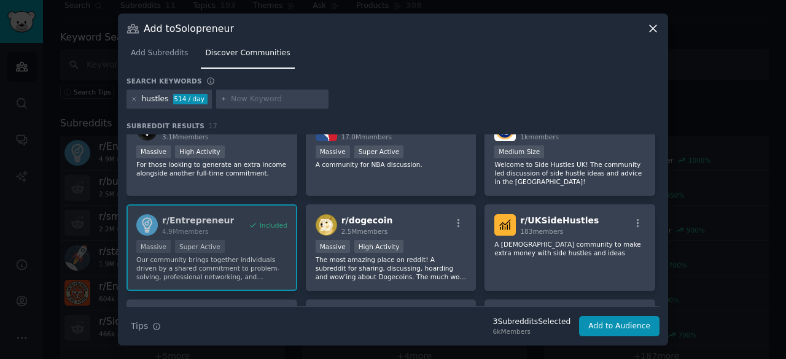
scroll to position [66, 0]
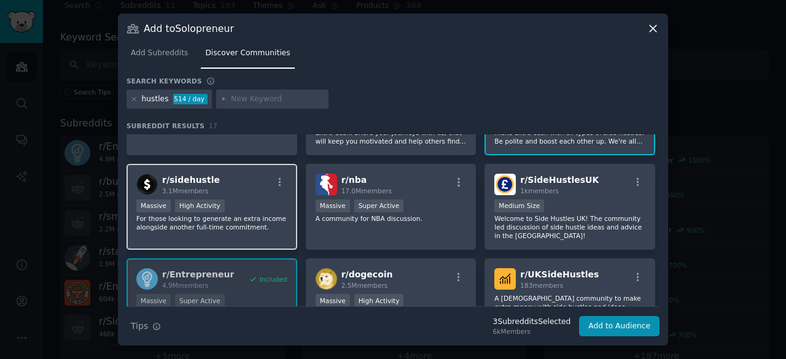
click at [260, 201] on div "Massive High Activity" at bounding box center [211, 206] width 151 height 15
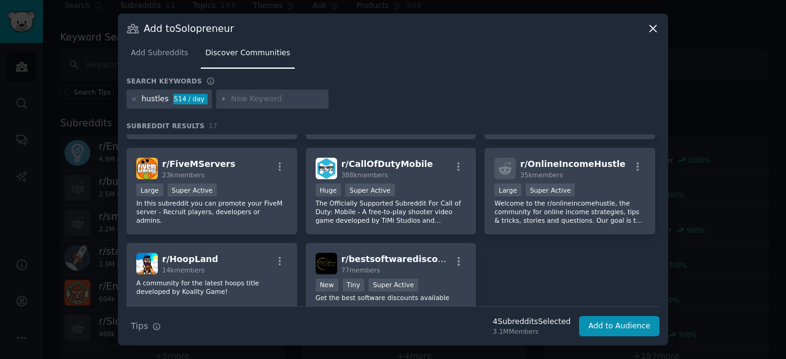
scroll to position [377, 0]
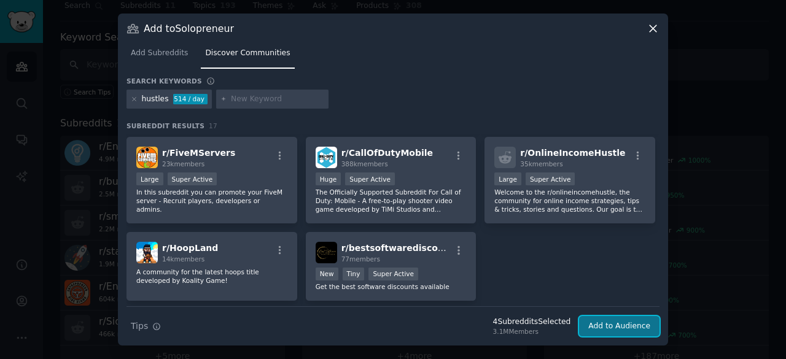
click at [629, 326] on button "Add to Audience" at bounding box center [619, 326] width 80 height 21
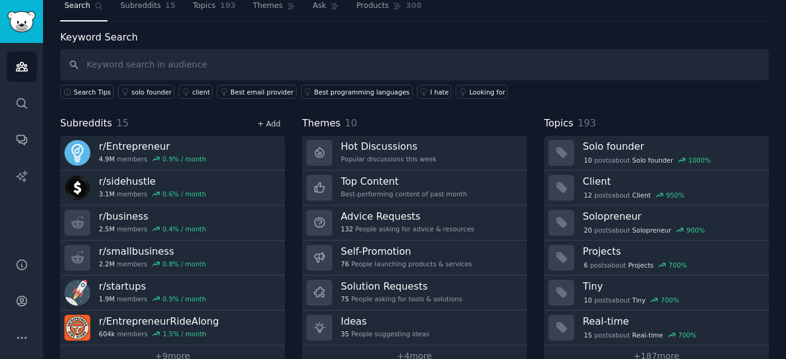
click at [276, 120] on link "+ Add" at bounding box center [268, 124] width 23 height 9
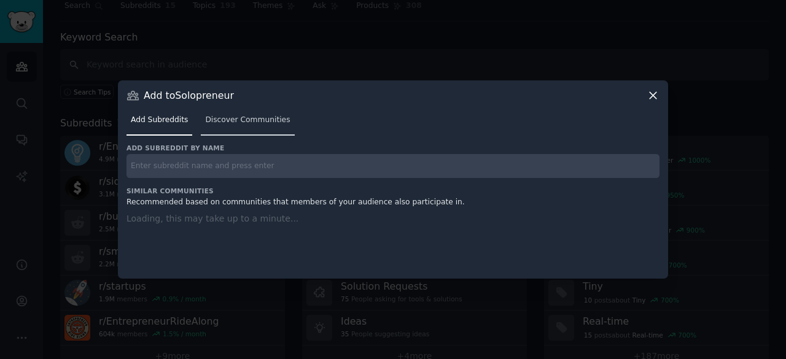
click at [260, 124] on span "Discover Communities" at bounding box center [247, 120] width 85 height 11
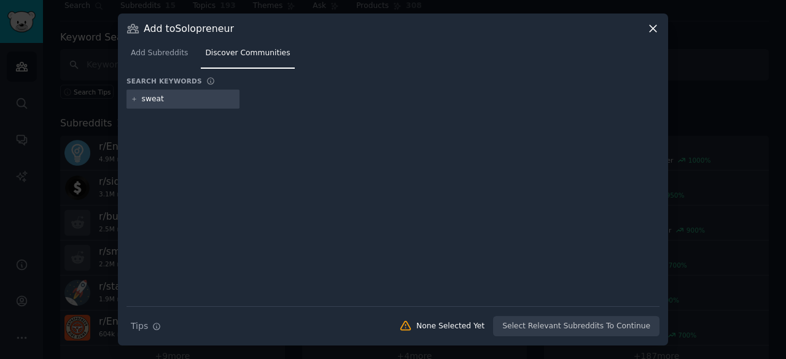
type input "sweaty"
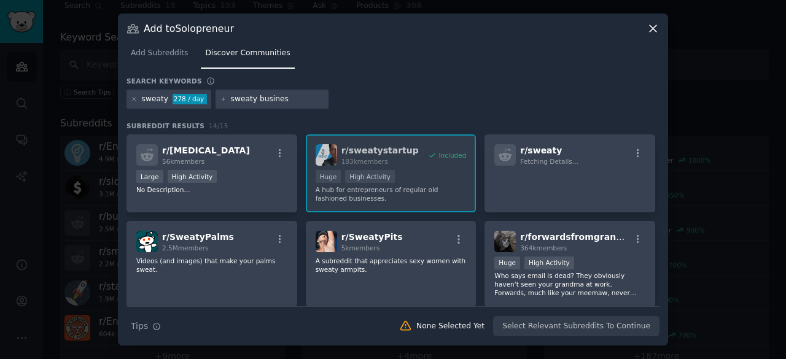
type input "sweaty business"
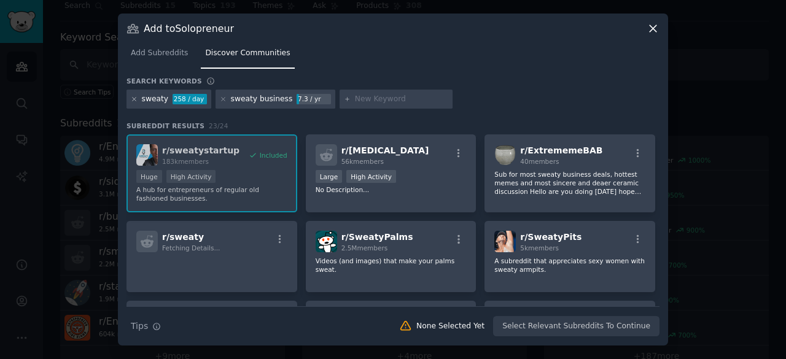
click at [131, 101] on icon at bounding box center [134, 99] width 7 height 7
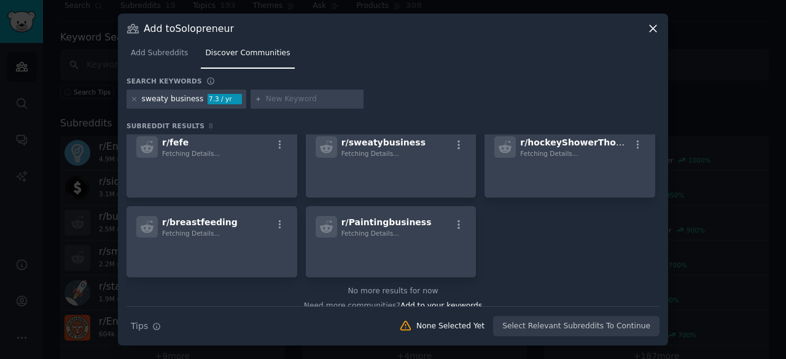
scroll to position [96, 0]
click at [187, 101] on div "sweaty business" at bounding box center [173, 99] width 62 height 11
click at [166, 101] on div "sweaty business" at bounding box center [173, 99] width 62 height 11
click at [157, 101] on div "sweaty business" at bounding box center [173, 99] width 62 height 11
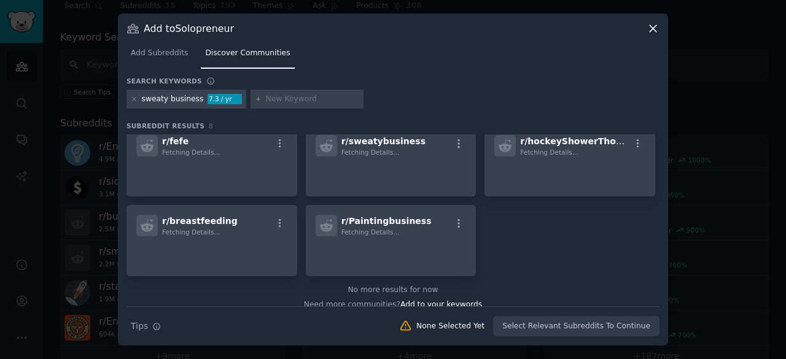
click at [274, 101] on input "text" at bounding box center [312, 99] width 93 height 11
click at [268, 99] on input "sw" at bounding box center [312, 99] width 93 height 11
paste input "eaty"
type input "sweaty"
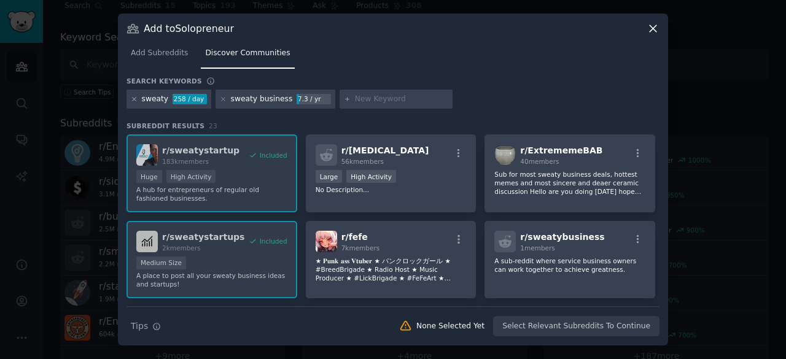
click at [135, 100] on icon at bounding box center [134, 99] width 3 height 3
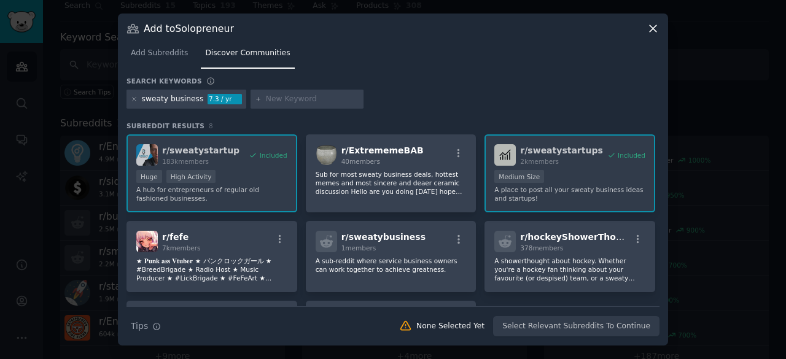
click at [293, 98] on input "text" at bounding box center [312, 99] width 93 height 11
paste input "sweaty"
click at [291, 98] on input "sweaty" at bounding box center [312, 99] width 93 height 11
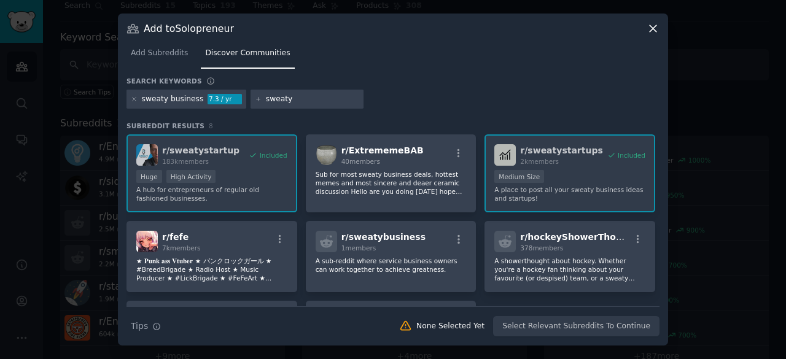
paste input "startup businesses"
type input "sweaty startup businesses"
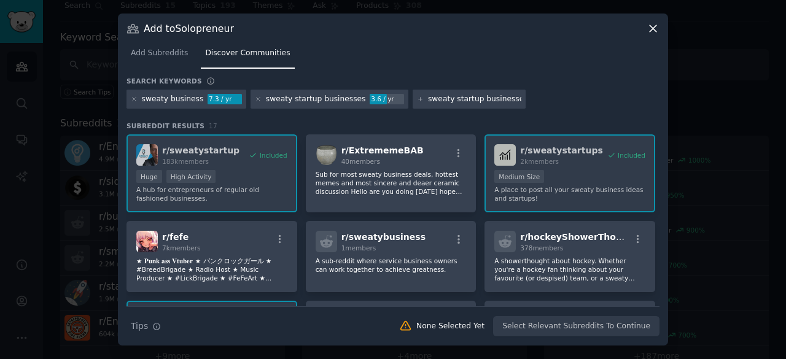
click at [438, 98] on input "sweaty startup businesses" at bounding box center [474, 99] width 93 height 11
type input "sweaty businesses"
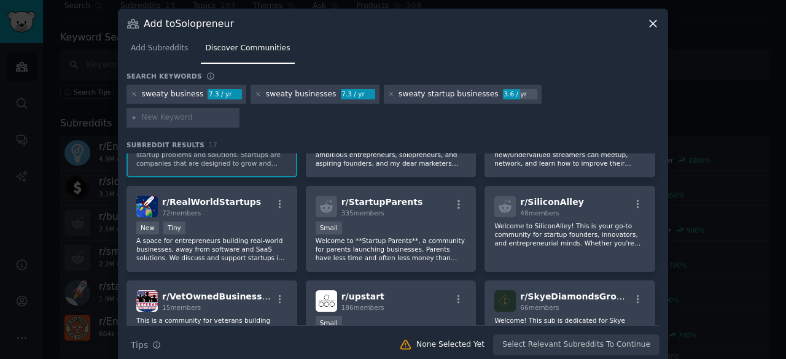
scroll to position [231, 0]
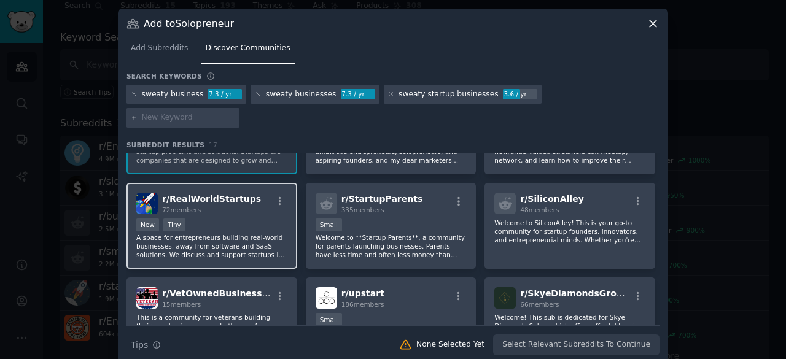
click at [223, 233] on p "A space for entrepreneurs building real-world businesses, away from software an…" at bounding box center [211, 246] width 151 height 26
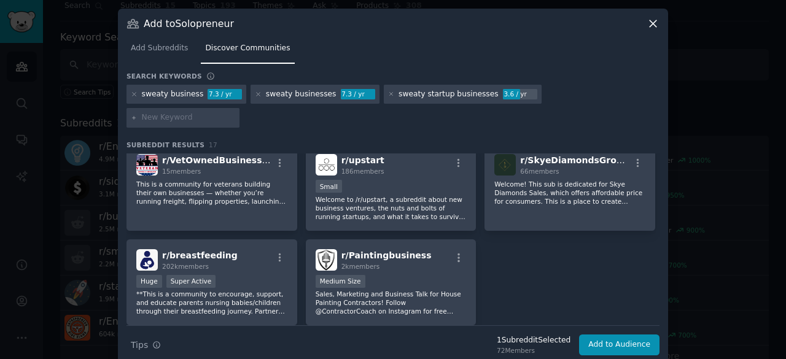
scroll to position [408, 0]
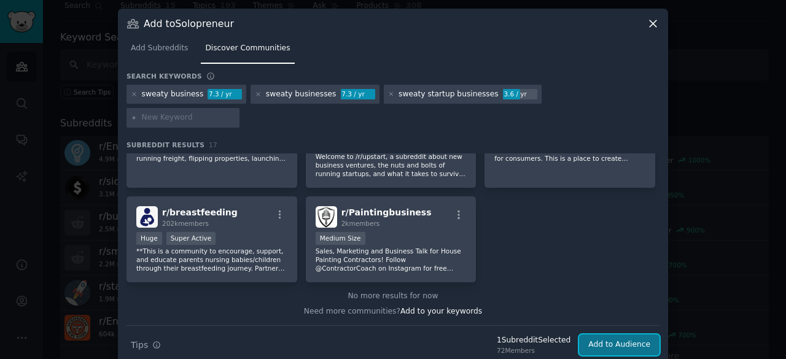
click at [612, 335] on button "Add to Audience" at bounding box center [619, 345] width 80 height 21
